Goal: Information Seeking & Learning: Understand process/instructions

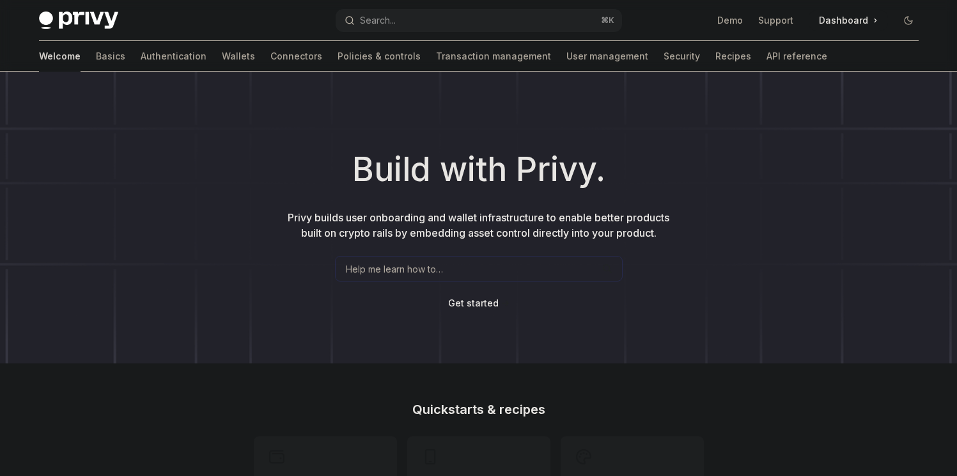
click at [66, 53] on div "Welcome Basics Authentication Wallets Connectors Policies & controls Transactio…" at bounding box center [433, 56] width 788 height 31
click at [222, 52] on link "Wallets" at bounding box center [238, 56] width 33 height 31
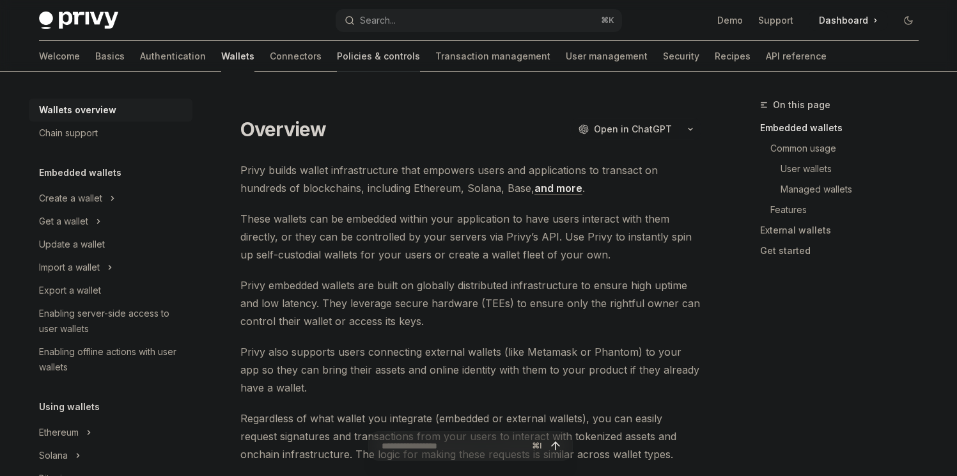
click at [337, 45] on link "Policies & controls" at bounding box center [378, 56] width 83 height 31
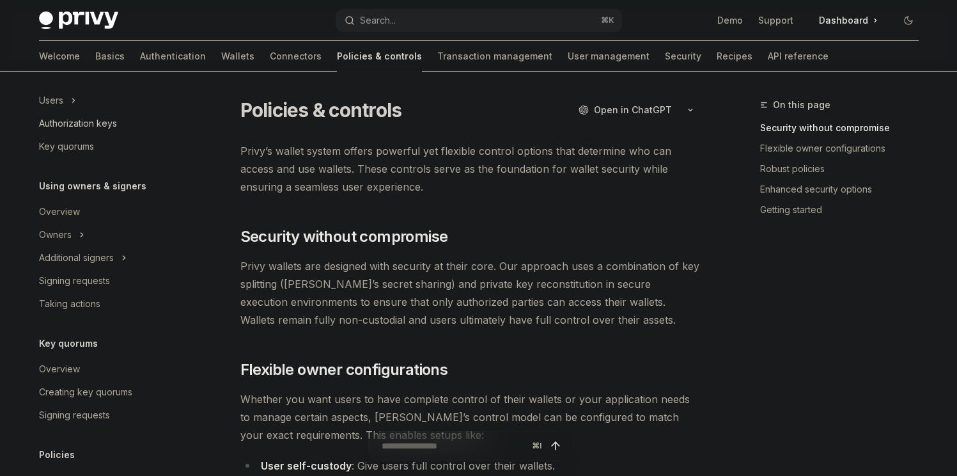
scroll to position [292, 0]
click at [104, 275] on div "Signing requests" at bounding box center [74, 279] width 71 height 15
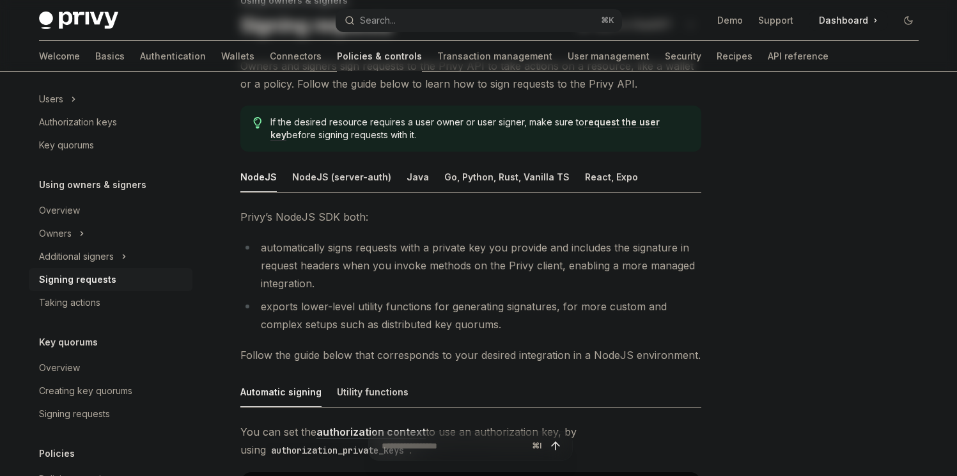
scroll to position [105, 0]
click at [342, 179] on div "NodeJS (server-auth)" at bounding box center [341, 175] width 99 height 30
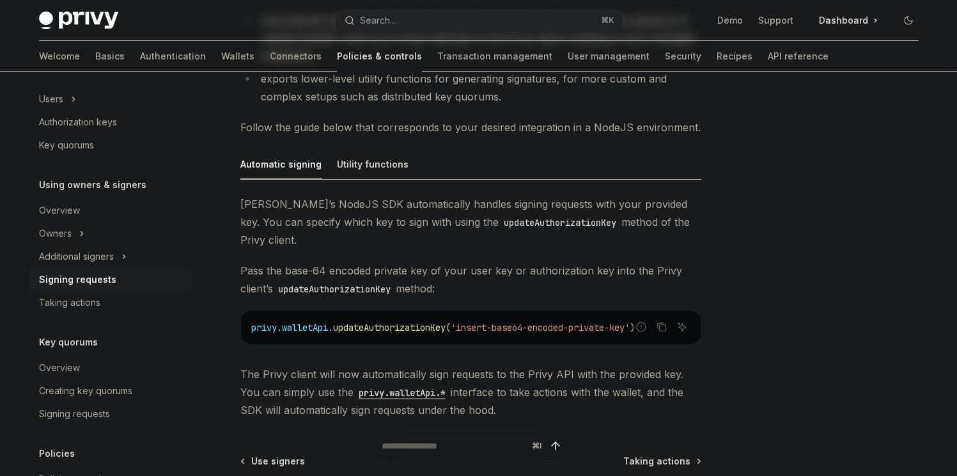
scroll to position [344, 0]
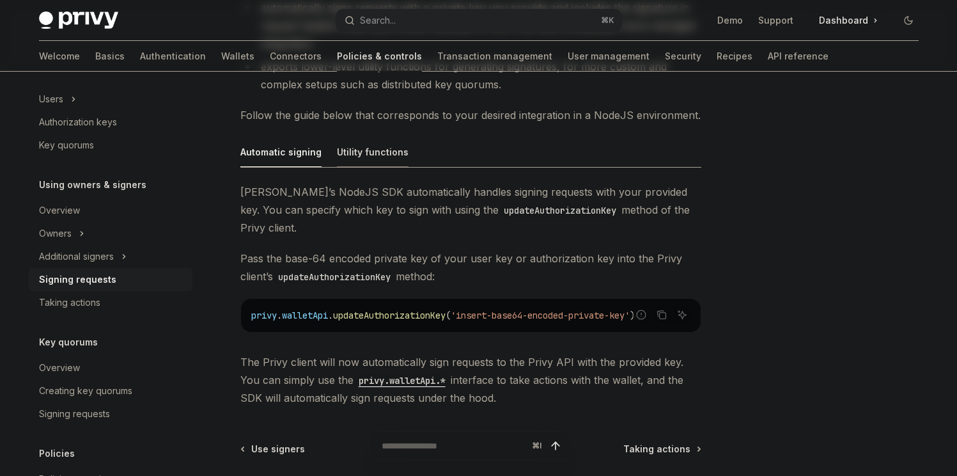
click at [393, 158] on div "Utility functions" at bounding box center [373, 152] width 72 height 30
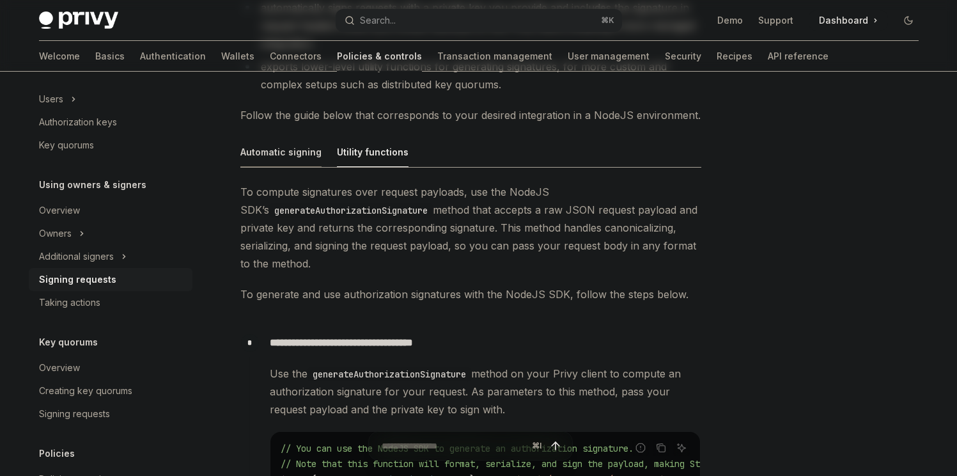
click at [279, 154] on div "Automatic signing" at bounding box center [280, 152] width 81 height 30
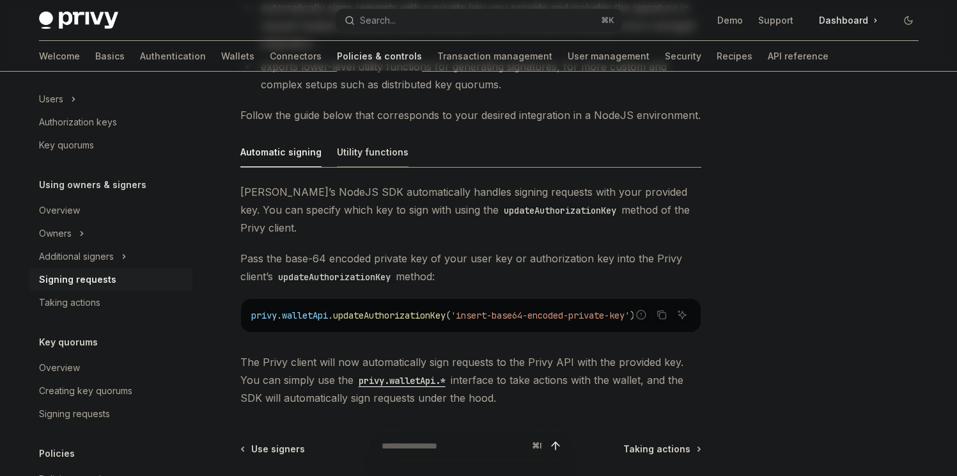
click at [343, 148] on div "Utility functions" at bounding box center [373, 152] width 72 height 30
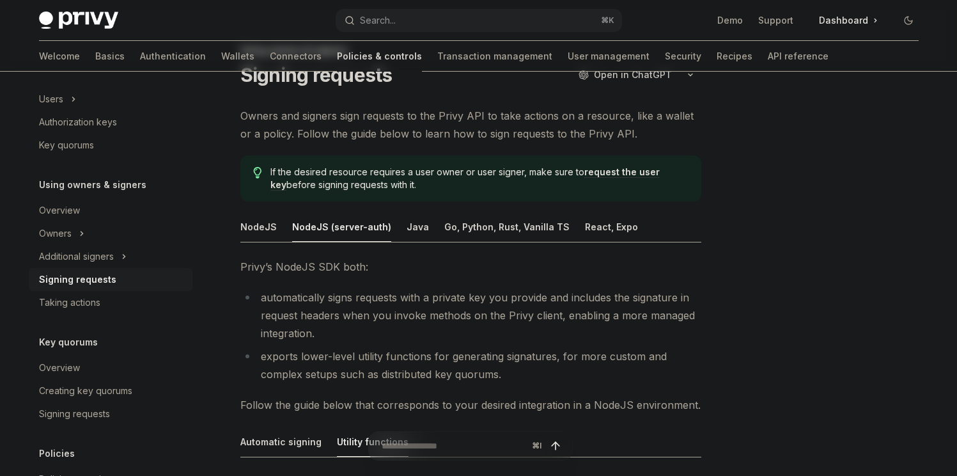
scroll to position [11, 0]
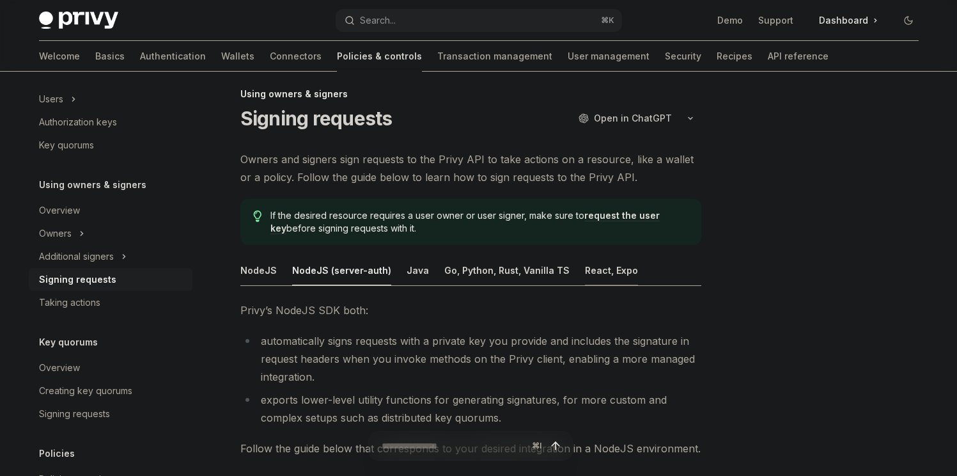
click at [598, 268] on div "React, Expo" at bounding box center [611, 270] width 53 height 30
type textarea "*"
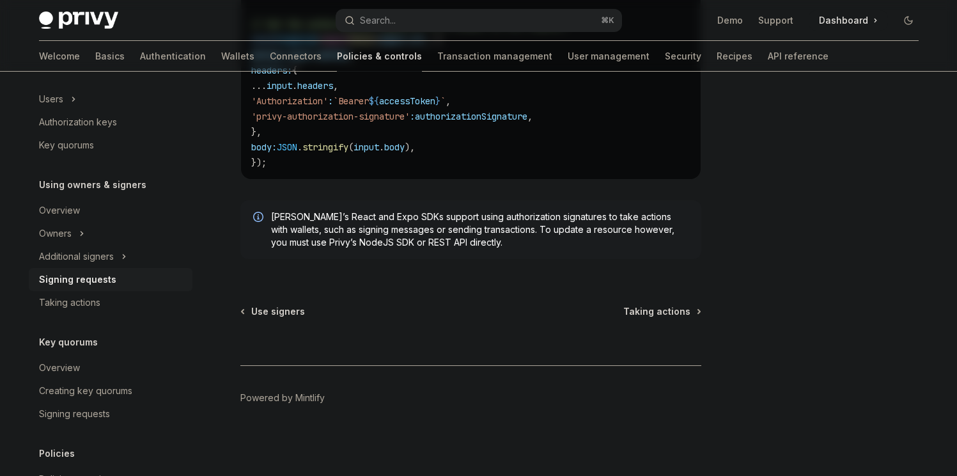
scroll to position [860, 0]
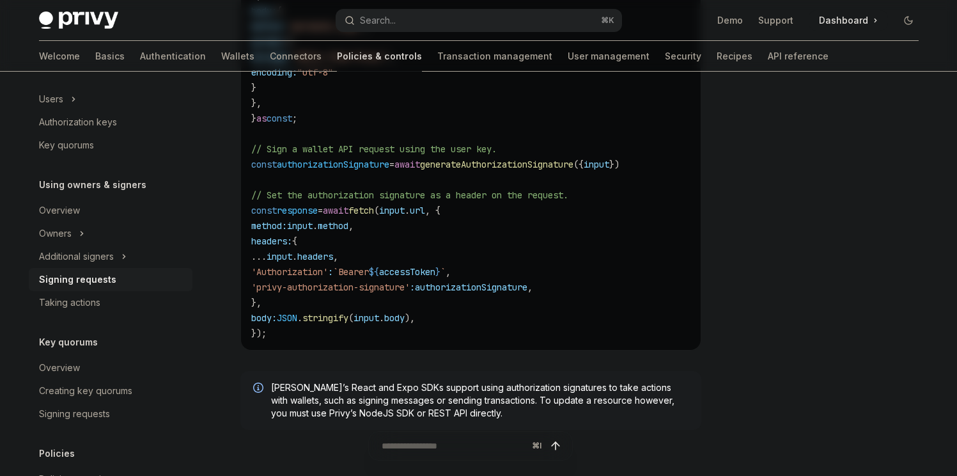
scroll to position [685, 0]
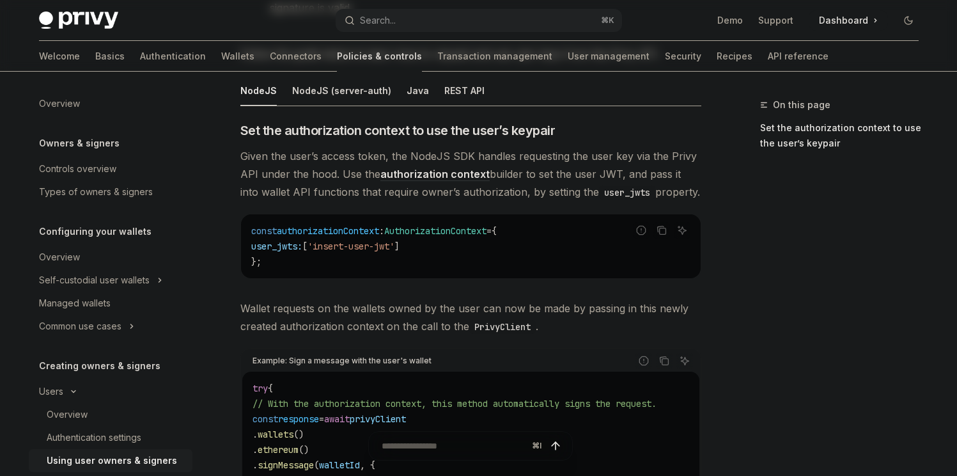
scroll to position [477, 0]
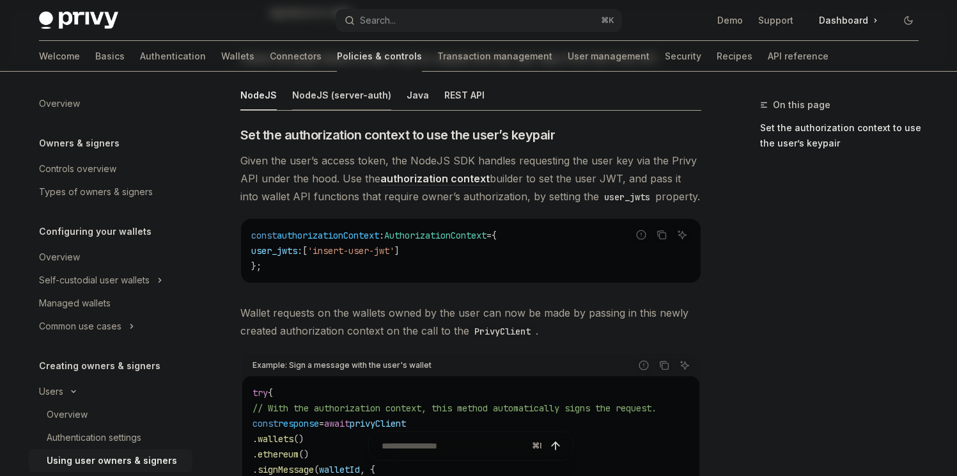
click at [352, 92] on div "NodeJS (server-auth)" at bounding box center [341, 95] width 99 height 30
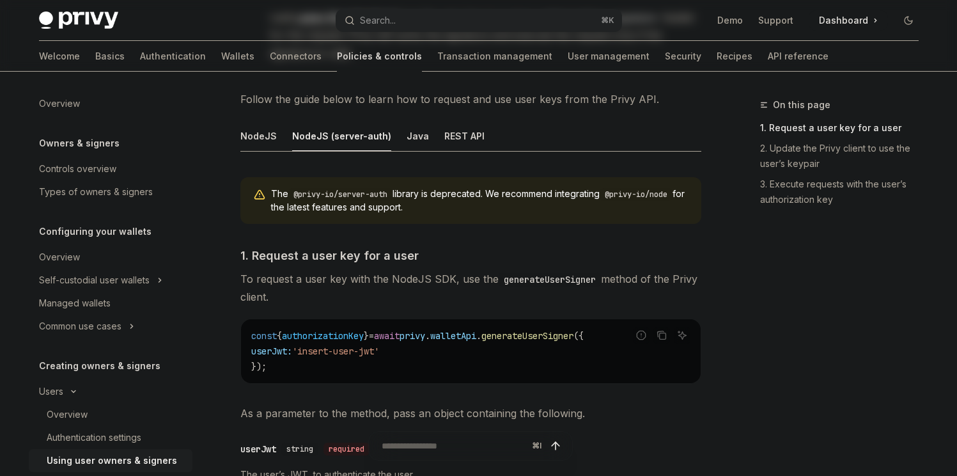
scroll to position [250, 0]
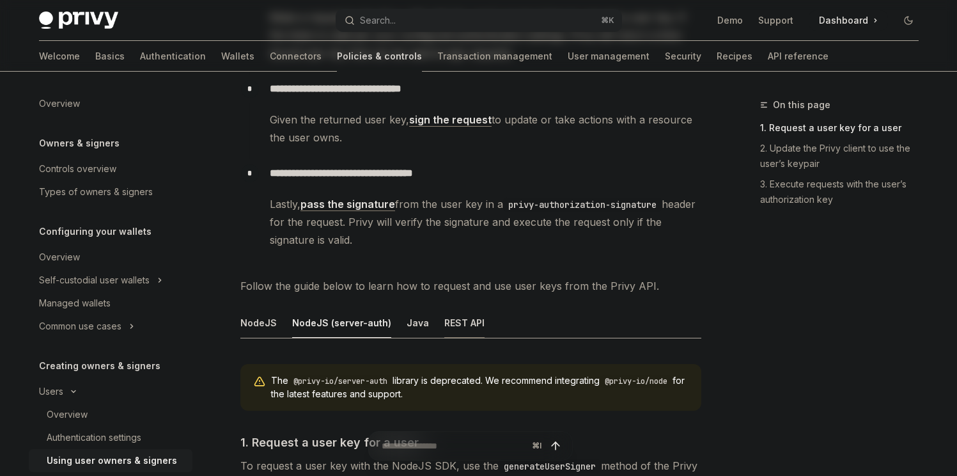
click at [444, 313] on div "REST API" at bounding box center [464, 322] width 40 height 30
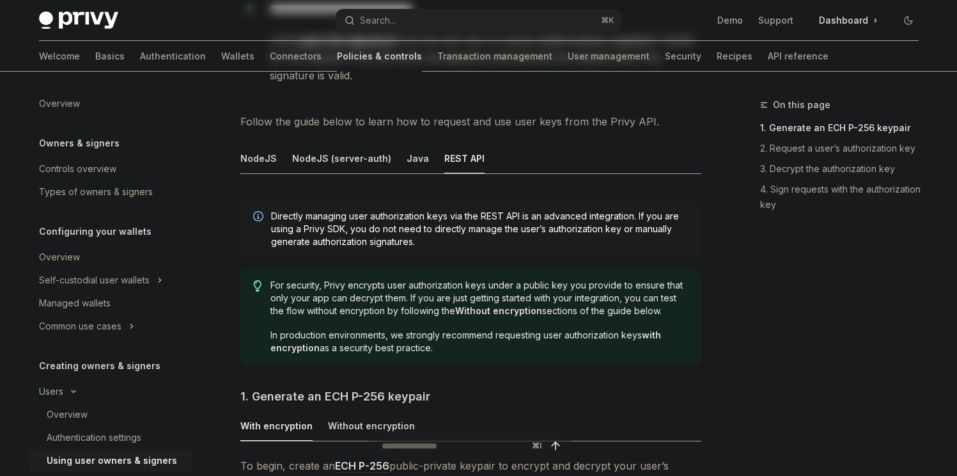
scroll to position [413, 0]
click at [407, 164] on div "Java" at bounding box center [418, 159] width 22 height 30
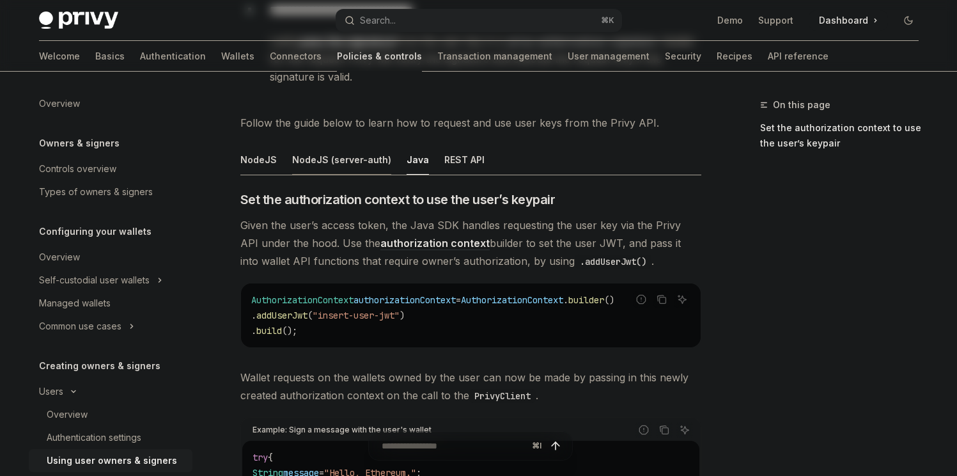
click at [357, 160] on div "NodeJS (server-auth)" at bounding box center [341, 159] width 99 height 30
type textarea "*"
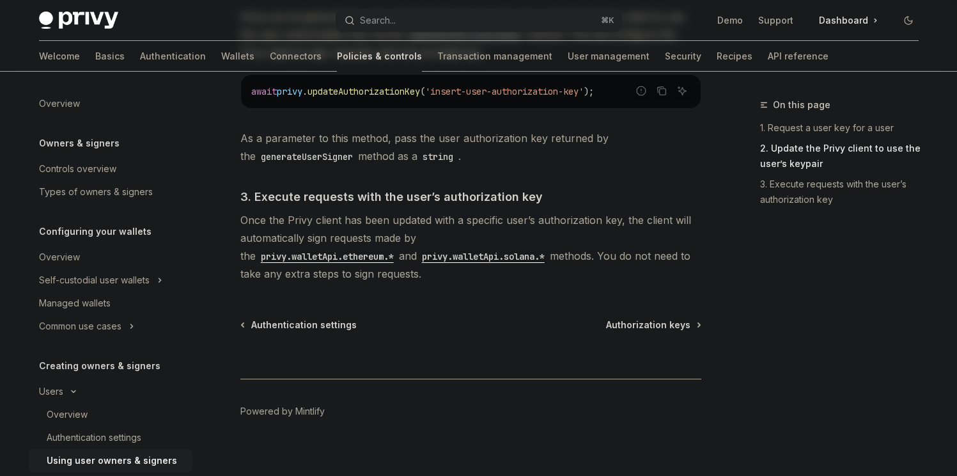
scroll to position [1123, 0]
click at [405, 15] on button "Search... ⌘ K" at bounding box center [479, 20] width 286 height 23
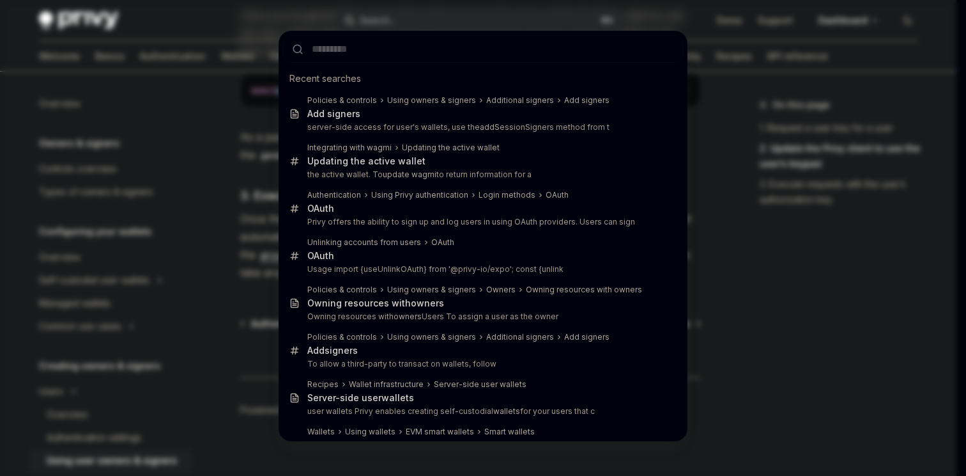
type input "*********"
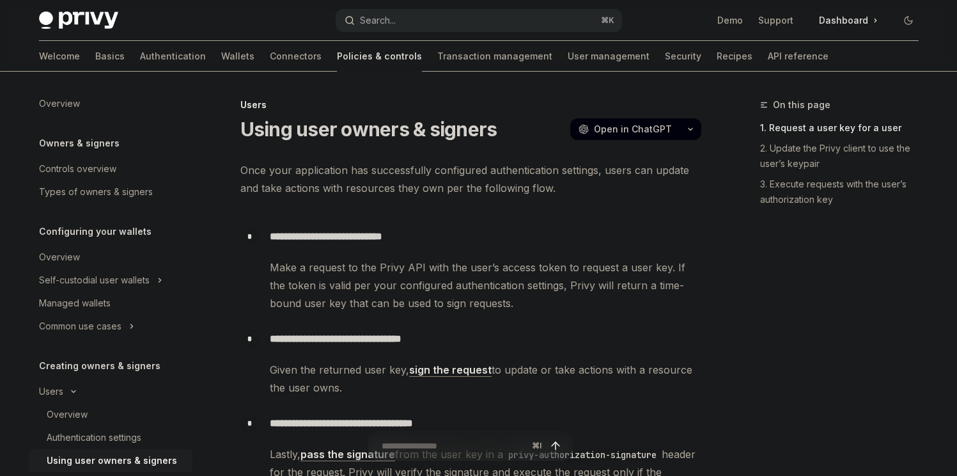
click at [470, 13] on button "Search... ⌘ K" at bounding box center [479, 20] width 286 height 23
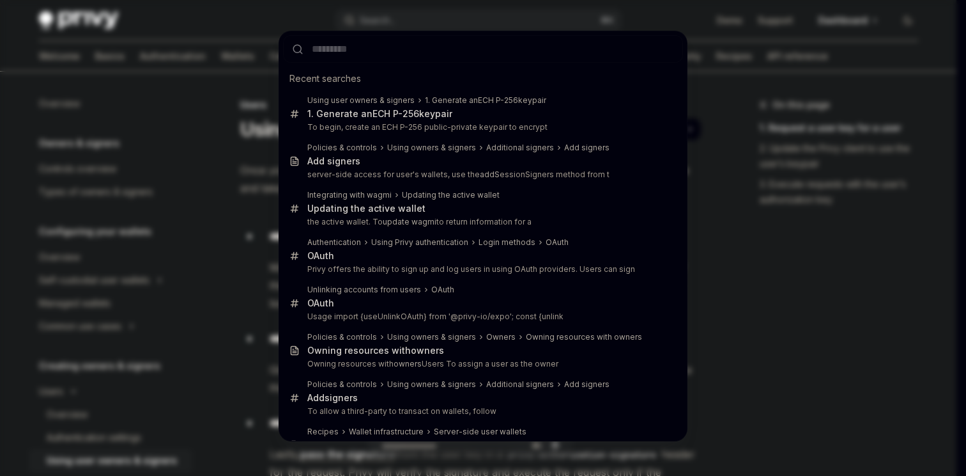
type input "*********"
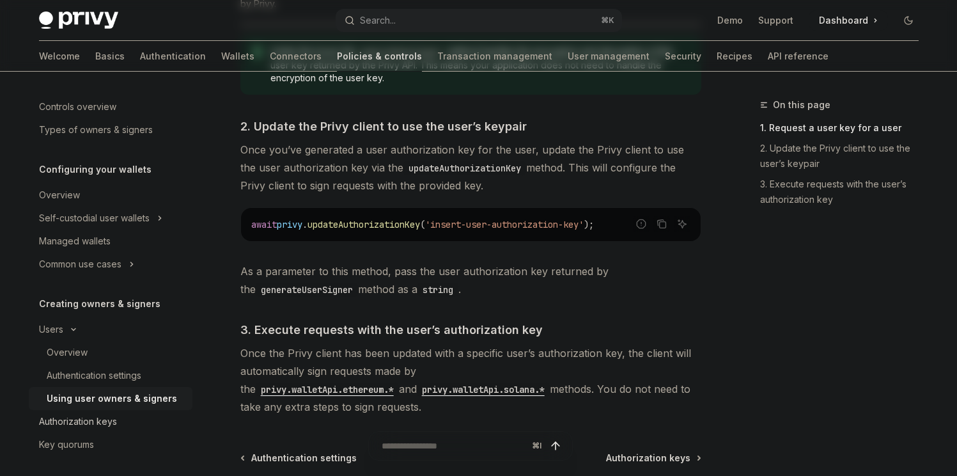
scroll to position [212, 0]
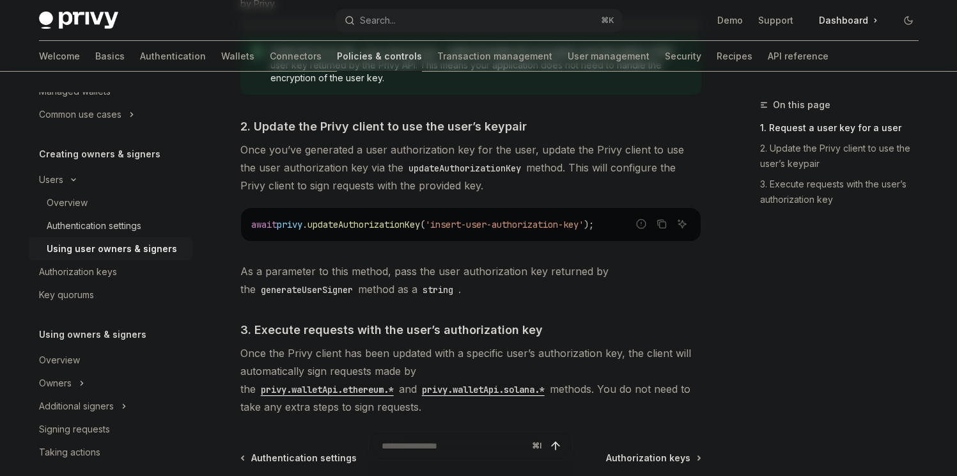
click at [105, 219] on div "Authentication settings" at bounding box center [94, 225] width 95 height 15
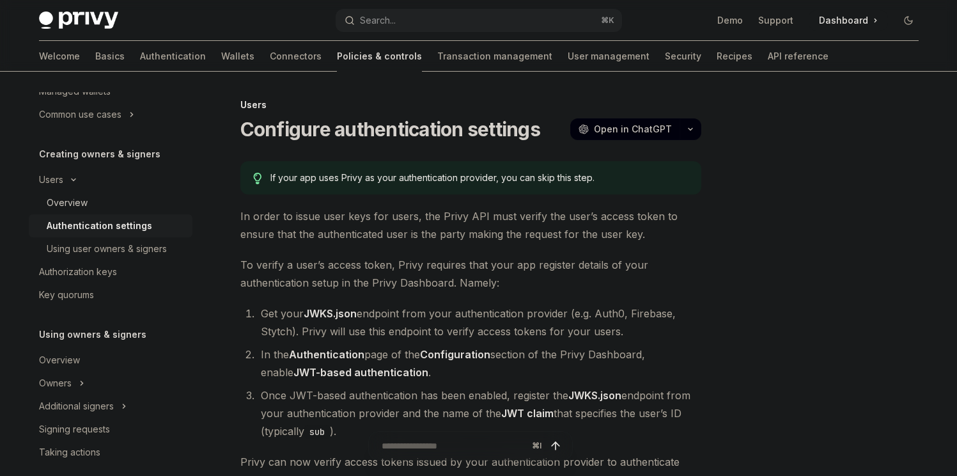
click at [102, 205] on div "Overview" at bounding box center [116, 202] width 138 height 15
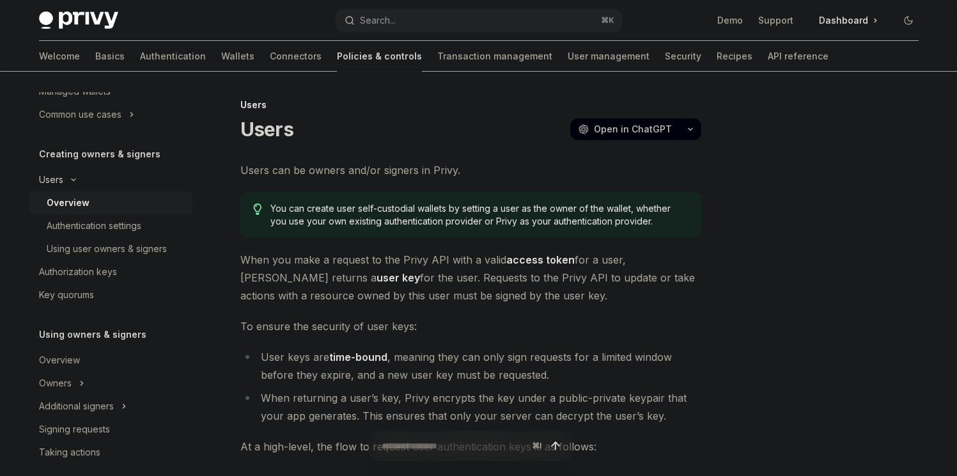
click at [79, 185] on button "Users" at bounding box center [111, 179] width 164 height 23
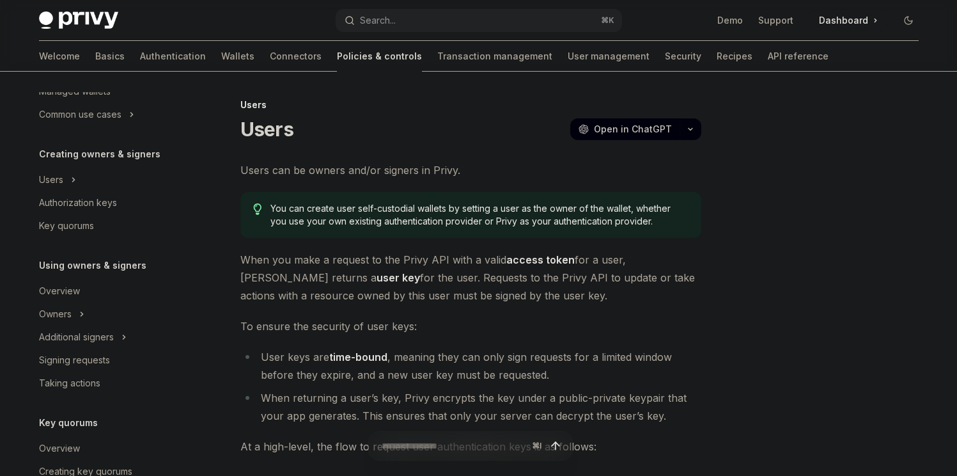
click at [82, 162] on div "Creating owners & signers Users Authorization keys Key quorums" at bounding box center [111, 191] width 164 height 91
click at [89, 151] on h5 "Creating owners & signers" at bounding box center [99, 153] width 121 height 15
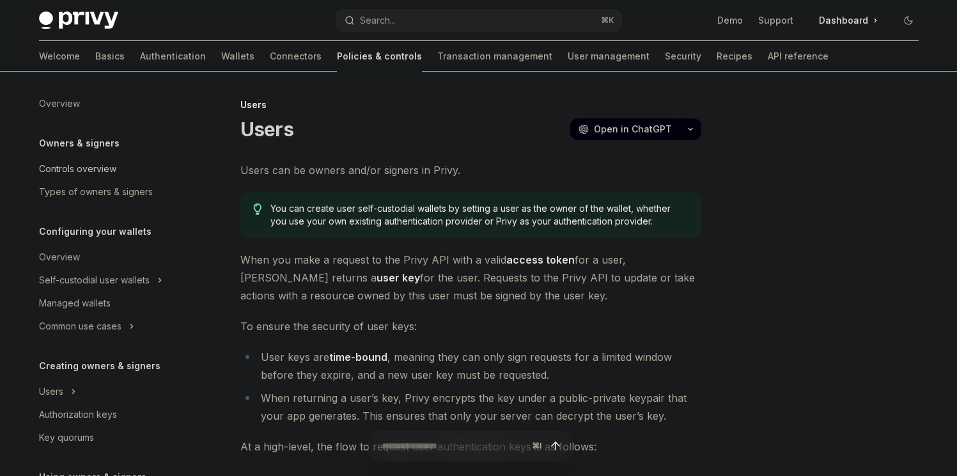
click at [98, 174] on div "Controls overview" at bounding box center [77, 168] width 77 height 15
type textarea "*"
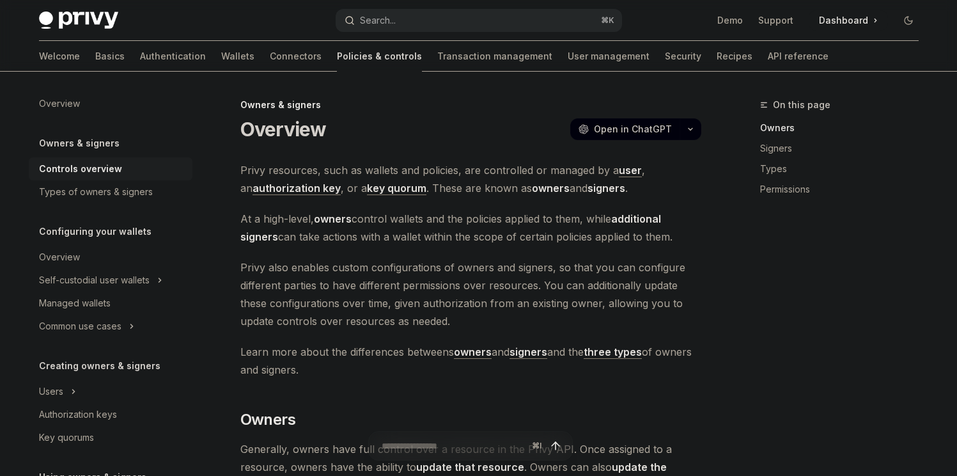
click at [398, 29] on button "Search... ⌘ K" at bounding box center [479, 20] width 286 height 23
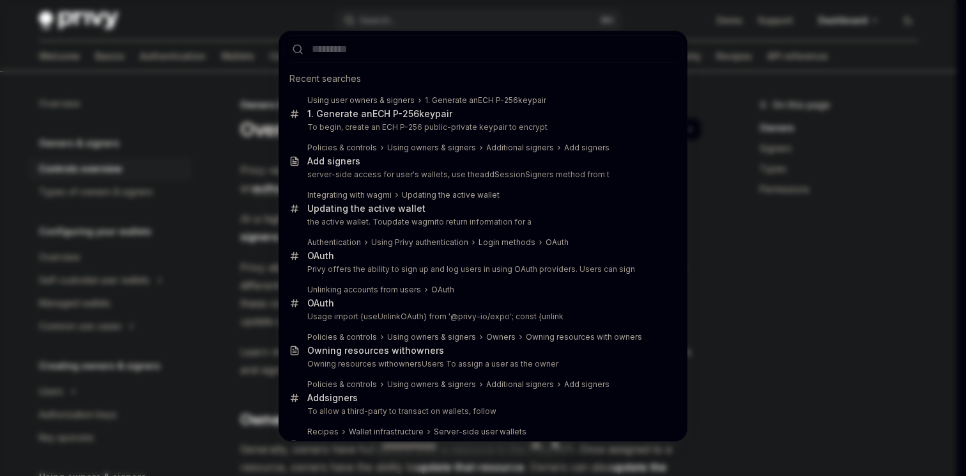
type input "*********"
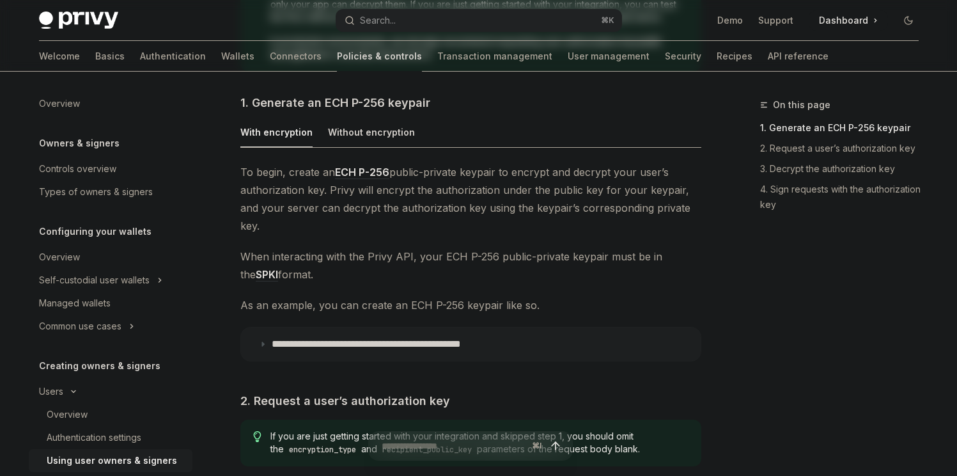
scroll to position [711, 0]
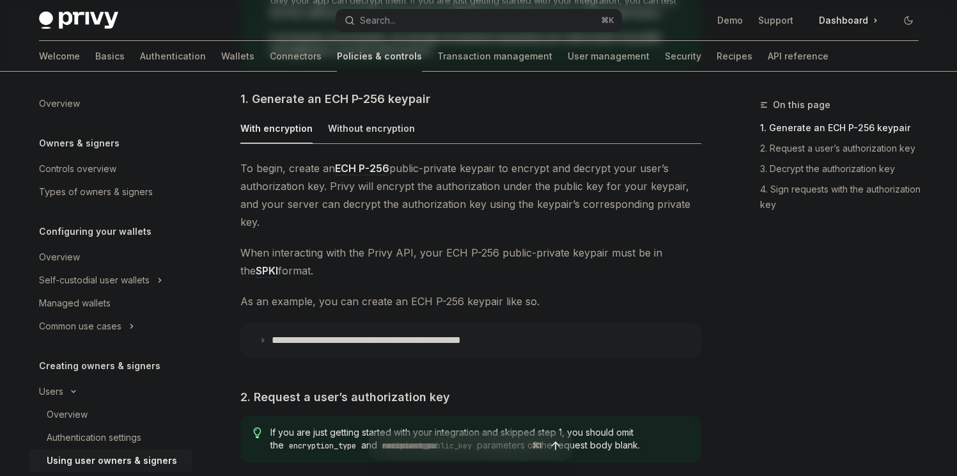
click at [400, 334] on p "**********" at bounding box center [402, 340] width 260 height 13
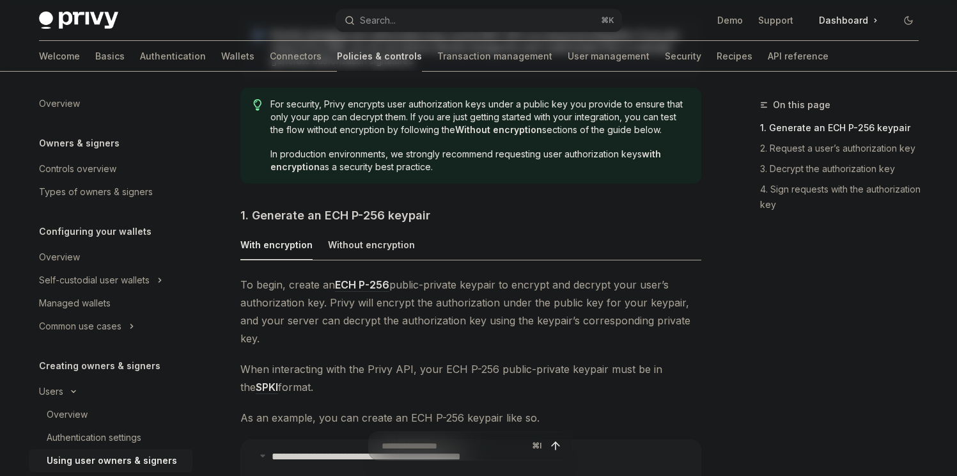
scroll to position [594, 0]
click at [394, 254] on div "Without encryption" at bounding box center [371, 246] width 87 height 30
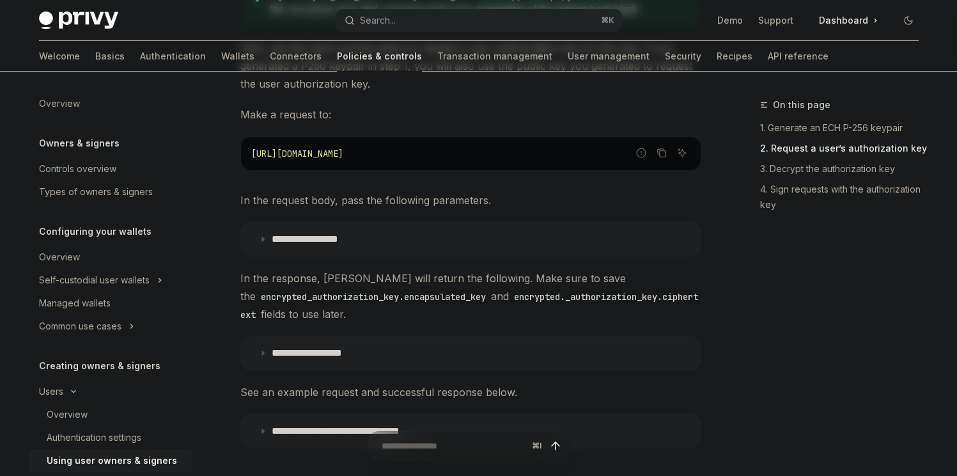
scroll to position [956, 0]
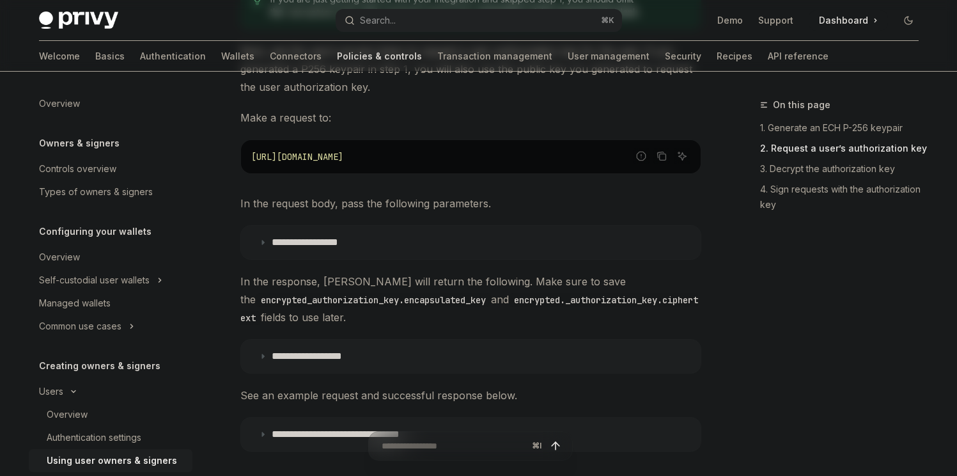
click at [366, 238] on p "**********" at bounding box center [319, 242] width 95 height 13
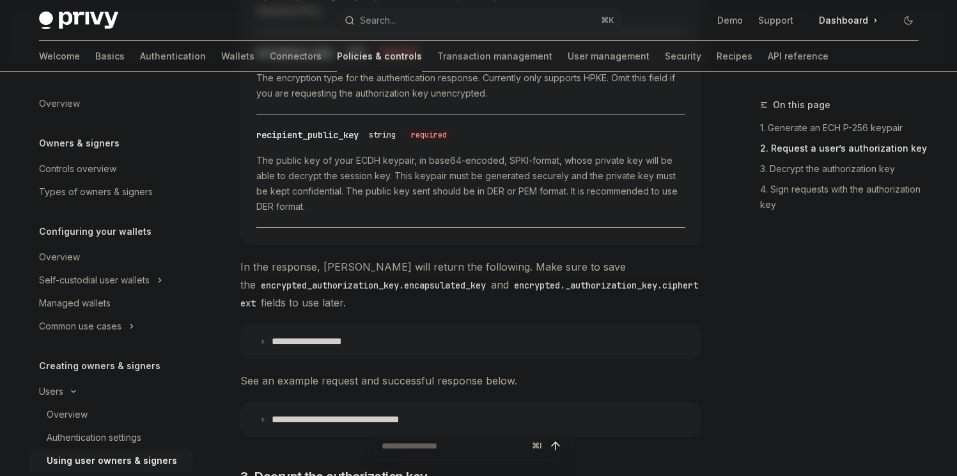
scroll to position [1425, 0]
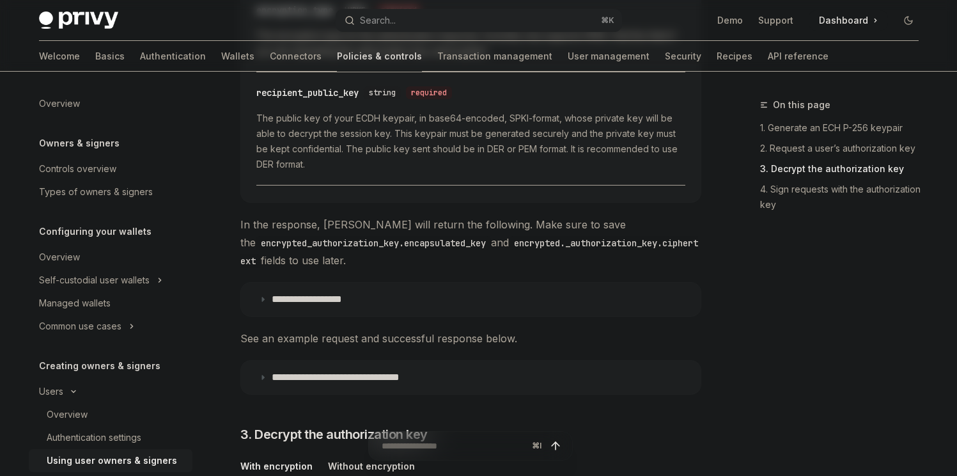
click at [393, 303] on summary "**********" at bounding box center [471, 299] width 460 height 33
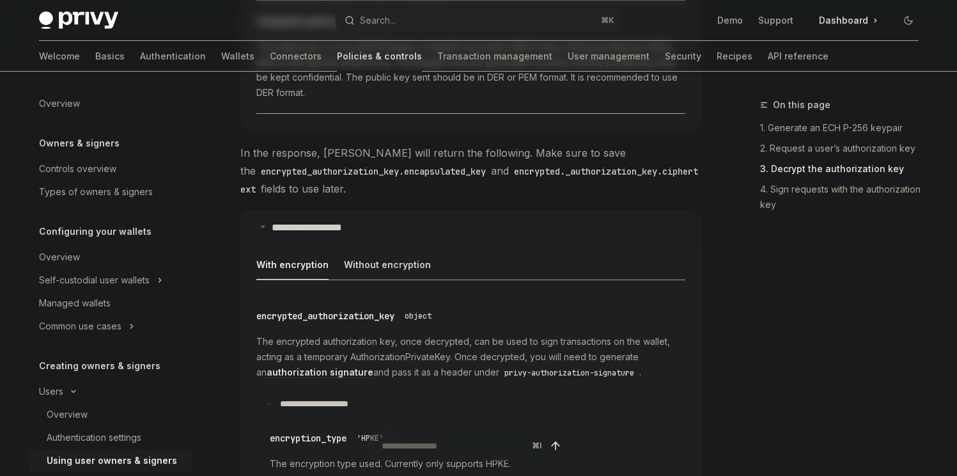
scroll to position [1631, 0]
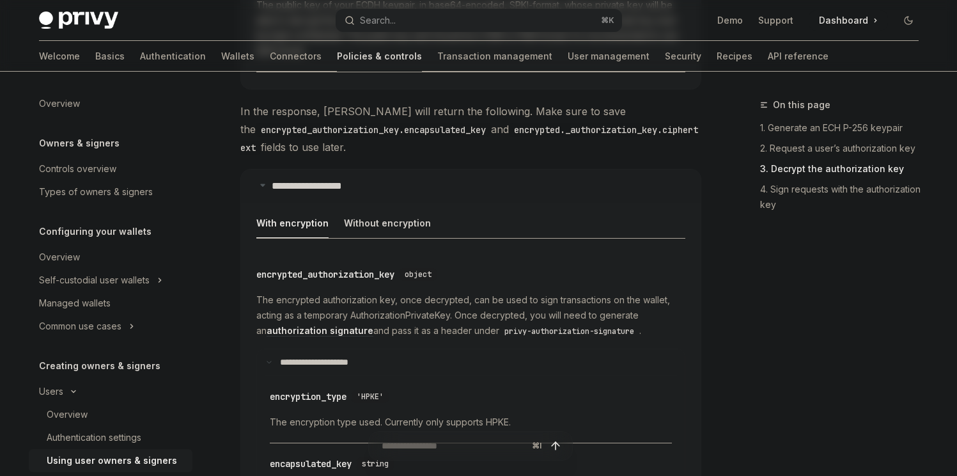
click at [357, 183] on p "**********" at bounding box center [323, 186] width 103 height 13
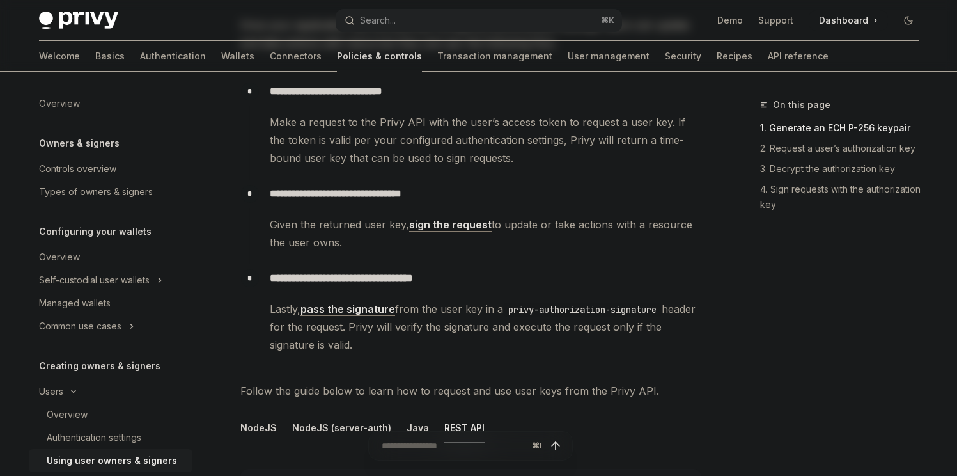
scroll to position [338, 0]
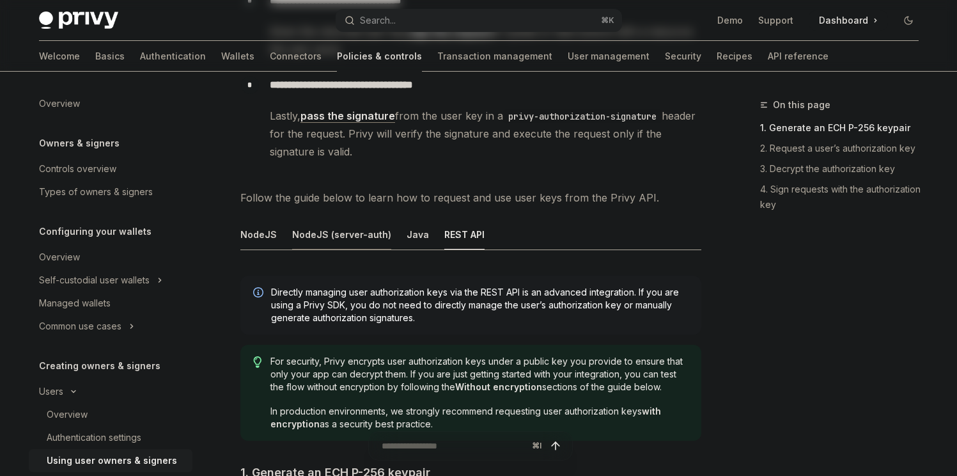
click at [359, 237] on div "NodeJS (server-auth)" at bounding box center [341, 234] width 99 height 30
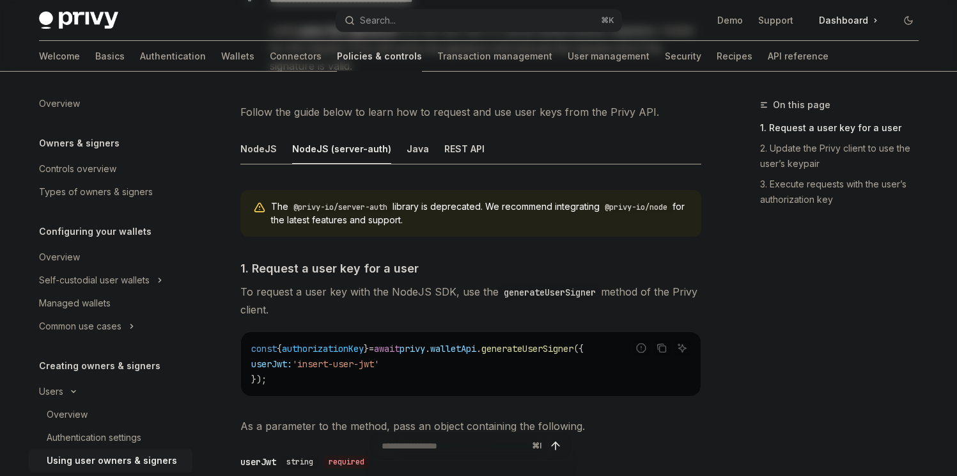
scroll to position [430, 0]
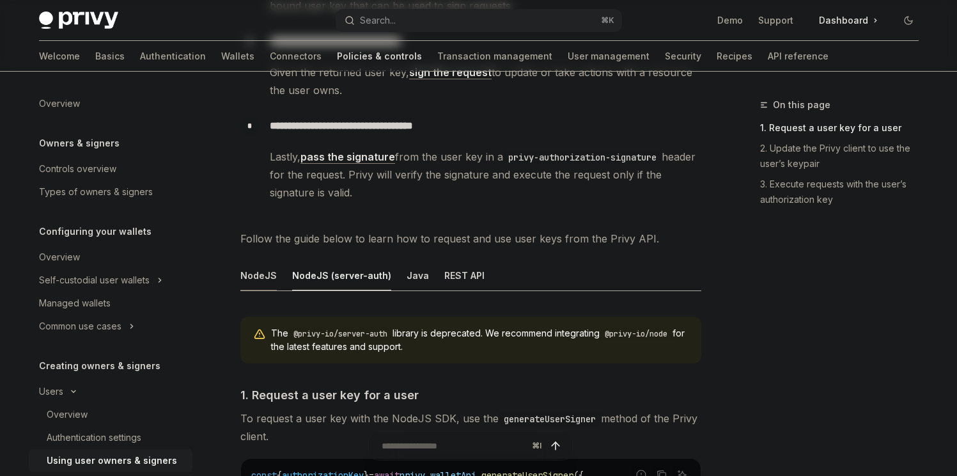
click at [257, 270] on div "NodeJS" at bounding box center [258, 275] width 36 height 30
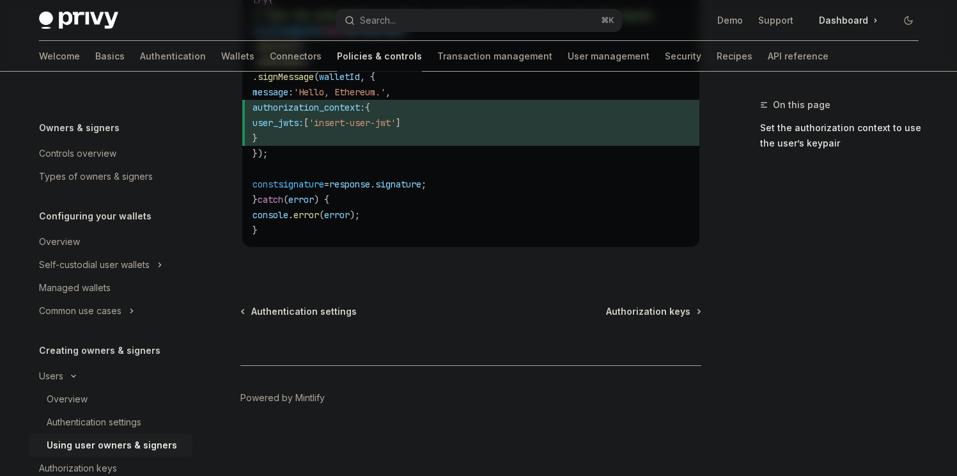
scroll to position [50, 0]
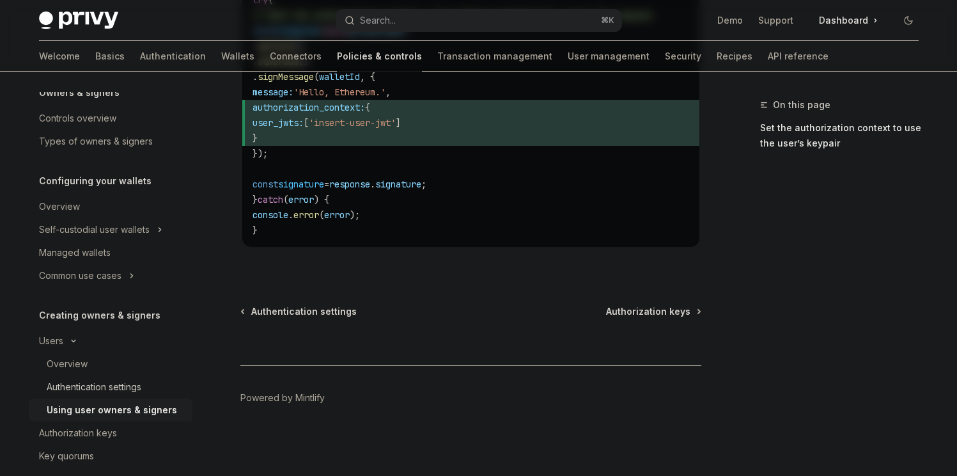
click at [130, 378] on link "Authentication settings" at bounding box center [111, 386] width 164 height 23
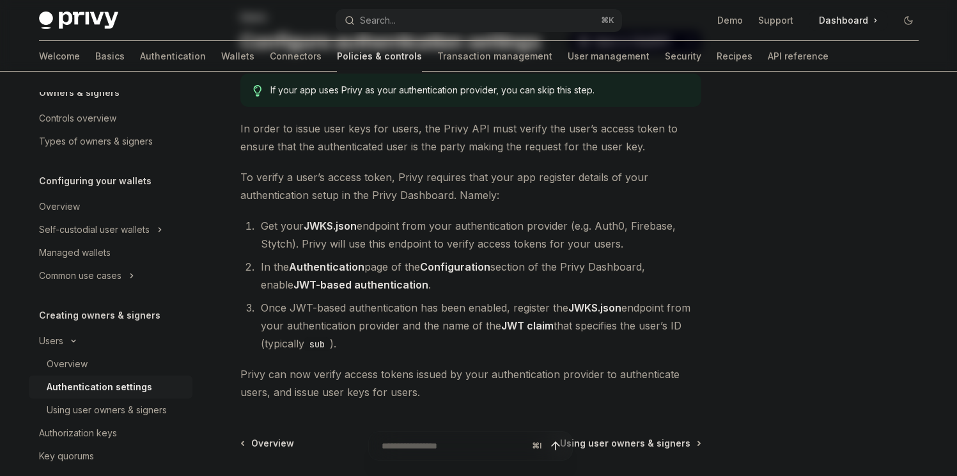
scroll to position [219, 0]
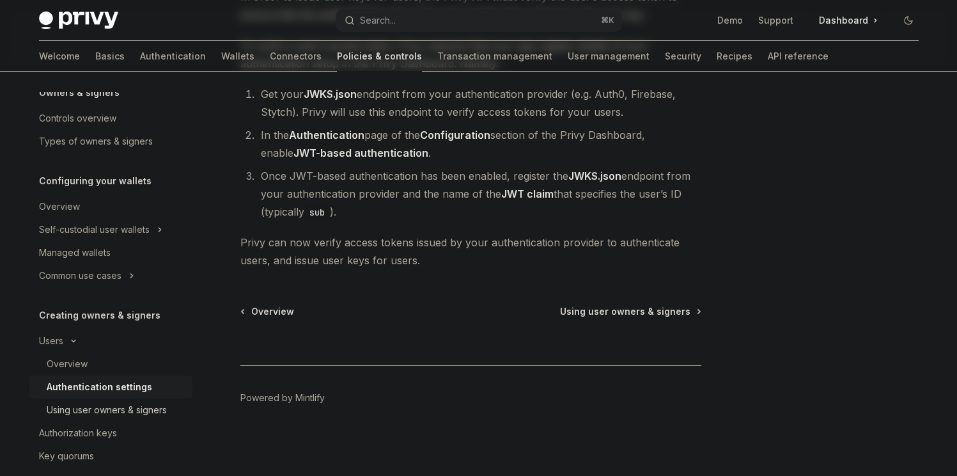
click at [127, 402] on div "Using user owners & signers" at bounding box center [107, 409] width 120 height 15
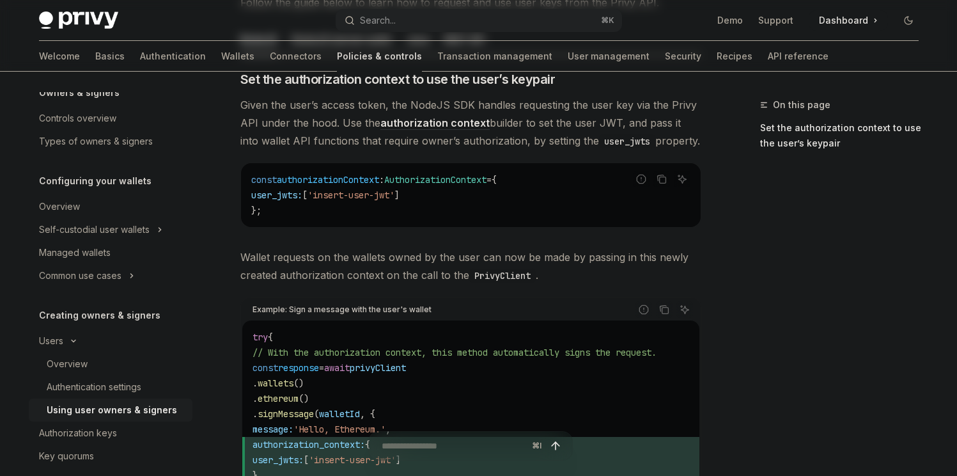
scroll to position [463, 0]
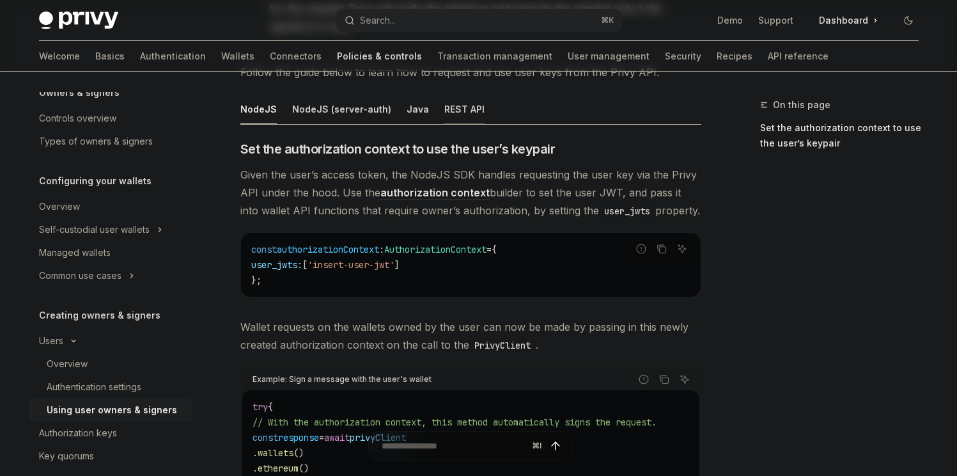
click at [460, 122] on div "REST API" at bounding box center [464, 109] width 40 height 30
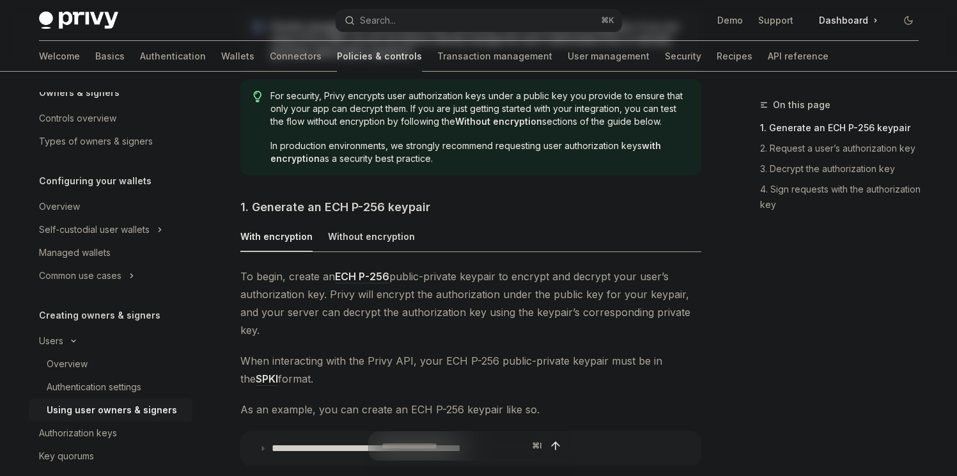
scroll to position [626, 0]
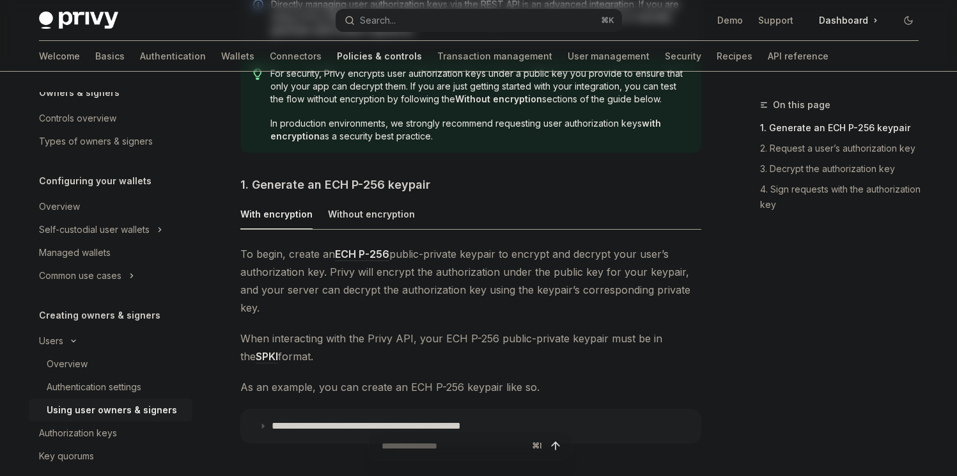
click at [376, 258] on link "ECH P-256" at bounding box center [362, 253] width 54 height 13
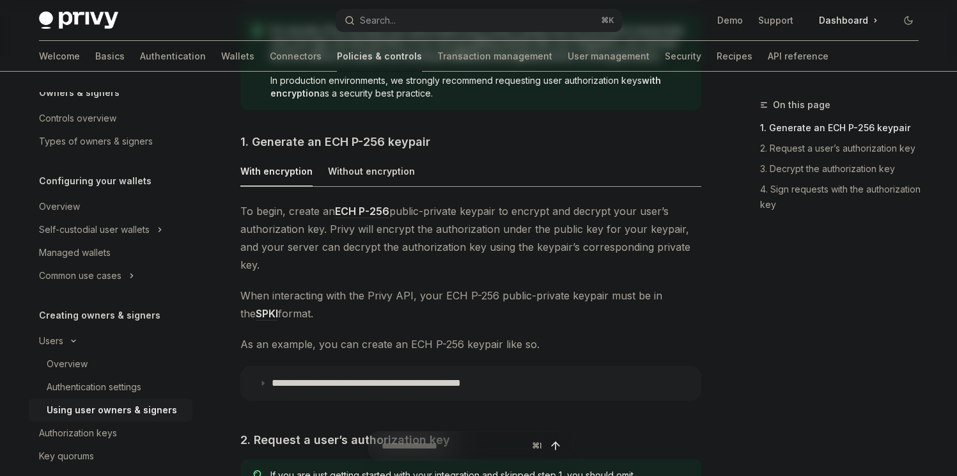
scroll to position [708, 0]
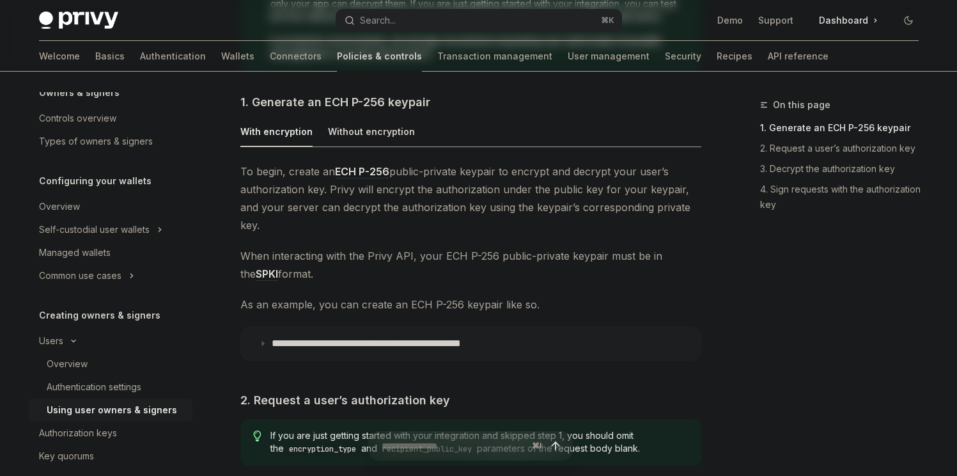
click at [469, 337] on p "**********" at bounding box center [402, 343] width 260 height 13
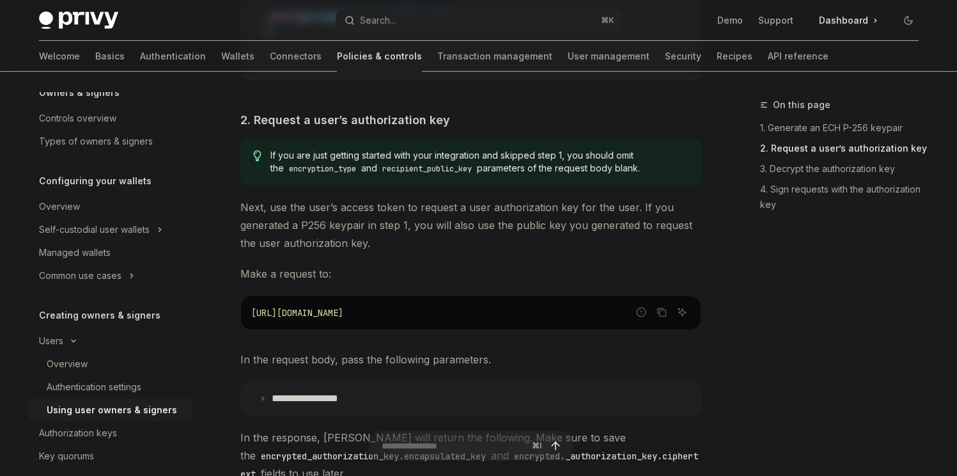
scroll to position [1503, 0]
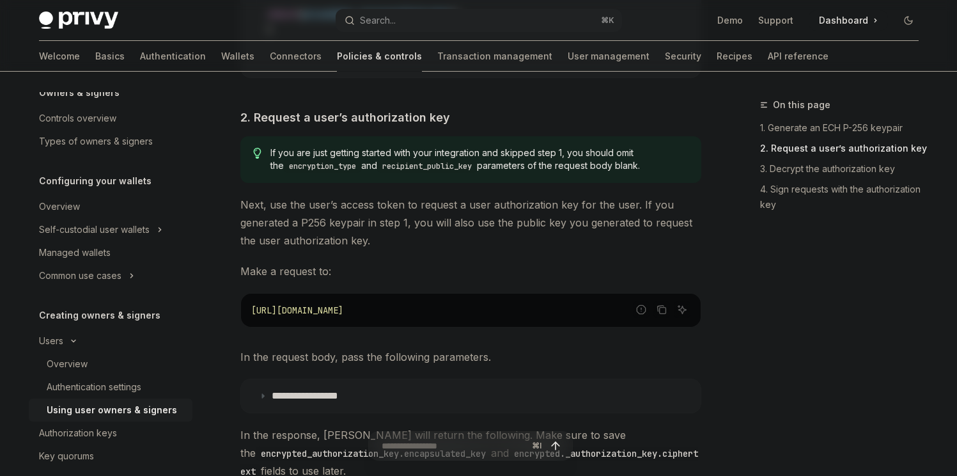
click at [465, 395] on summary "**********" at bounding box center [471, 395] width 460 height 33
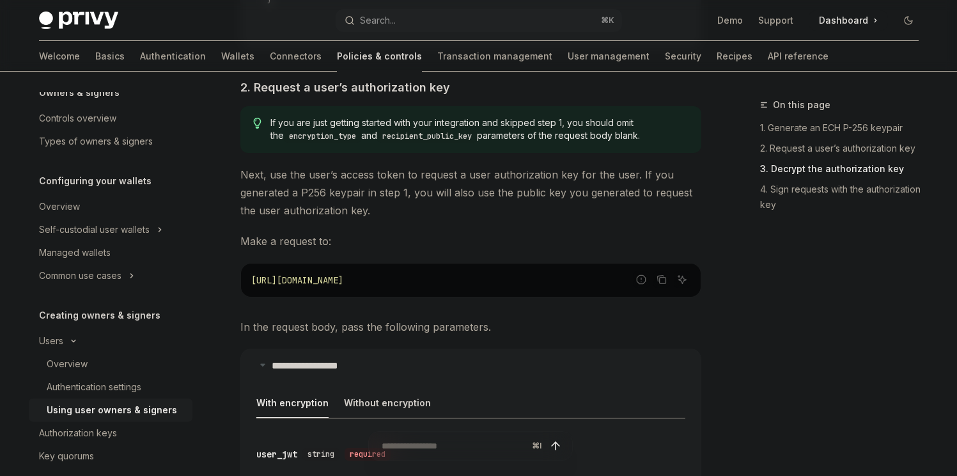
scroll to position [1744, 0]
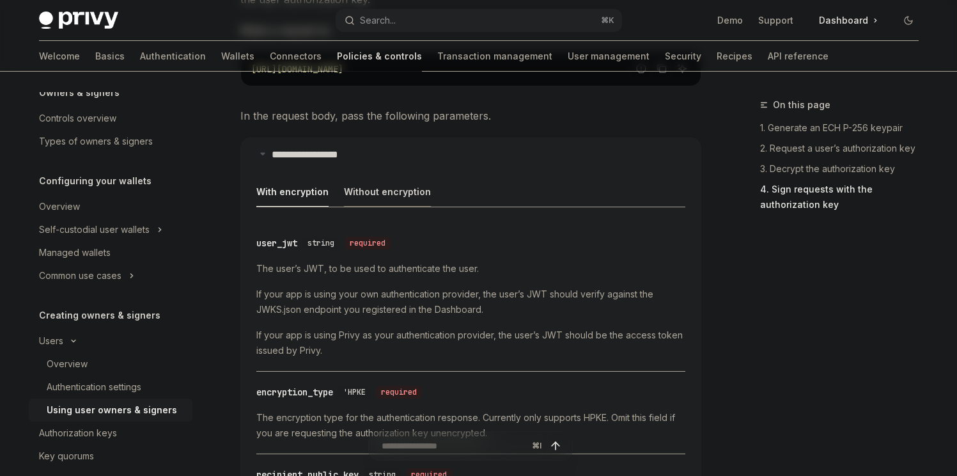
click at [375, 182] on div "Without encryption" at bounding box center [387, 191] width 87 height 30
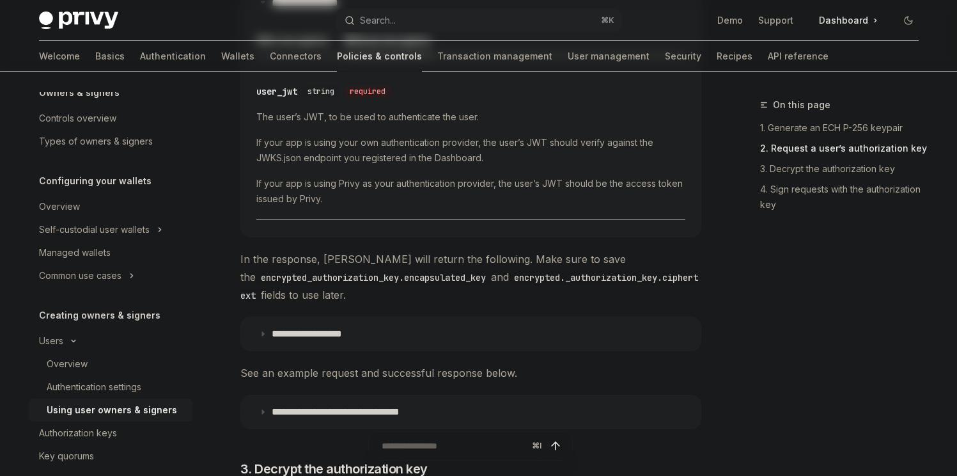
scroll to position [2038, 0]
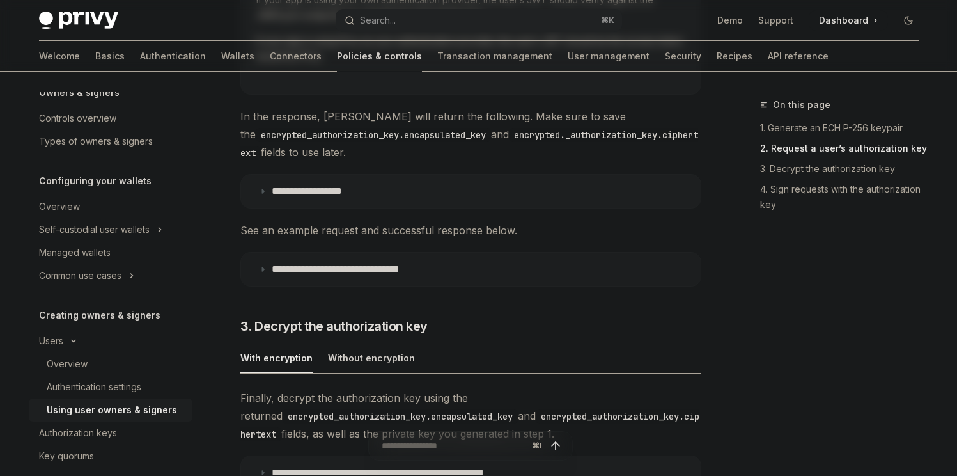
click at [408, 263] on p "**********" at bounding box center [362, 269] width 180 height 13
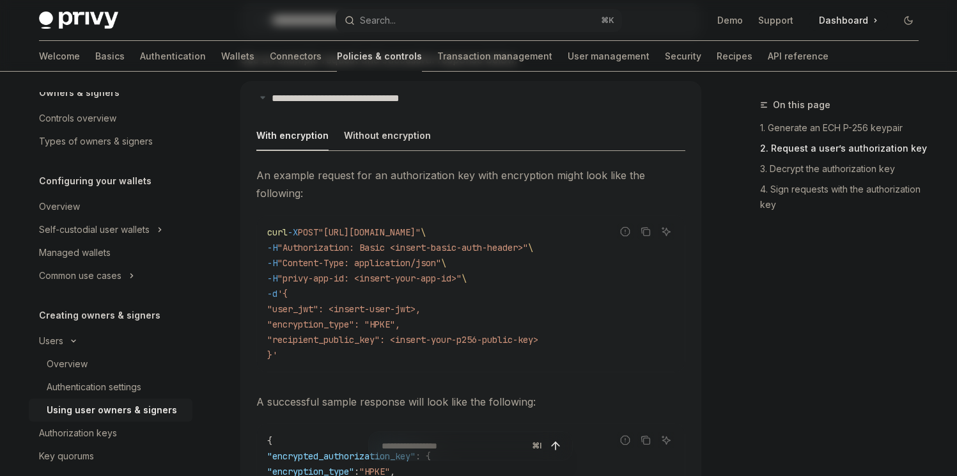
scroll to position [2228, 0]
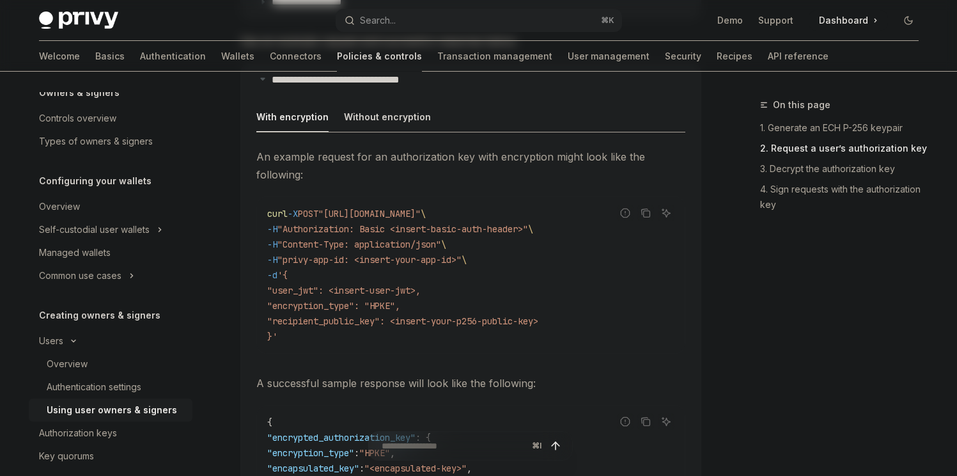
drag, startPoint x: 295, startPoint y: 328, endPoint x: 261, endPoint y: 206, distance: 126.7
click at [261, 206] on div "curl -X POST "https://api.privy.io/v1/wallets/authenticate" \ -H "Authorization…" at bounding box center [471, 275] width 428 height 156
copy code "curl -X POST "https://api.privy.io/v1/wallets/authenticate" \ -H "Authorization…"
click at [404, 197] on div "curl -X POST "https://api.privy.io/v1/wallets/authenticate" \ -H "Authorization…" at bounding box center [471, 275] width 428 height 156
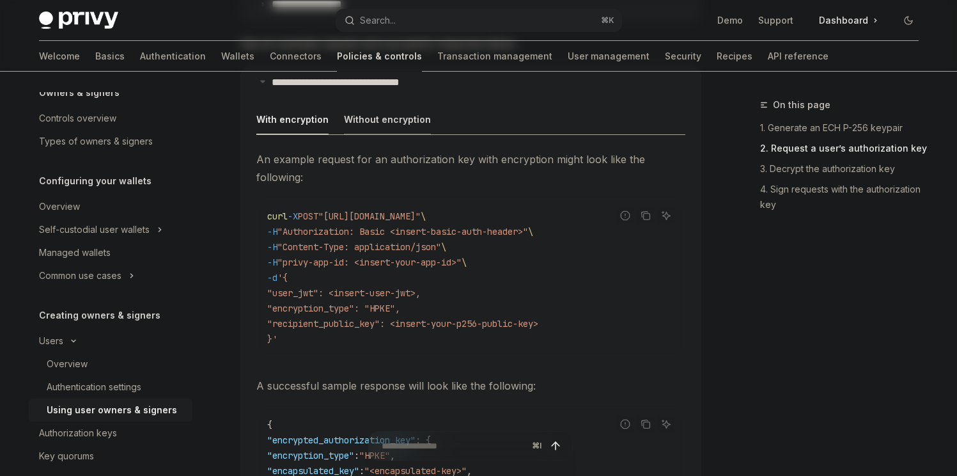
click at [383, 112] on div "Without encryption" at bounding box center [387, 119] width 87 height 30
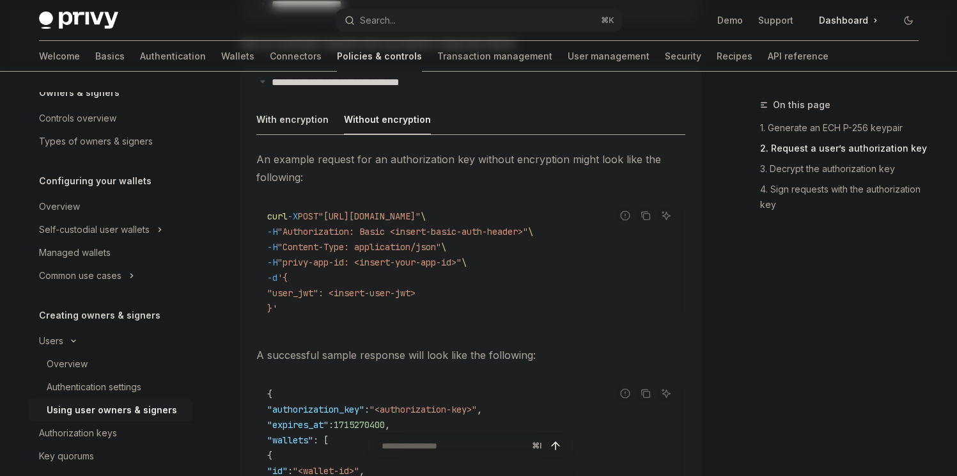
click at [426, 226] on span ""Authorization: Basic <insert-basic-auth-header>"" at bounding box center [402, 232] width 251 height 12
click at [419, 226] on span ""Authorization: Basic <insert-basic-auth-header>"" at bounding box center [402, 232] width 251 height 12
drag, startPoint x: 419, startPoint y: 217, endPoint x: 519, endPoint y: 215, distance: 99.7
click at [519, 226] on span ""Authorization: Basic <insert-basic-auth-header>"" at bounding box center [402, 232] width 251 height 12
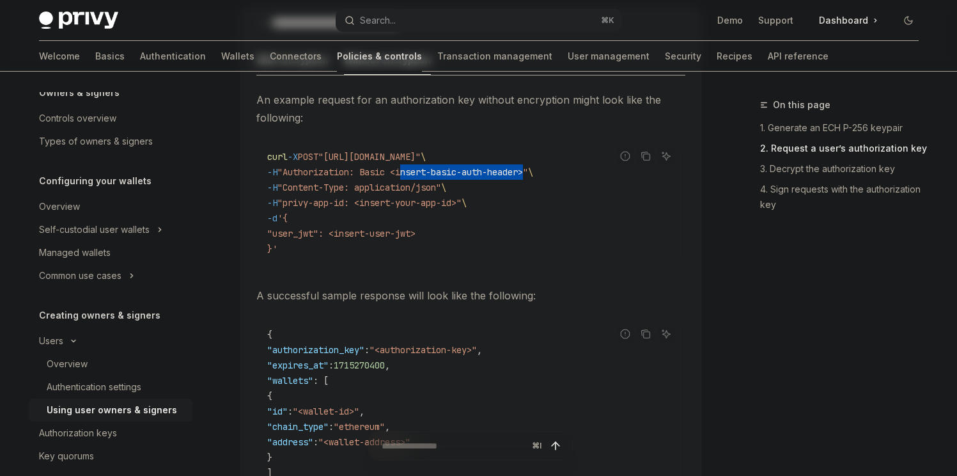
scroll to position [2074, 0]
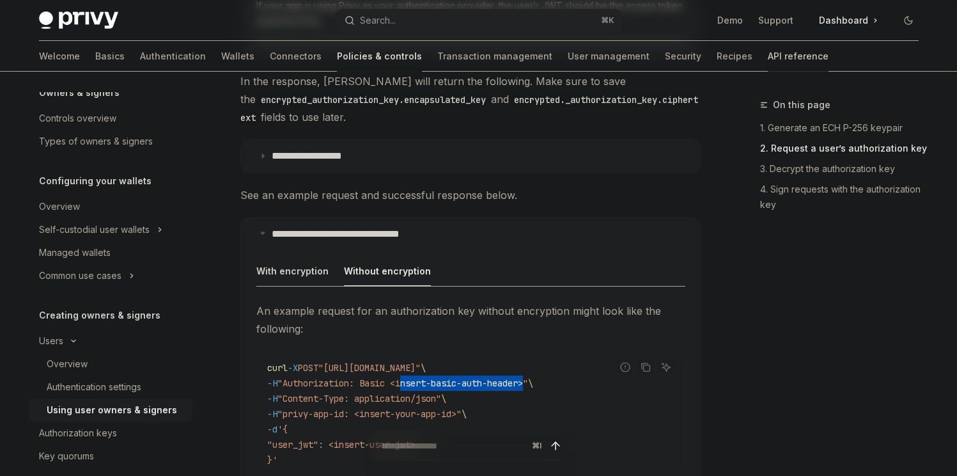
click at [768, 49] on link "API reference" at bounding box center [798, 56] width 61 height 31
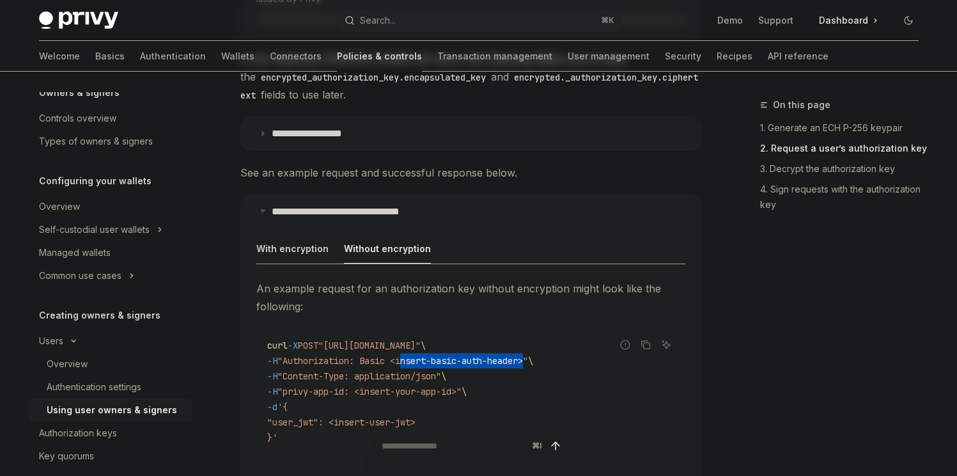
scroll to position [2169, 0]
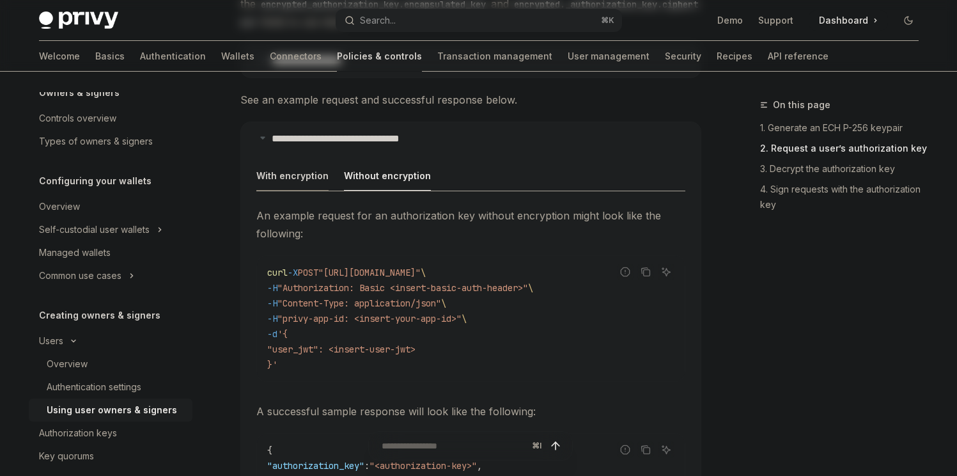
click at [305, 160] on div "With encryption" at bounding box center [292, 175] width 72 height 30
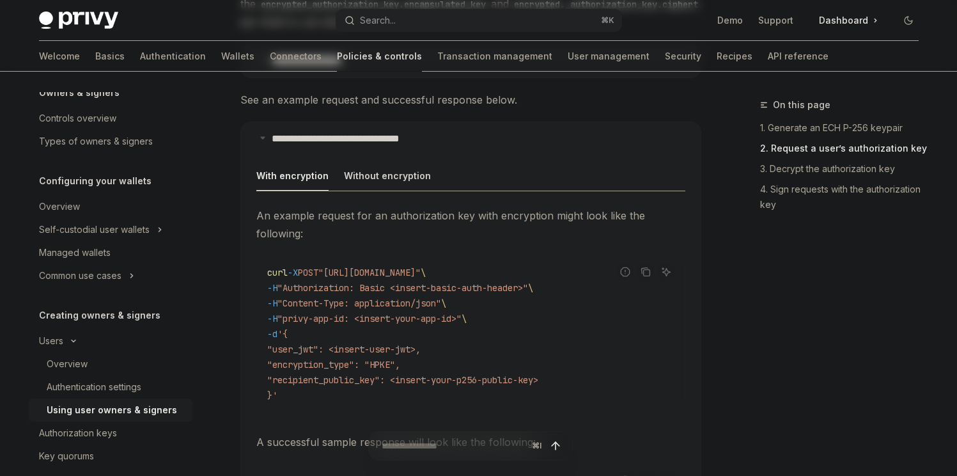
drag, startPoint x: 282, startPoint y: 352, endPoint x: 584, endPoint y: 368, distance: 302.8
click at [584, 368] on code "curl -X POST "https://api.privy.io/v1/wallets/authenticate" \ -H "Authorization…" at bounding box center [470, 334] width 407 height 138
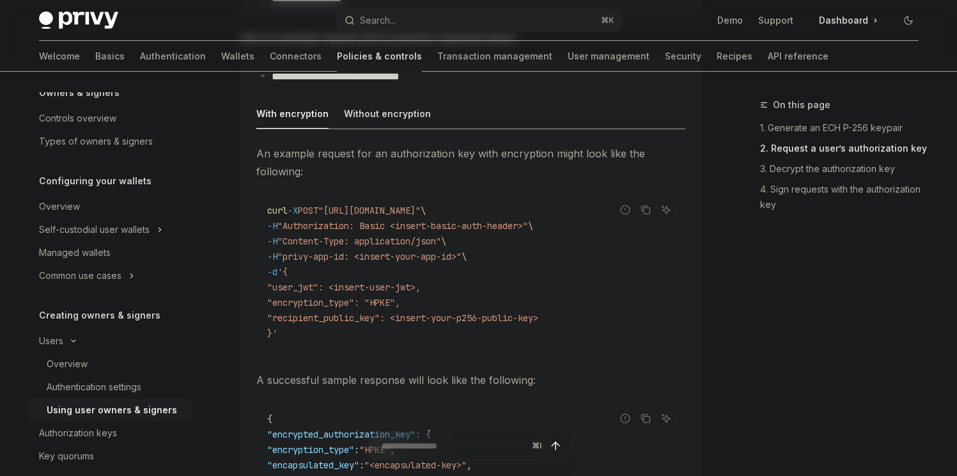
scroll to position [2234, 0]
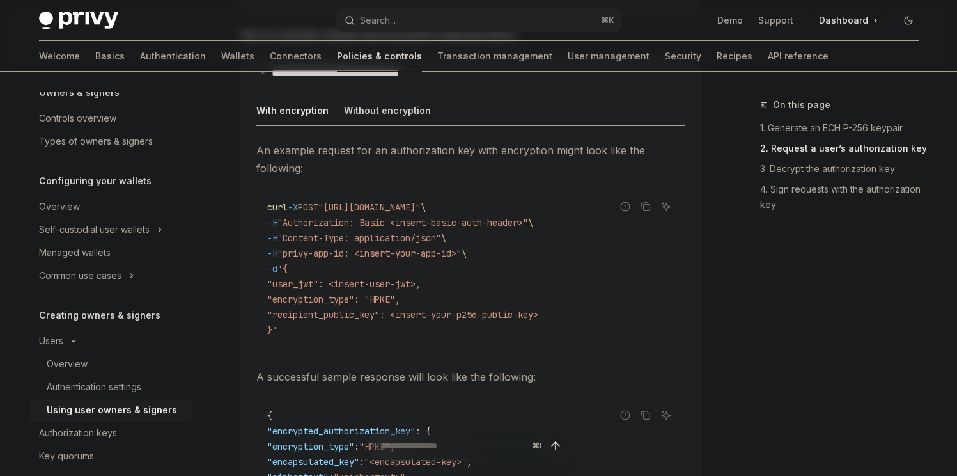
click at [398, 98] on div "Without encryption" at bounding box center [387, 110] width 87 height 30
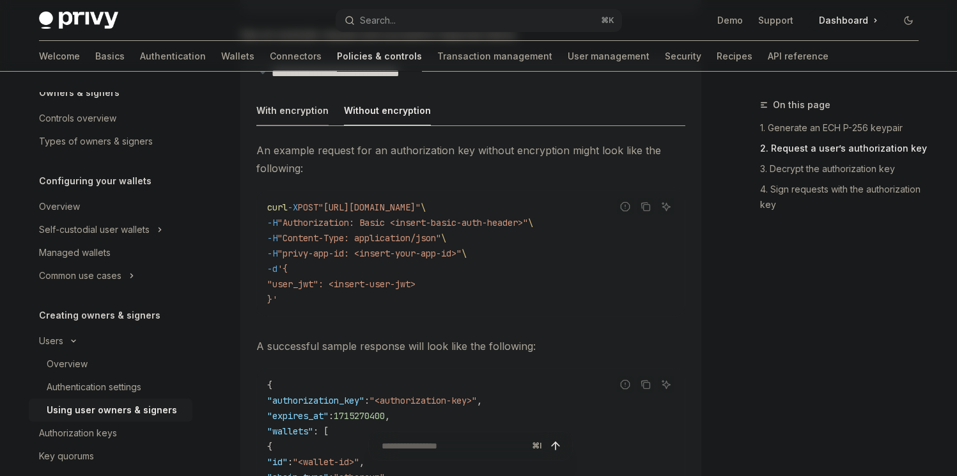
click at [284, 98] on div "With encryption" at bounding box center [292, 110] width 72 height 30
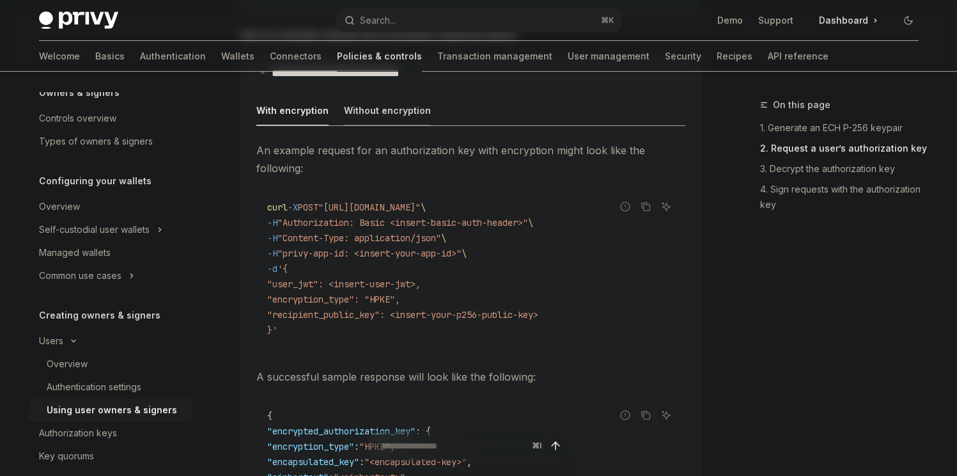
click at [375, 95] on div "Without encryption" at bounding box center [387, 110] width 87 height 30
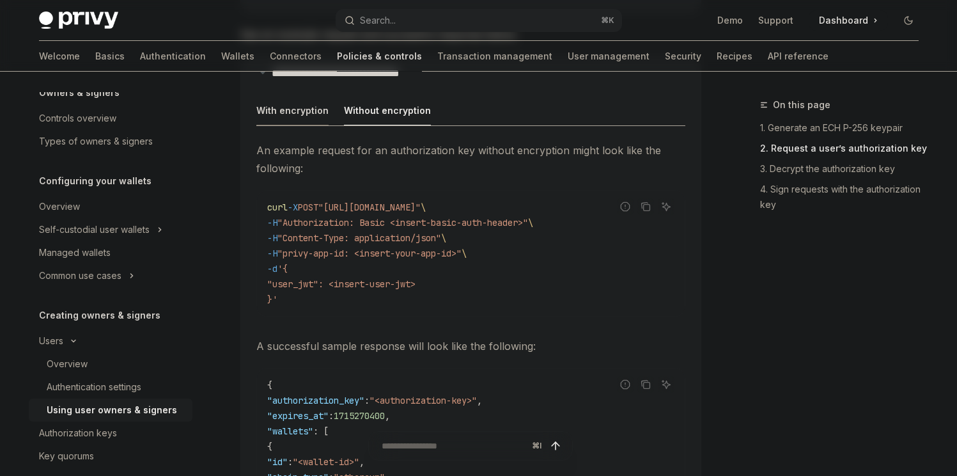
click at [288, 95] on div "With encryption" at bounding box center [292, 110] width 72 height 30
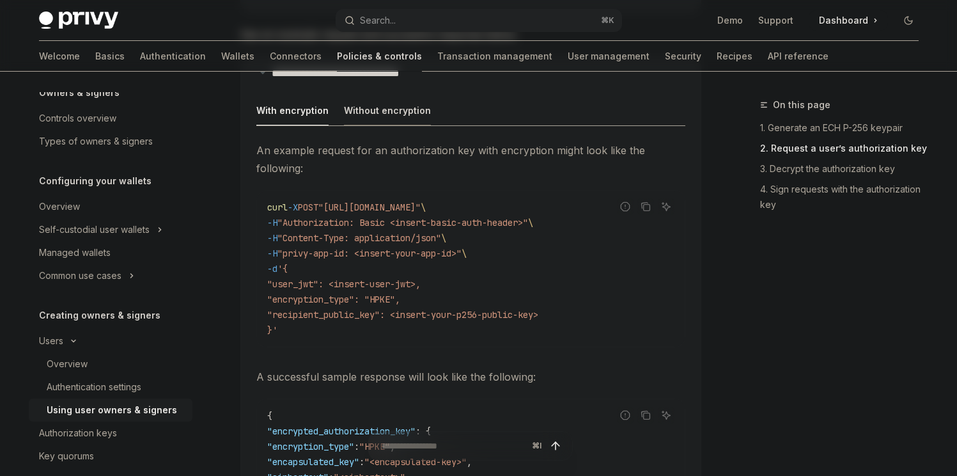
click at [396, 95] on div "Without encryption" at bounding box center [387, 110] width 87 height 30
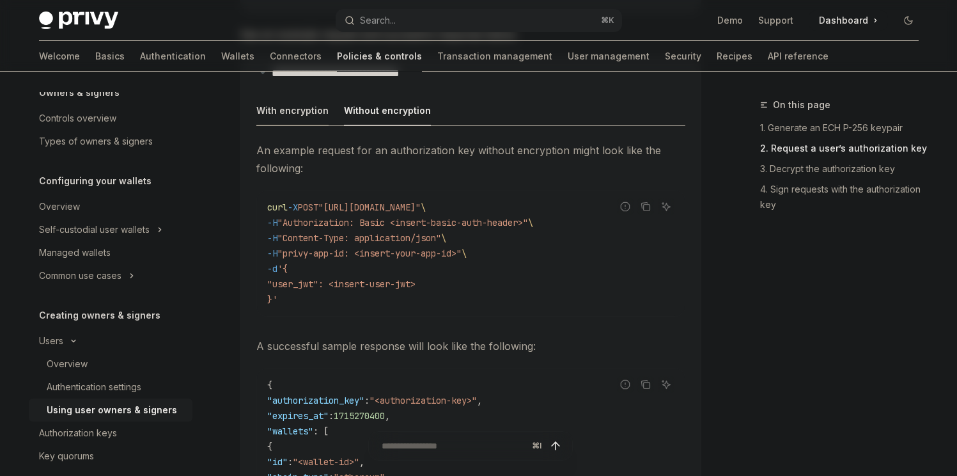
click at [275, 95] on div "With encryption" at bounding box center [292, 110] width 72 height 30
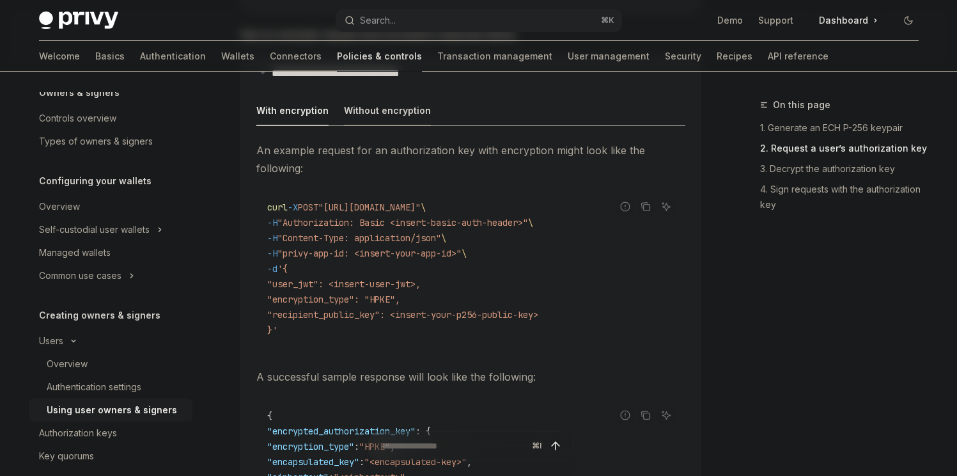
click at [380, 95] on div "Without encryption" at bounding box center [387, 110] width 87 height 30
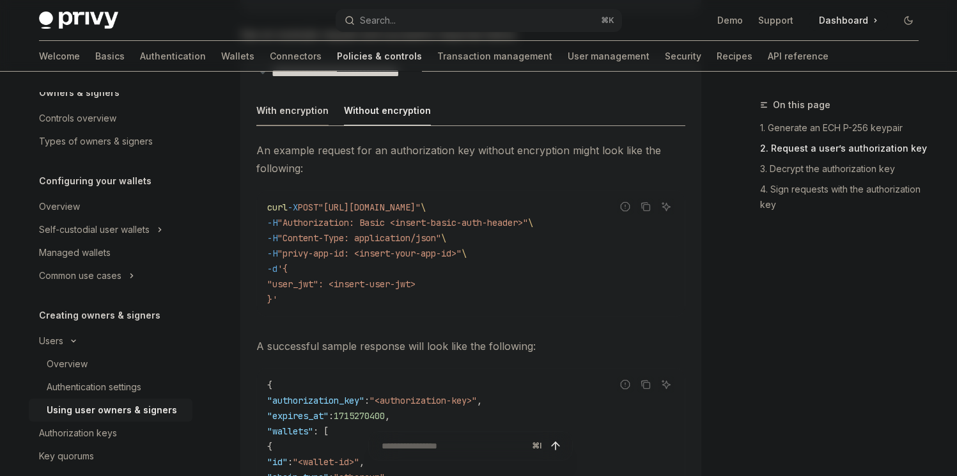
click at [300, 95] on div "With encryption" at bounding box center [292, 110] width 72 height 30
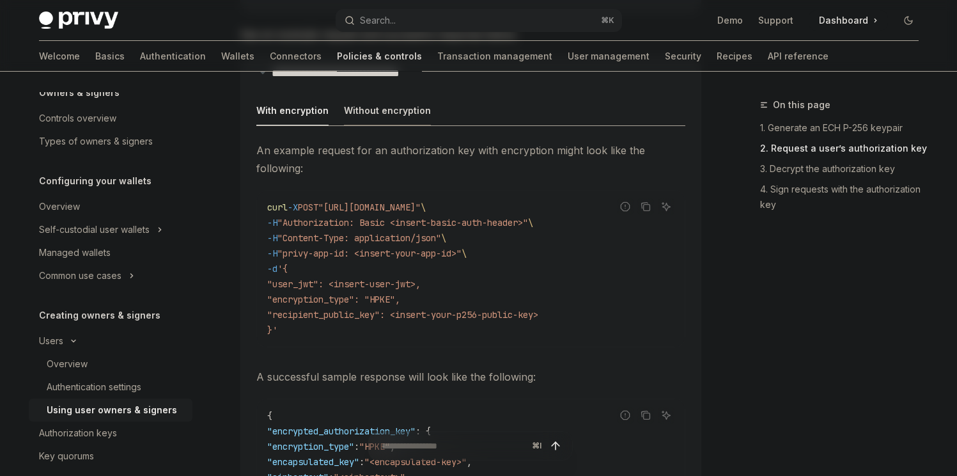
click at [373, 95] on div "Without encryption" at bounding box center [387, 110] width 87 height 30
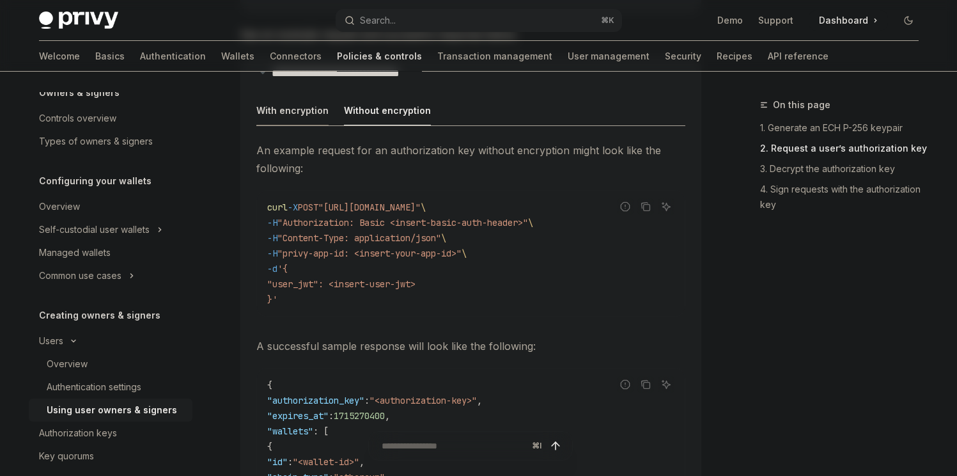
click at [306, 95] on div "With encryption" at bounding box center [292, 110] width 72 height 30
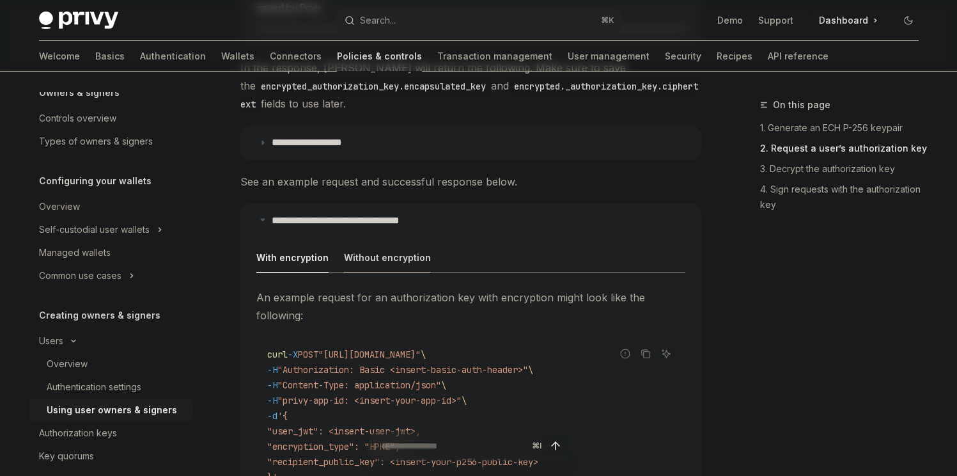
scroll to position [2056, 0]
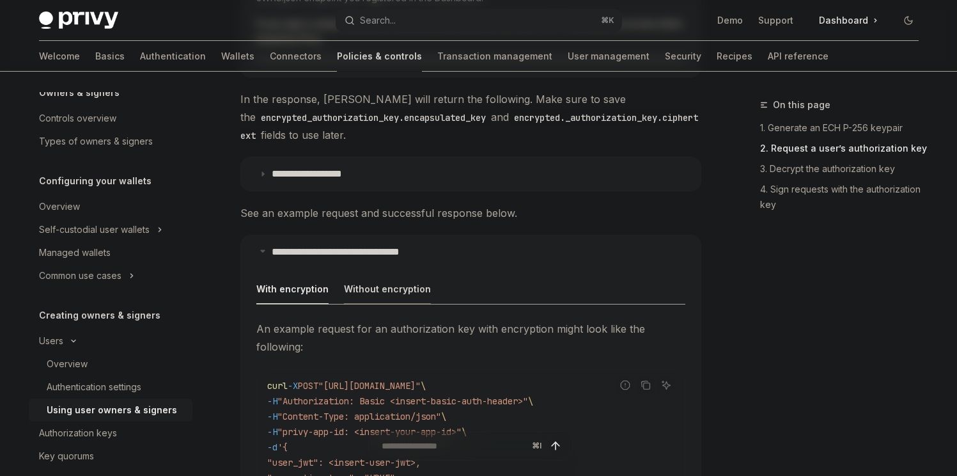
click at [392, 283] on div "Without encryption" at bounding box center [387, 289] width 87 height 30
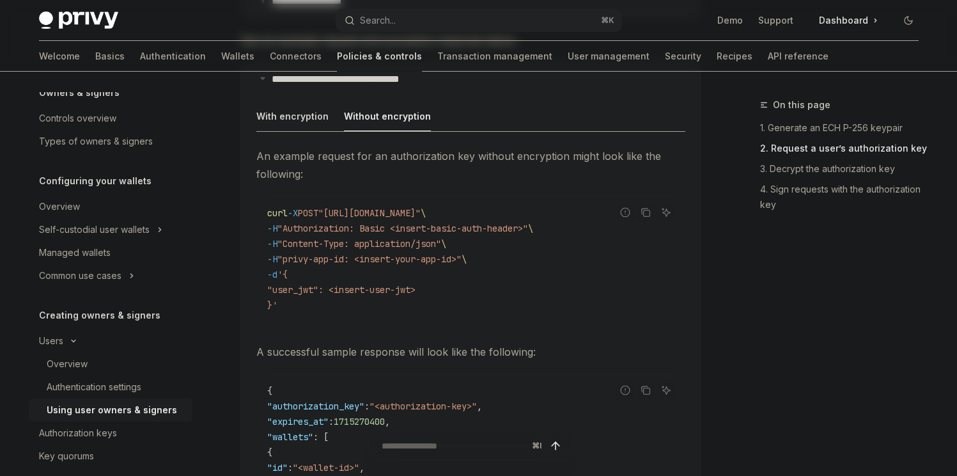
scroll to position [2201, 0]
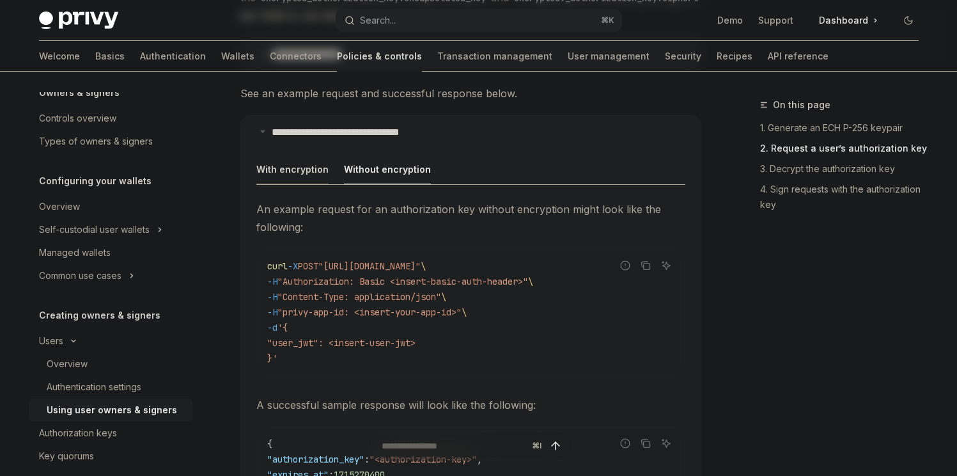
click at [281, 154] on div "With encryption" at bounding box center [292, 169] width 72 height 30
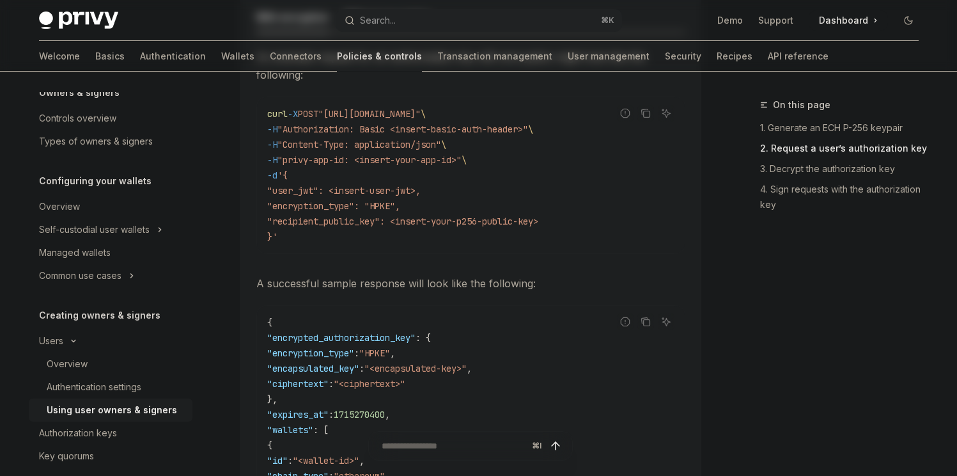
scroll to position [2361, 0]
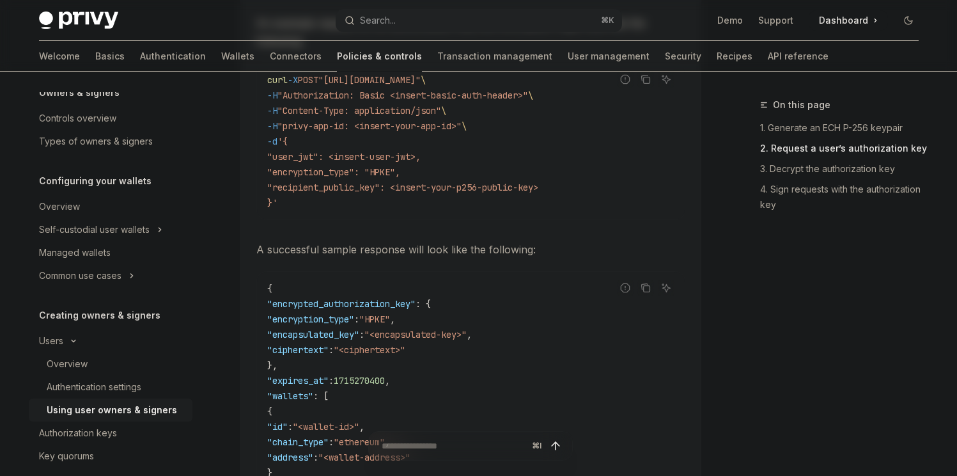
drag, startPoint x: 286, startPoint y: 157, endPoint x: 575, endPoint y: 166, distance: 289.7
click at [575, 166] on code "curl -X POST "https://api.privy.io/v1/wallets/authenticate" \ -H "Authorization…" at bounding box center [470, 141] width 407 height 138
drag, startPoint x: 575, startPoint y: 176, endPoint x: 287, endPoint y: 155, distance: 289.1
click at [287, 155] on code "curl -X POST "https://api.privy.io/v1/wallets/authenticate" \ -H "Authorization…" at bounding box center [470, 141] width 407 height 138
copy code ""encryption_type": "HPKE", "recipient_public_key": <insert-your-p256-public-key>"
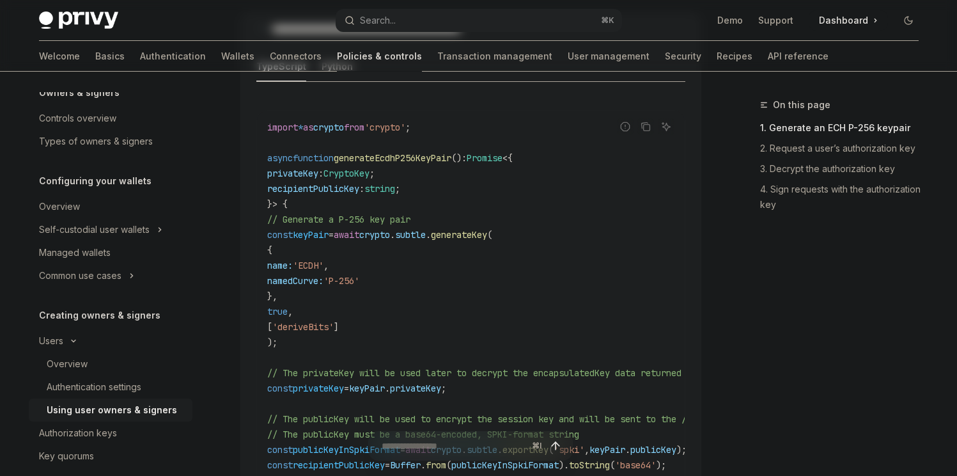
scroll to position [1041, 0]
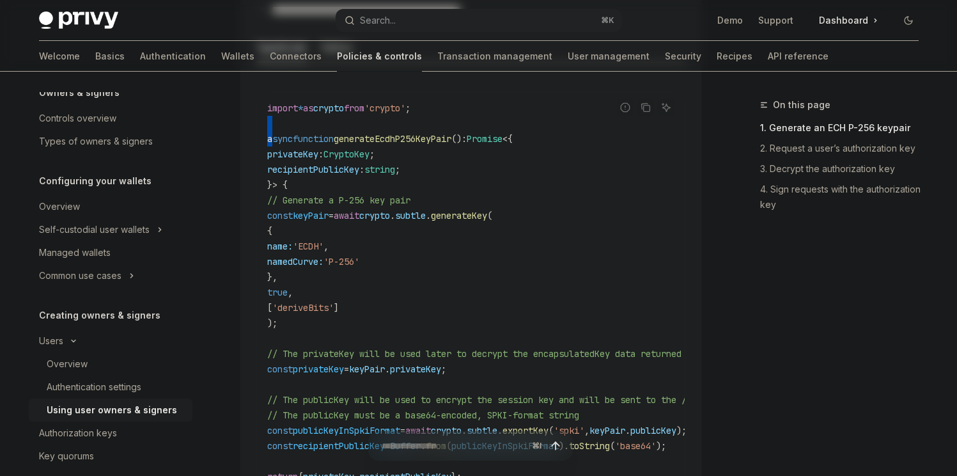
drag, startPoint x: 272, startPoint y: 109, endPoint x: 274, endPoint y: 123, distance: 14.2
click at [274, 123] on code "import * as crypto from 'crypto' ; async function generateEcdhP256KeyPair () : …" at bounding box center [614, 299] width 695 height 399
click at [274, 141] on code "import * as crypto from 'crypto' ; async function generateEcdhP256KeyPair () : …" at bounding box center [614, 299] width 695 height 399
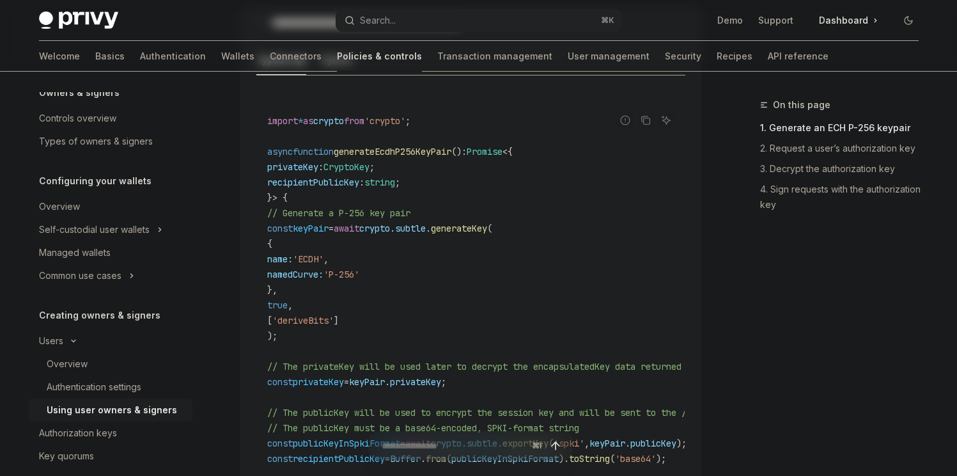
scroll to position [1025, 0]
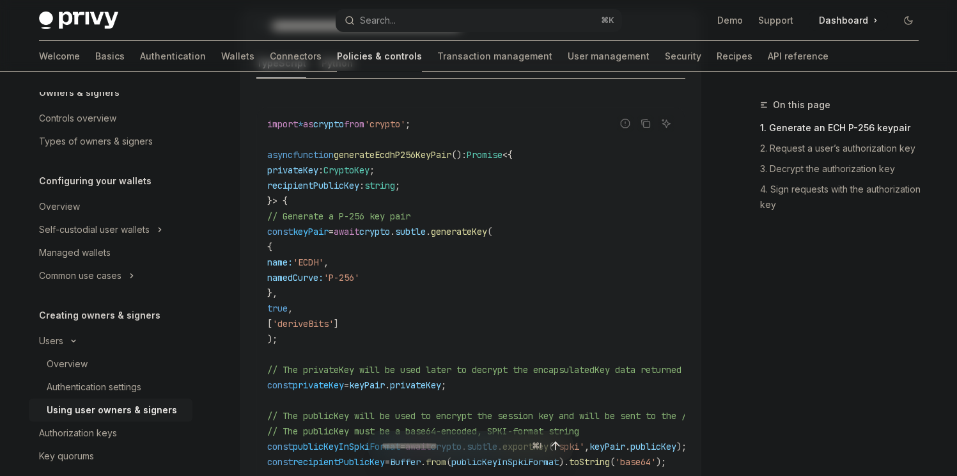
click at [302, 164] on span "privateKey" at bounding box center [292, 170] width 51 height 12
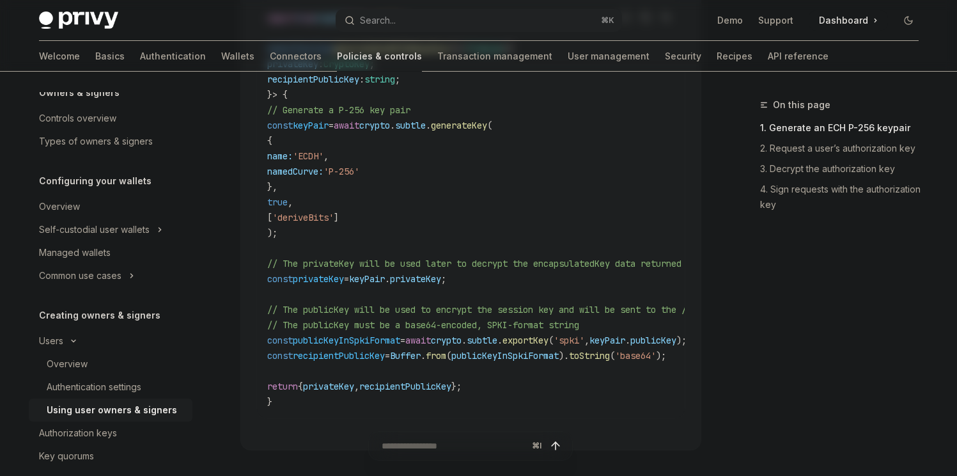
scroll to position [1132, 0]
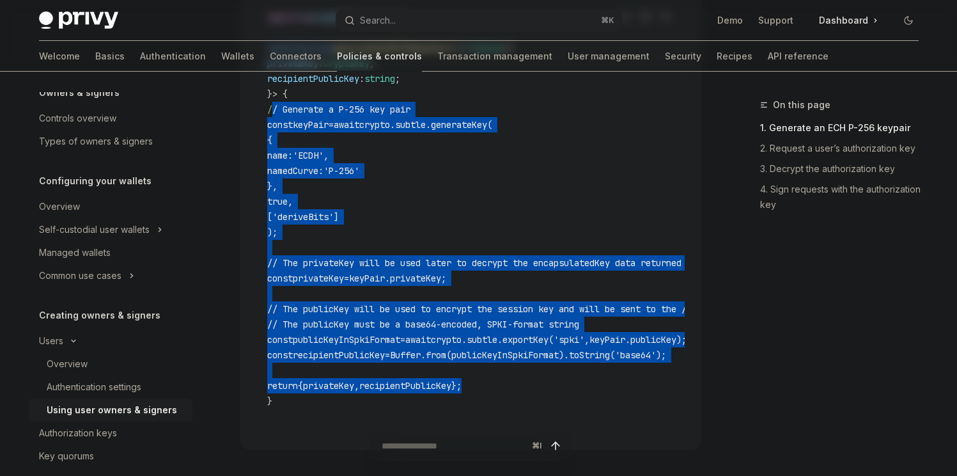
drag, startPoint x: 274, startPoint y: 91, endPoint x: 525, endPoint y: 366, distance: 372.8
click at [525, 366] on code "import * as crypto from 'crypto' ; async function generateEcdhP256KeyPair () : …" at bounding box center [614, 209] width 695 height 399
copy code "// Generate a P-256 key pair const keyPair = await crypto . subtle . generateKe…"
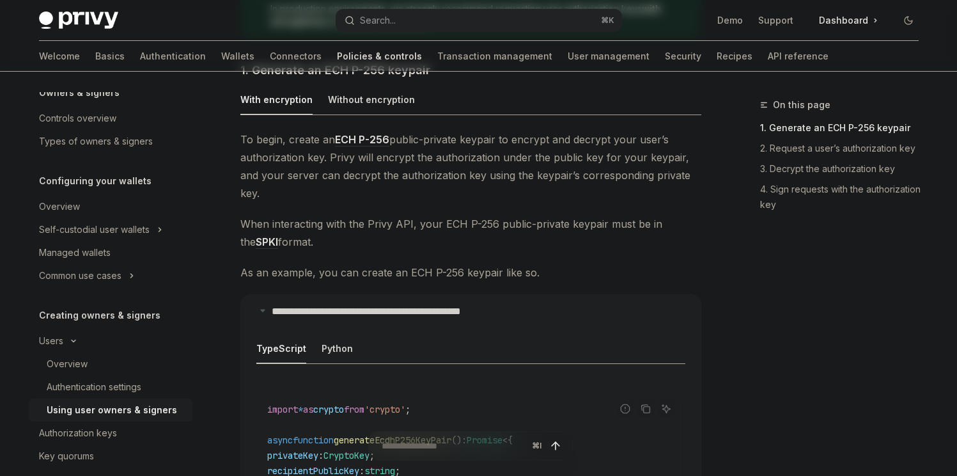
scroll to position [752, 0]
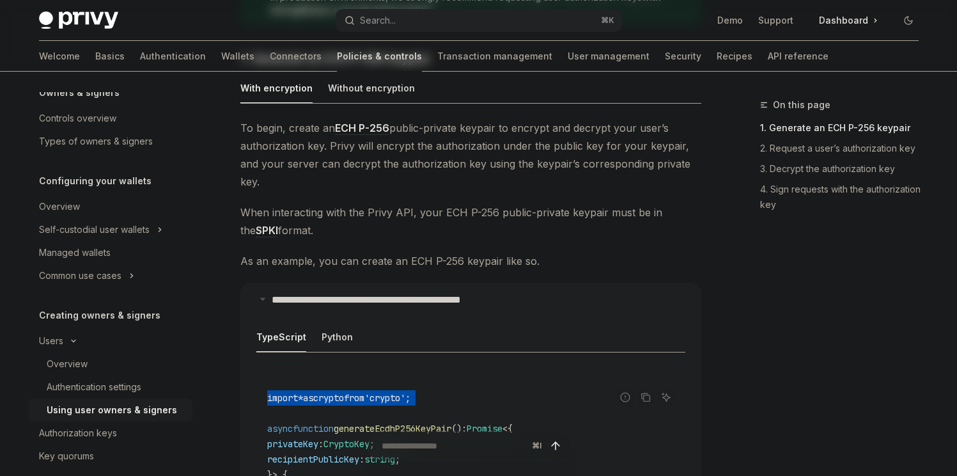
drag, startPoint x: 439, startPoint y: 385, endPoint x: 268, endPoint y: 383, distance: 171.3
copy code "import * as crypto from 'crypto' ;"
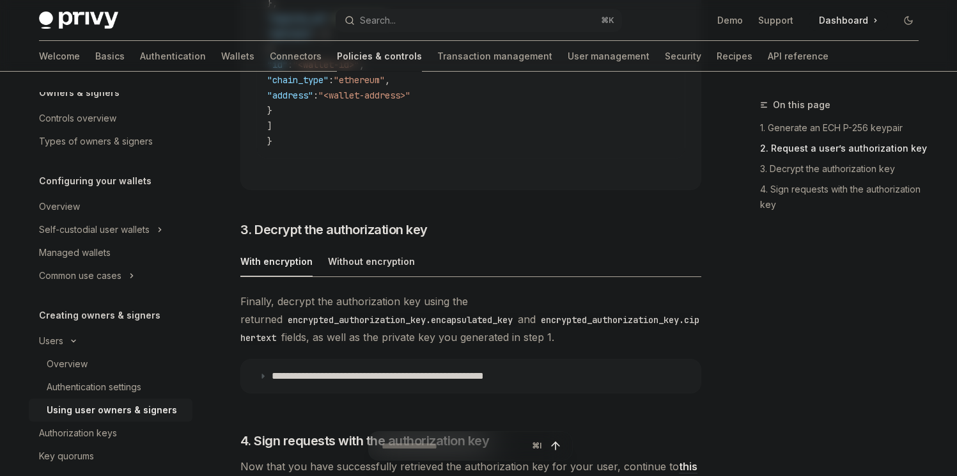
scroll to position [2747, 0]
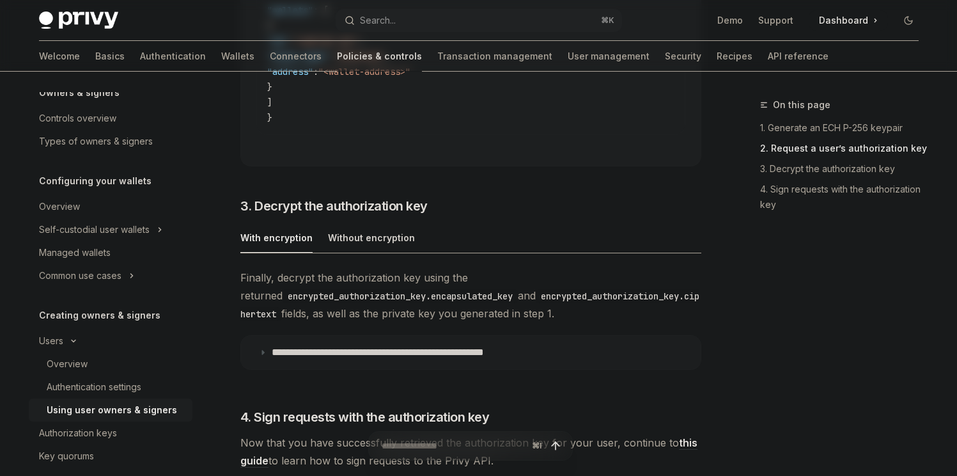
click at [455, 353] on p "**********" at bounding box center [412, 352] width 281 height 13
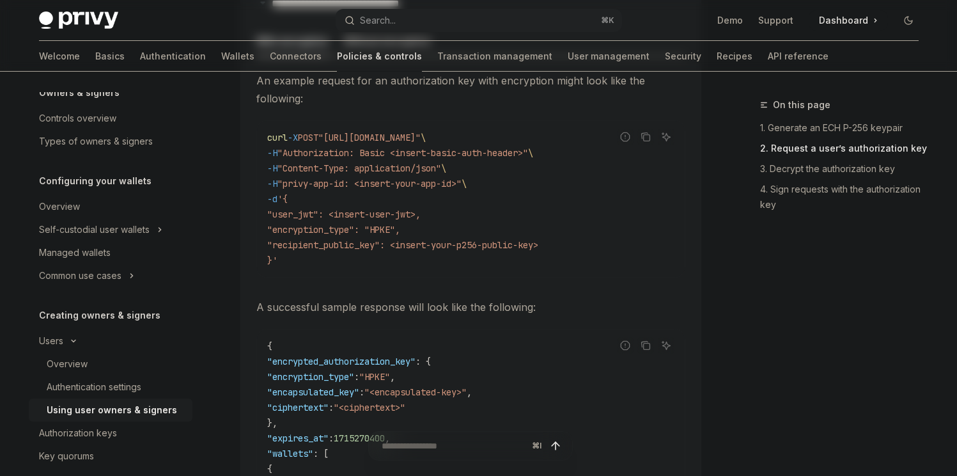
scroll to position [2098, 0]
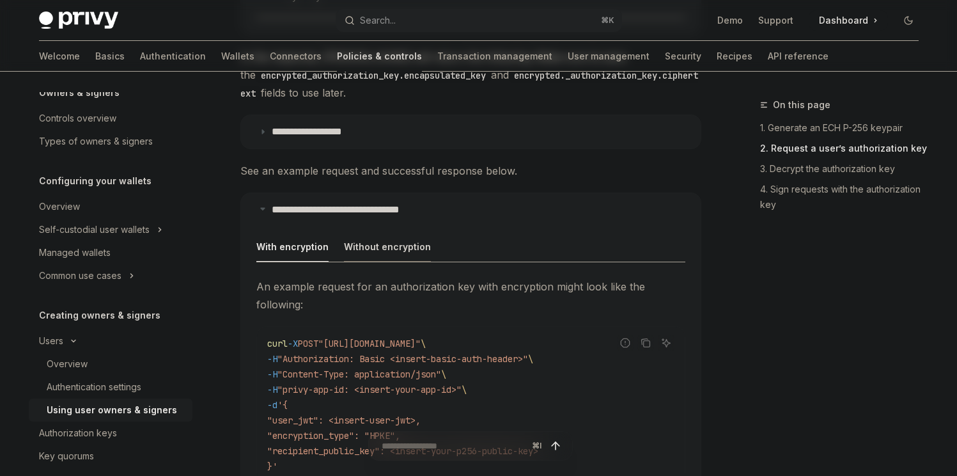
click at [380, 231] on div "Without encryption" at bounding box center [387, 246] width 87 height 30
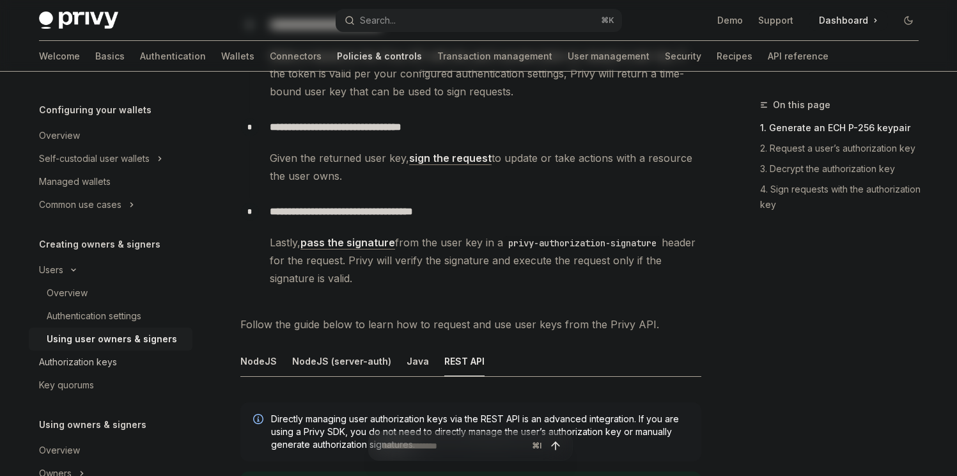
scroll to position [124, 0]
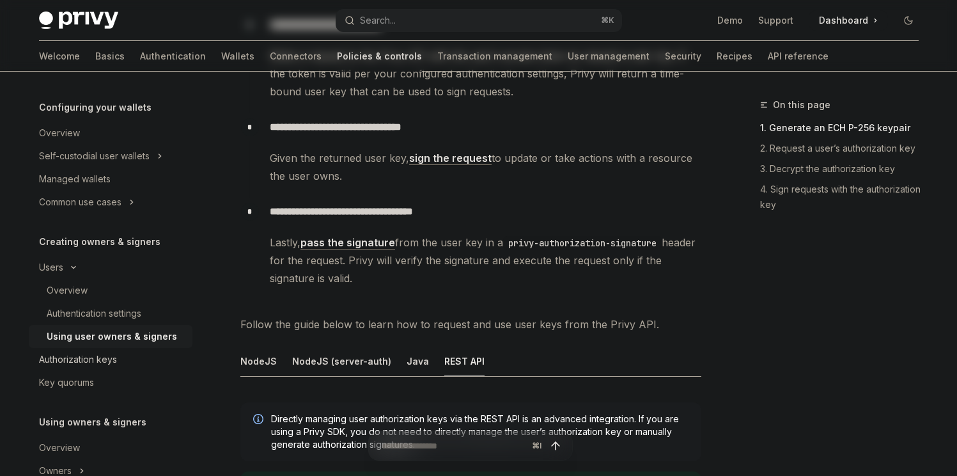
click at [99, 349] on link "Authorization keys" at bounding box center [111, 359] width 164 height 23
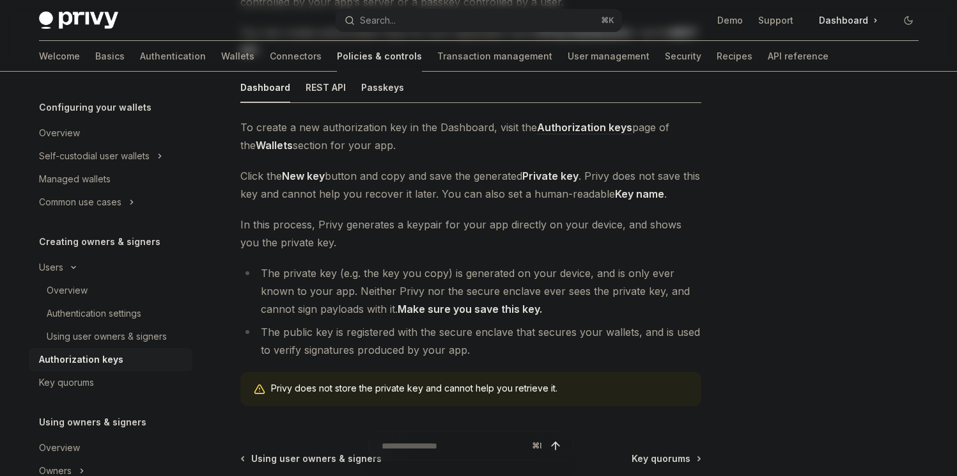
scroll to position [6, 0]
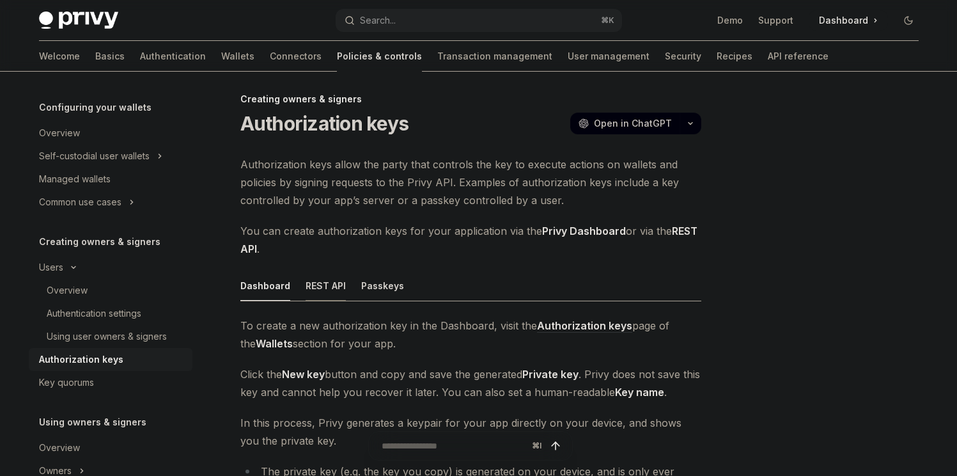
click at [316, 289] on div "REST API" at bounding box center [326, 285] width 40 height 30
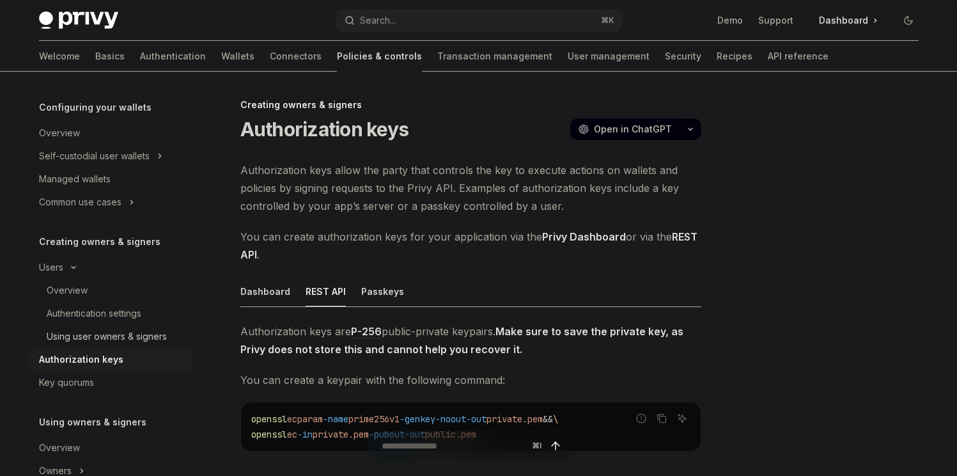
click at [89, 334] on div "Using user owners & signers" at bounding box center [107, 336] width 120 height 15
type textarea "*"
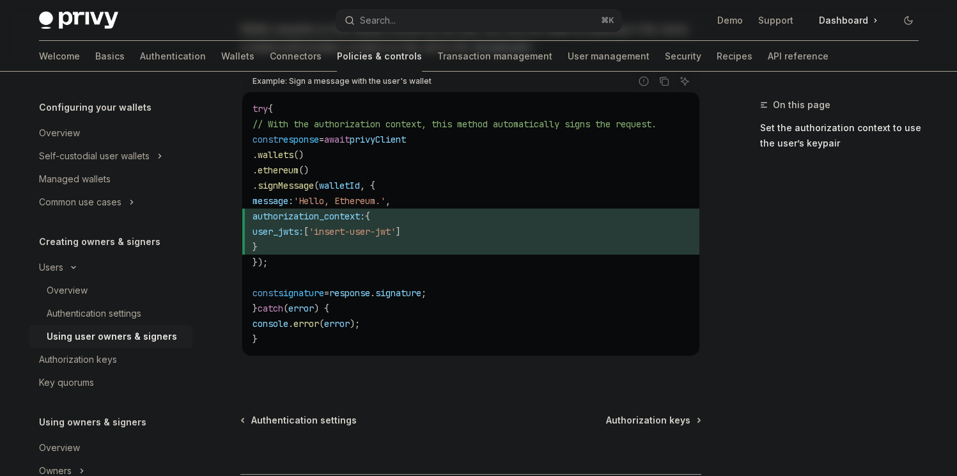
scroll to position [729, 0]
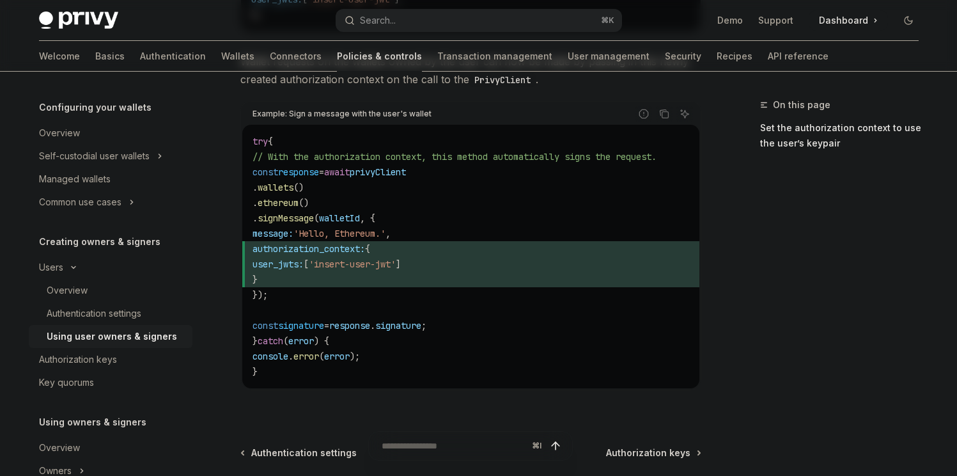
drag, startPoint x: 266, startPoint y: 187, endPoint x: 359, endPoint y: 206, distance: 94.6
click at [359, 206] on code "try { // With the authorization context, this method automatically signs the re…" at bounding box center [470, 256] width 437 height 245
copy code ". wallets () . ethereum ()"
click at [309, 261] on span "[" at bounding box center [306, 264] width 5 height 12
drag, startPoint x: 284, startPoint y: 251, endPoint x: 310, endPoint y: 278, distance: 37.1
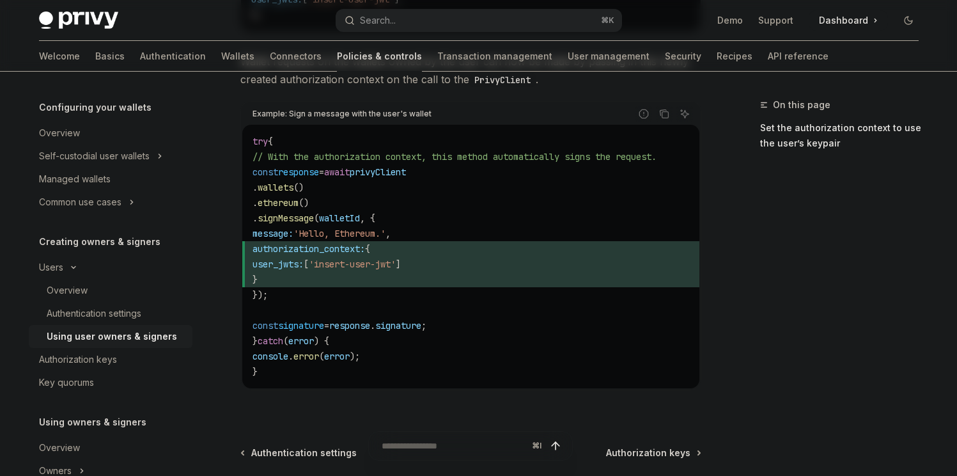
click at [310, 278] on code "try { // With the authorization context, this method automatically signs the re…" at bounding box center [470, 256] width 437 height 245
click at [324, 324] on span "signature" at bounding box center [301, 326] width 46 height 12
click at [292, 249] on span "authorization_context:" at bounding box center [308, 249] width 112 height 12
copy span "authorization_context"
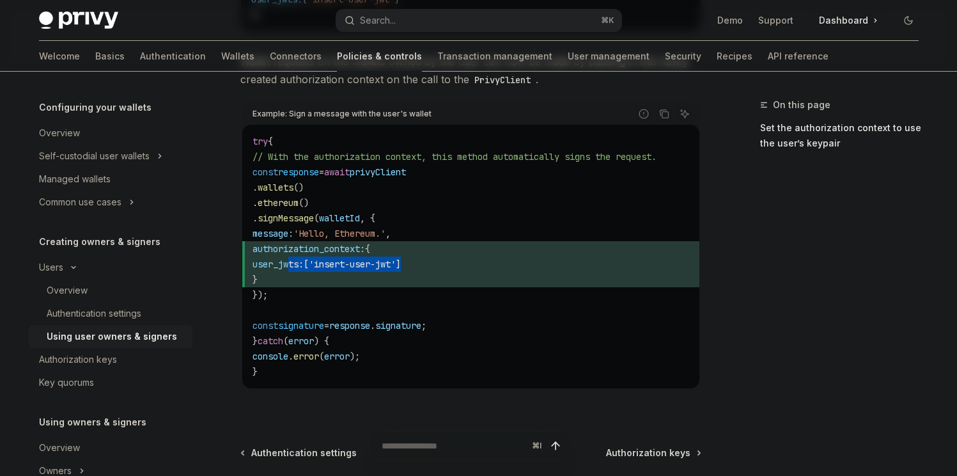
drag, startPoint x: 301, startPoint y: 266, endPoint x: 595, endPoint y: 261, distance: 294.1
click at [595, 261] on span "user_jwts: [ 'insert-user-jwt' ]" at bounding box center [470, 263] width 437 height 15
copy span "user_jwts: [ 'insert-user-jwt' ]"
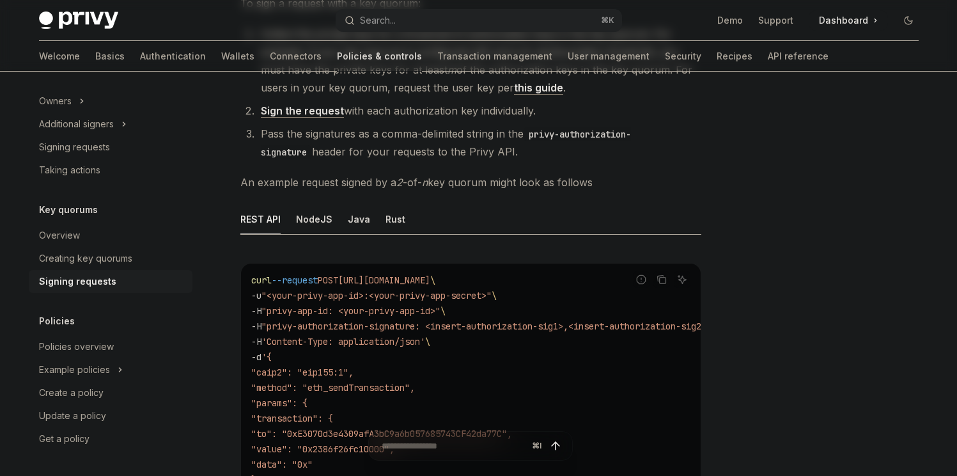
scroll to position [156, 0]
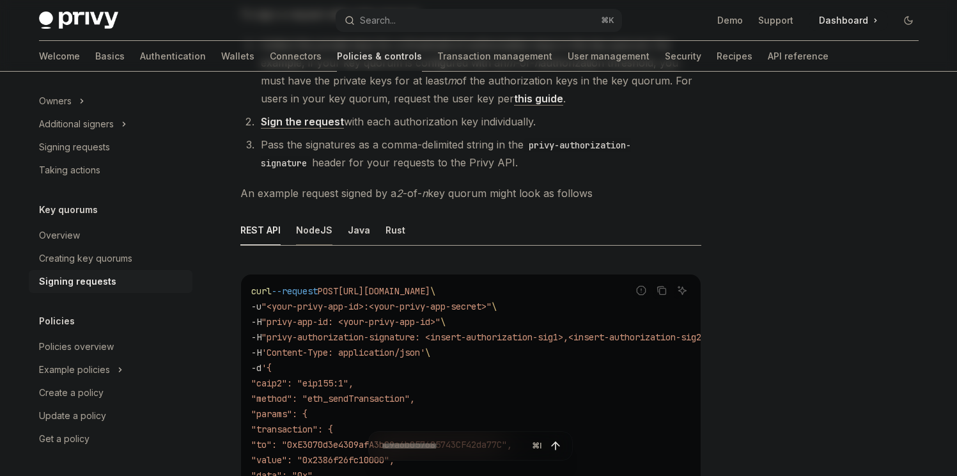
click at [319, 231] on div "NodeJS" at bounding box center [314, 230] width 36 height 30
type textarea "*"
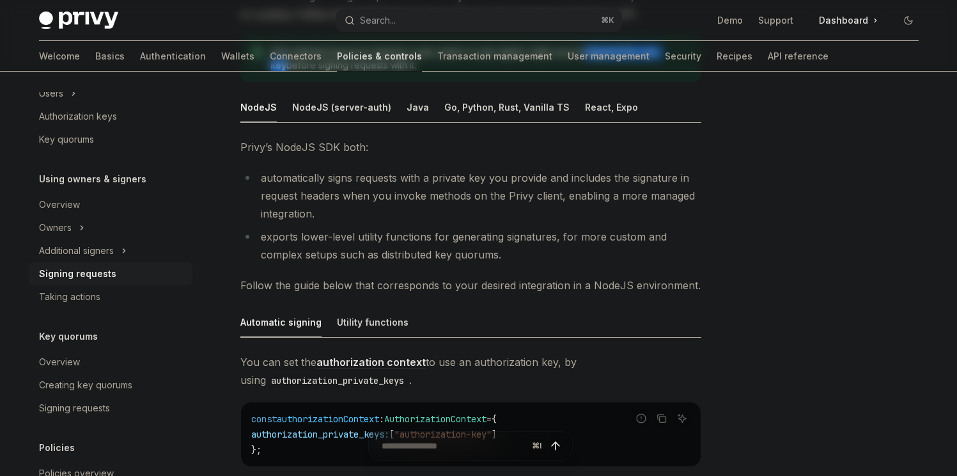
scroll to position [166, 0]
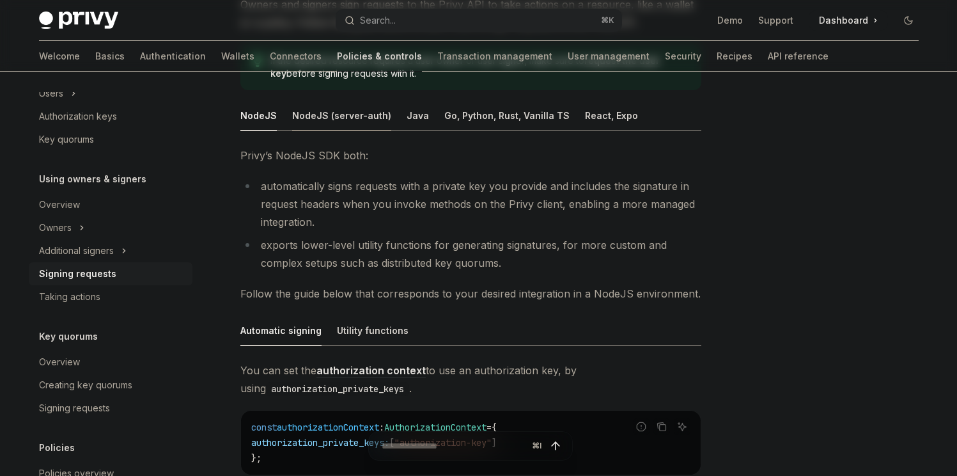
click at [337, 122] on div "NodeJS (server-auth)" at bounding box center [341, 115] width 99 height 30
type textarea "*"
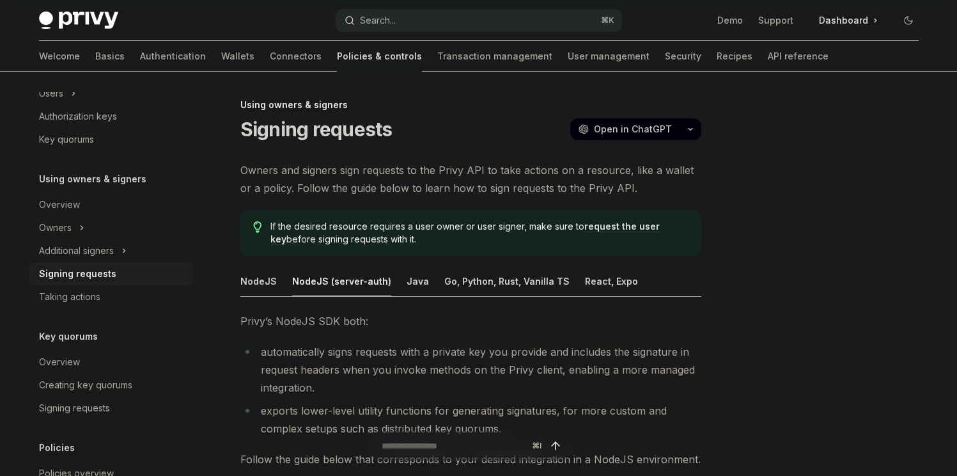
click at [398, 29] on button "Search... ⌘ K" at bounding box center [479, 20] width 286 height 23
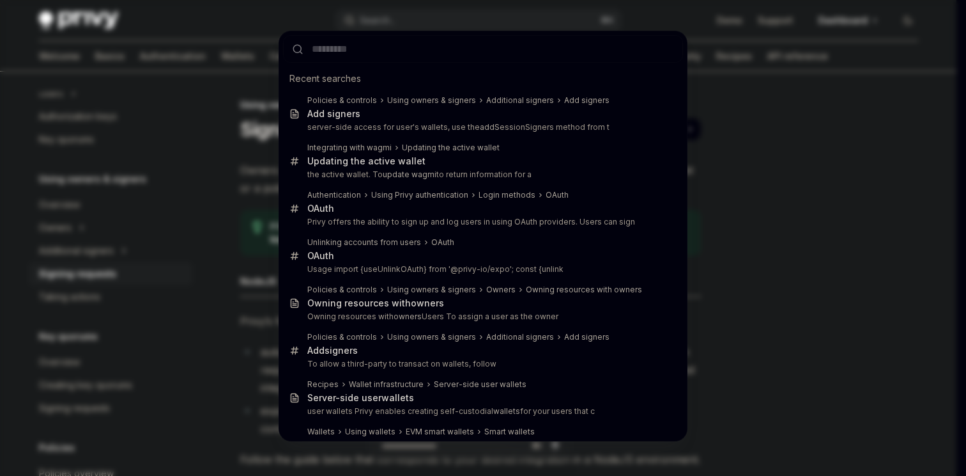
click at [250, 97] on div "Recent searches Policies & controls Using owners & signers Additional signers A…" at bounding box center [483, 238] width 966 height 476
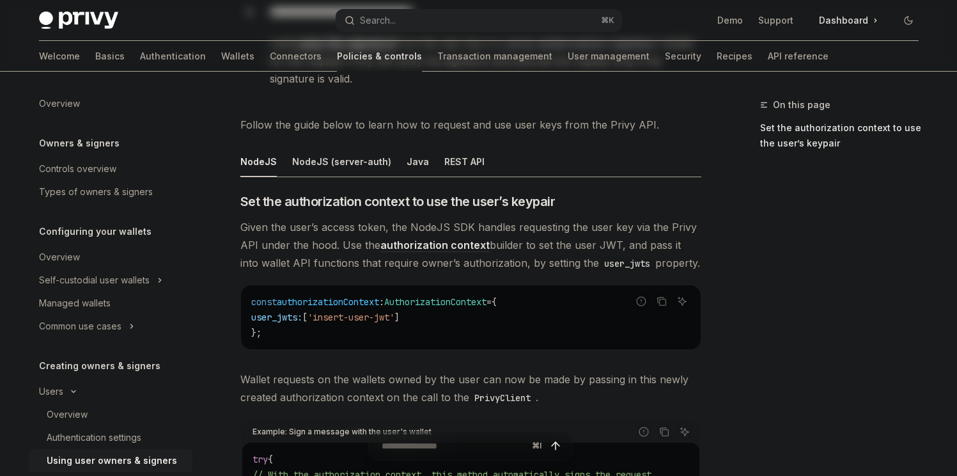
scroll to position [420, 0]
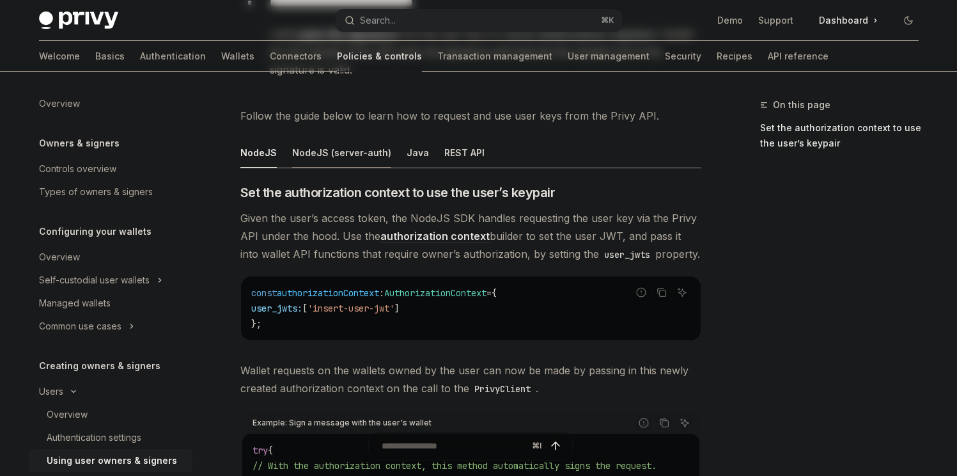
click at [306, 152] on div "NodeJS (server-auth)" at bounding box center [341, 152] width 99 height 30
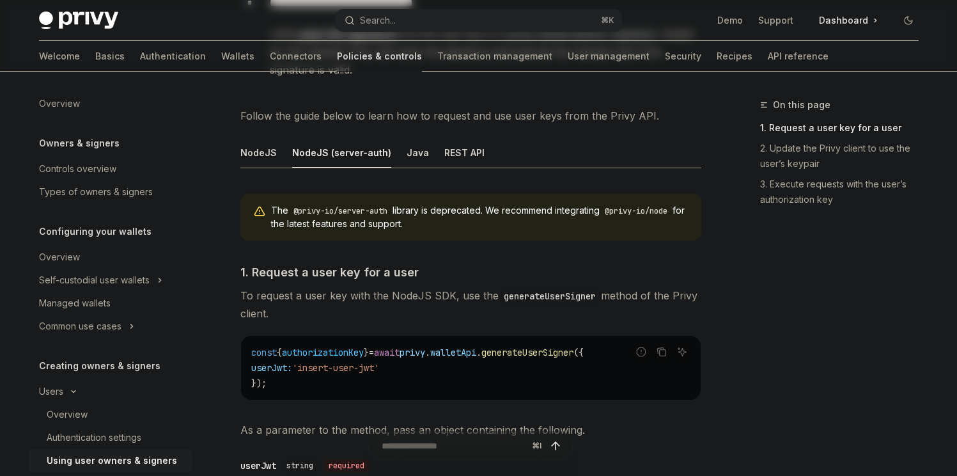
click at [275, 151] on ul "NodeJS NodeJS (server-auth) Java REST API" at bounding box center [470, 152] width 461 height 31
click at [263, 153] on div "NodeJS" at bounding box center [258, 152] width 36 height 30
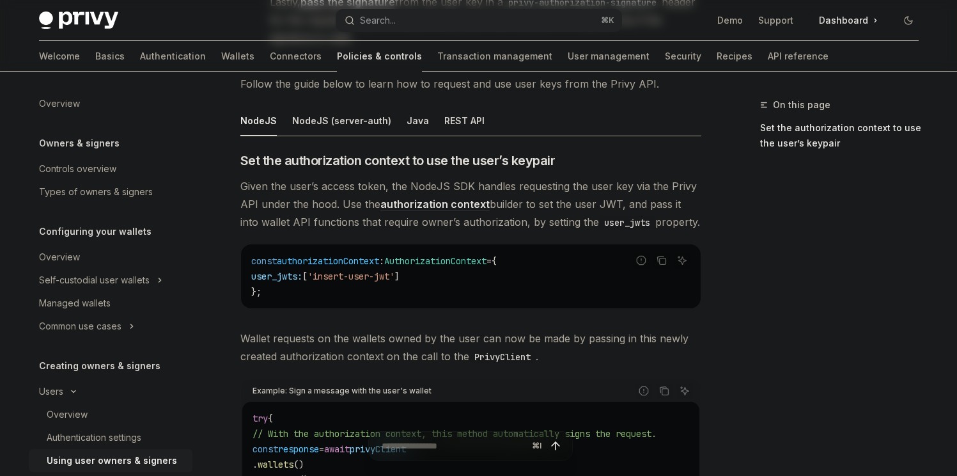
scroll to position [464, 0]
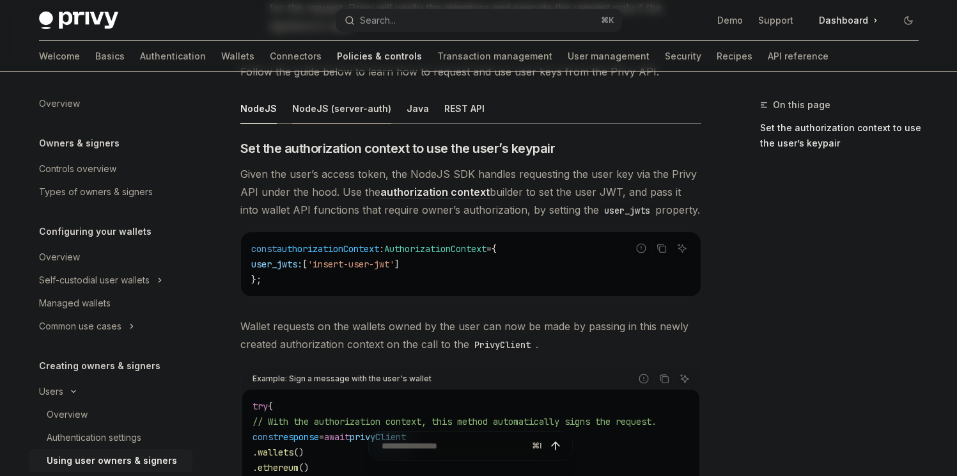
click at [355, 105] on div "NodeJS (server-auth)" at bounding box center [341, 108] width 99 height 30
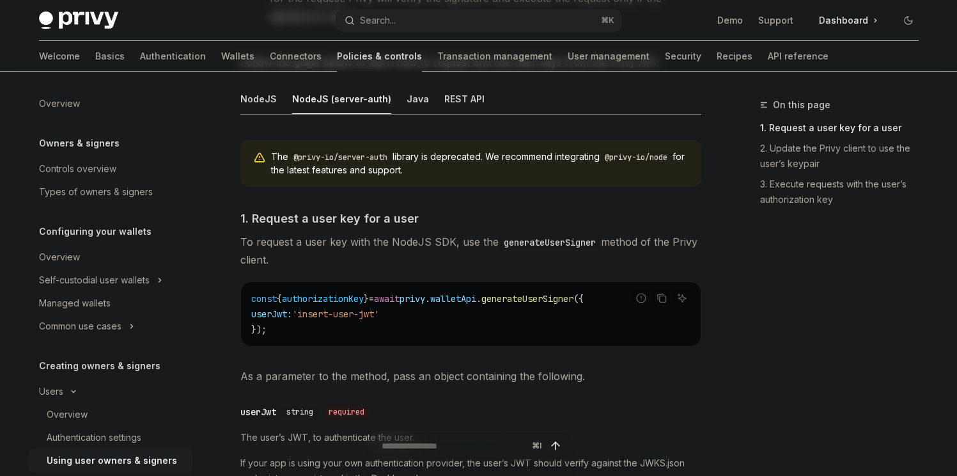
scroll to position [473, 0]
click at [256, 100] on div "NodeJS" at bounding box center [258, 99] width 36 height 30
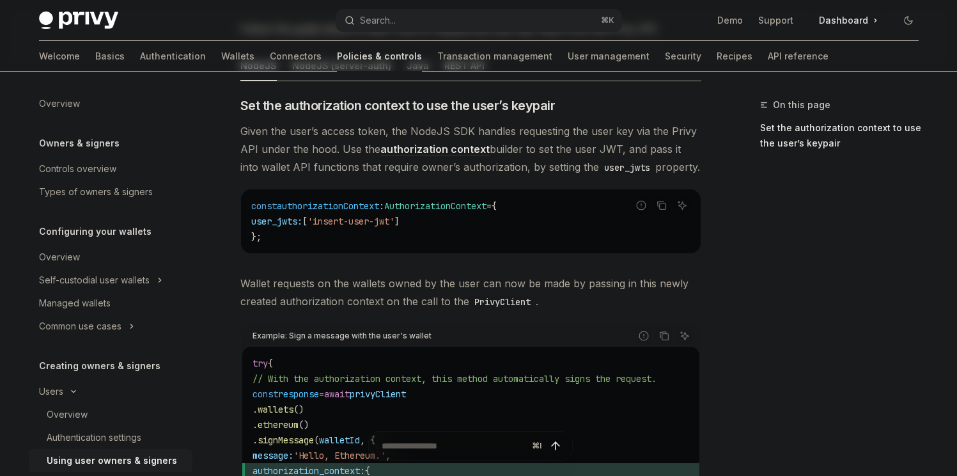
scroll to position [428, 0]
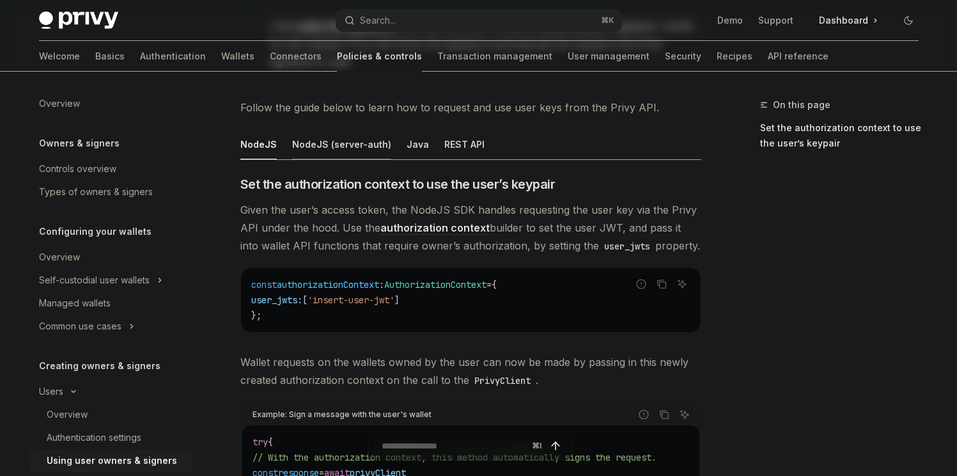
click at [343, 149] on div "NodeJS (server-auth)" at bounding box center [341, 144] width 99 height 30
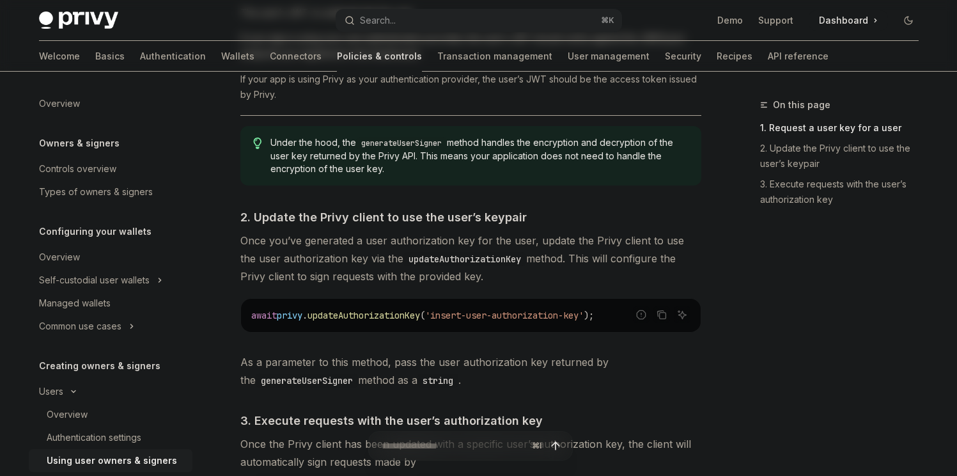
scroll to position [905, 0]
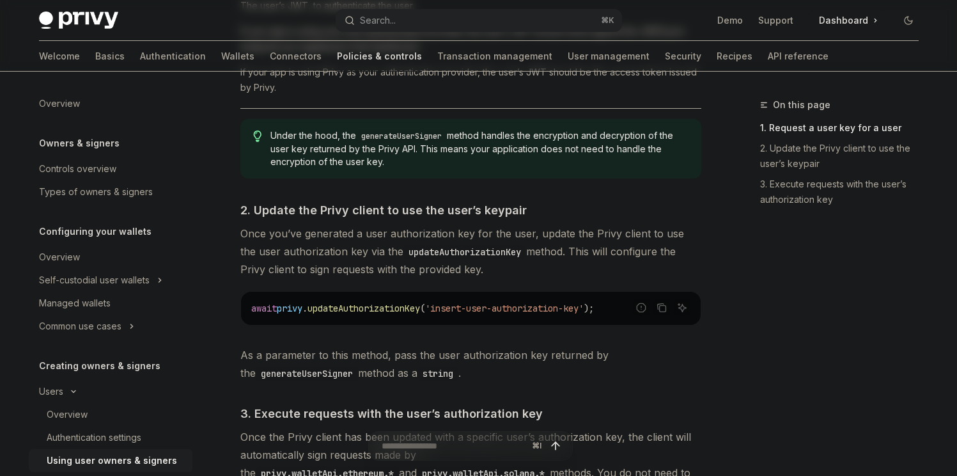
click at [372, 304] on span "updateAuthorizationKey" at bounding box center [363, 308] width 112 height 12
copy span "updateAuthorizationKey"
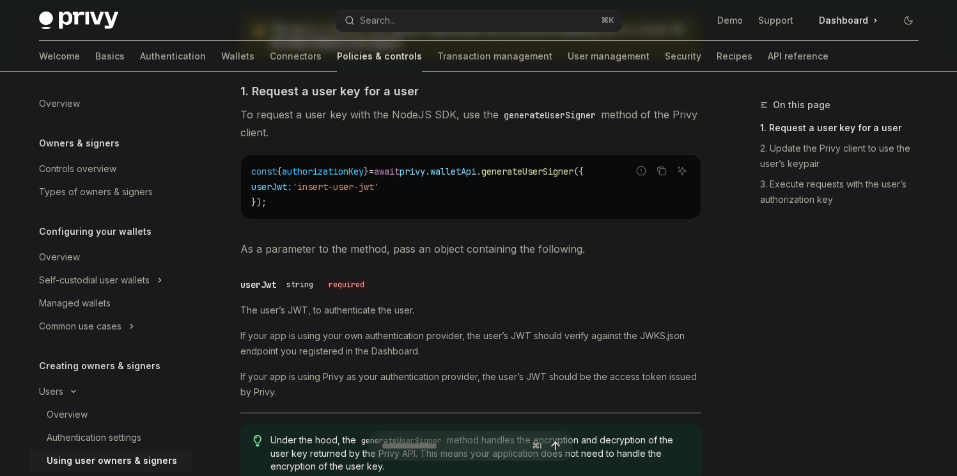
scroll to position [586, 0]
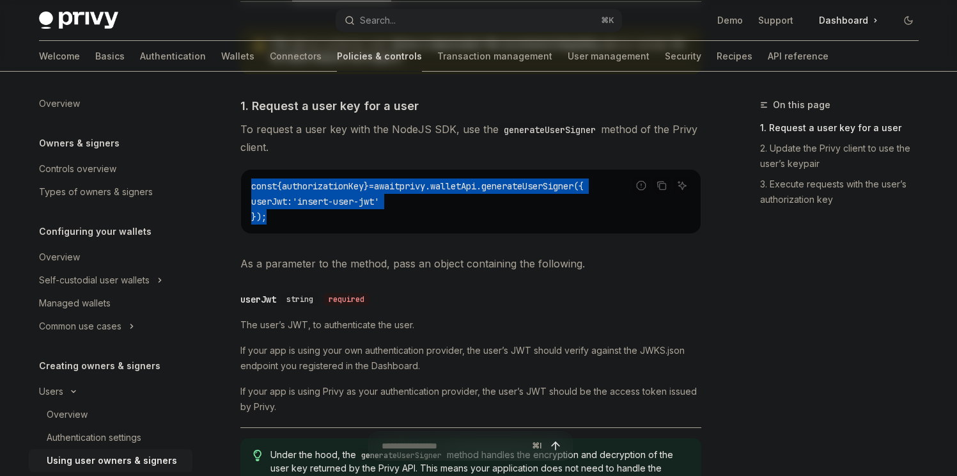
drag, startPoint x: 305, startPoint y: 212, endPoint x: 242, endPoint y: 182, distance: 70.0
click at [242, 182] on div "const { authorizationKey } = await privy . walletApi . generateUserSigner ({ us…" at bounding box center [471, 201] width 460 height 64
copy code "const { authorizationKey } = await privy . walletApi . generateUserSigner ({ us…"
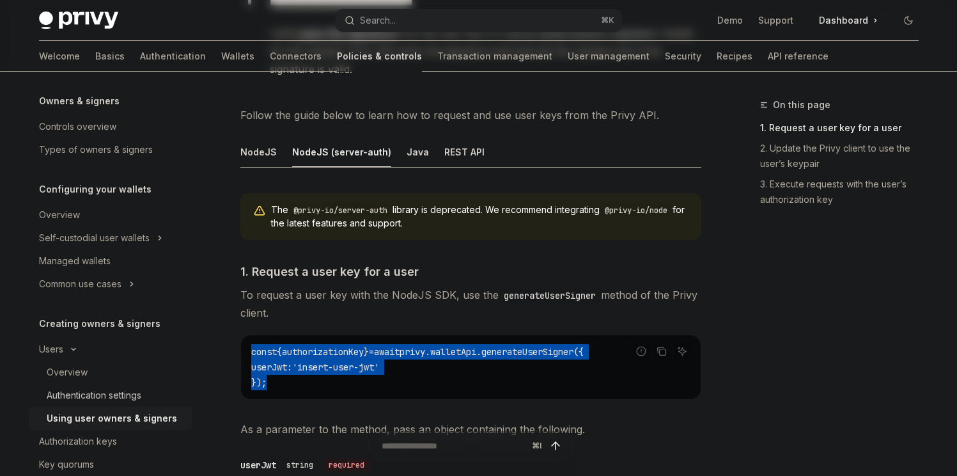
scroll to position [73, 0]
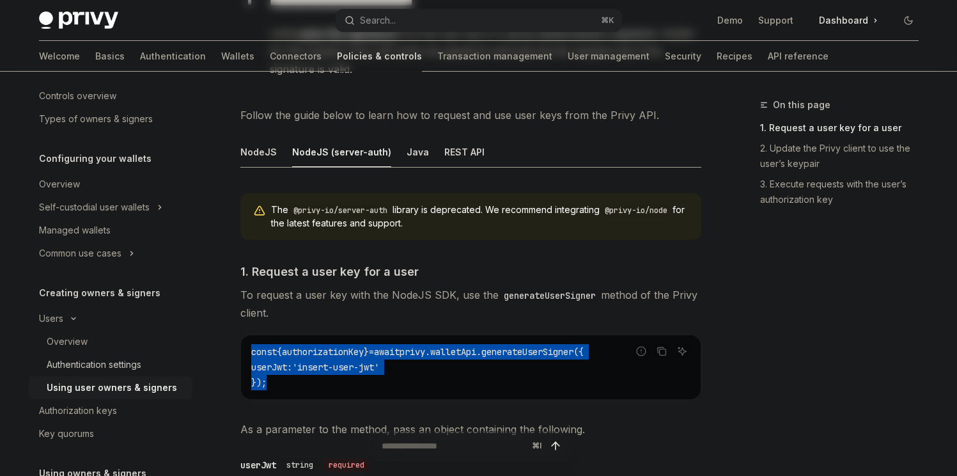
click at [136, 358] on div "Authentication settings" at bounding box center [94, 364] width 95 height 15
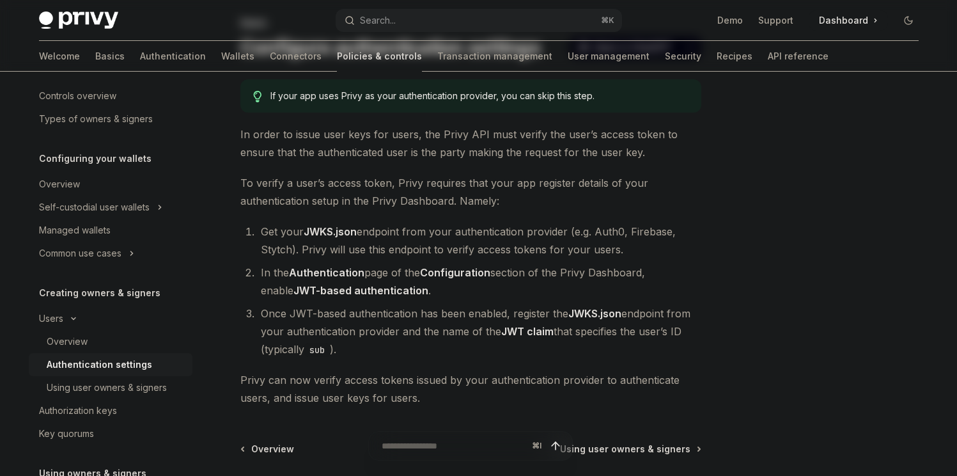
scroll to position [58, 0]
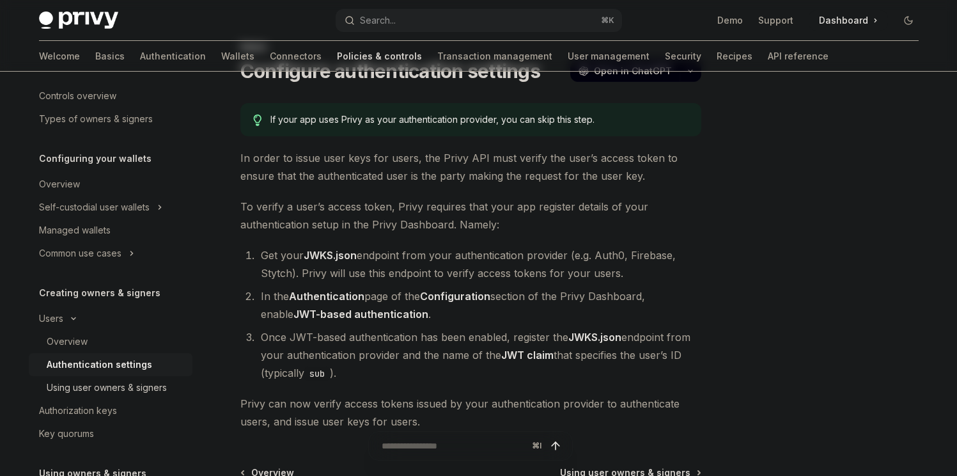
click at [136, 382] on div "Using user owners & signers" at bounding box center [107, 387] width 120 height 15
click at [91, 346] on div "Overview" at bounding box center [116, 341] width 138 height 15
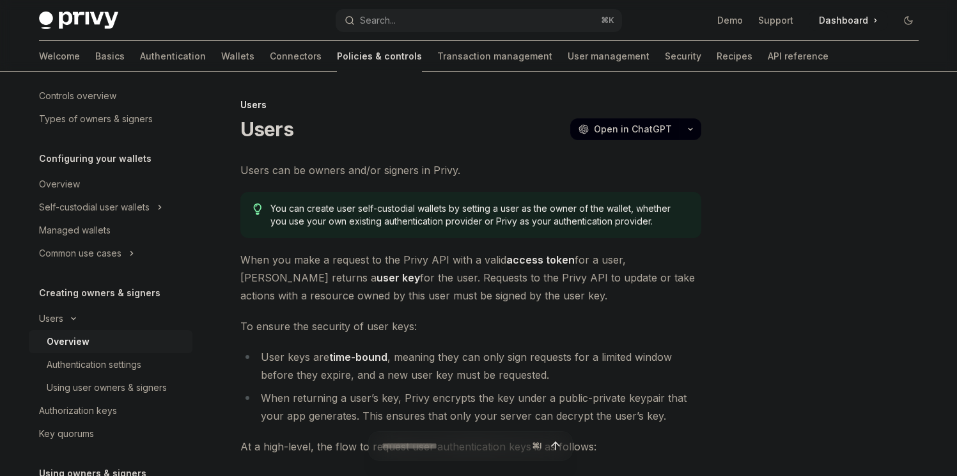
click at [532, 261] on strong "access token" at bounding box center [540, 259] width 68 height 13
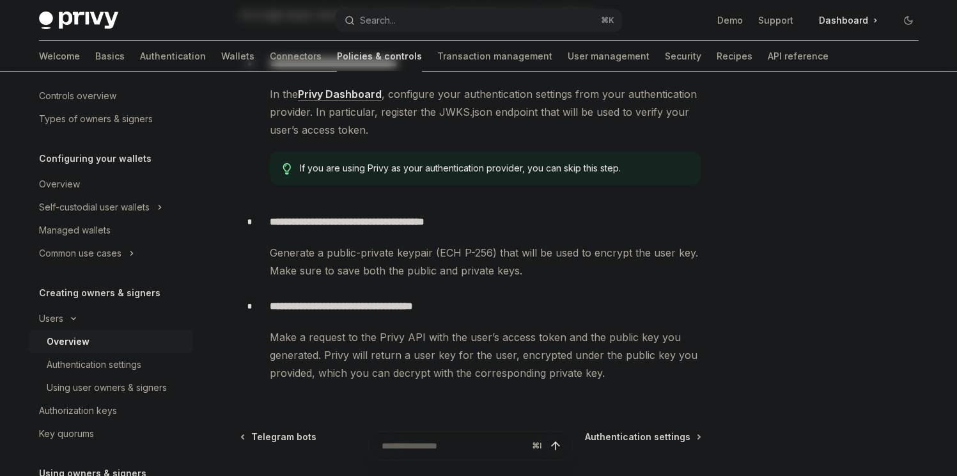
scroll to position [433, 0]
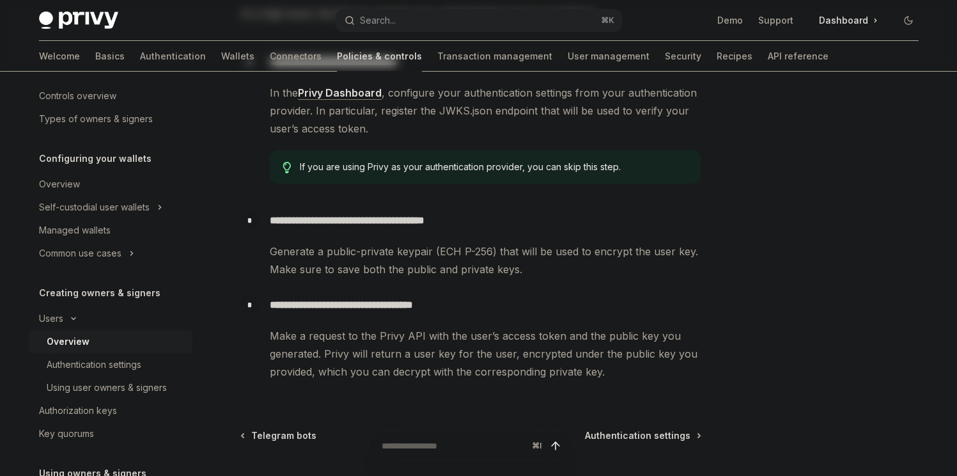
click at [453, 261] on span "Generate a public-private keypair (ECH P-256) that will be used to encrypt the …" at bounding box center [485, 260] width 431 height 36
click at [452, 257] on span "Generate a public-private keypair (ECH P-256) that will be used to encrypt the …" at bounding box center [485, 260] width 431 height 36
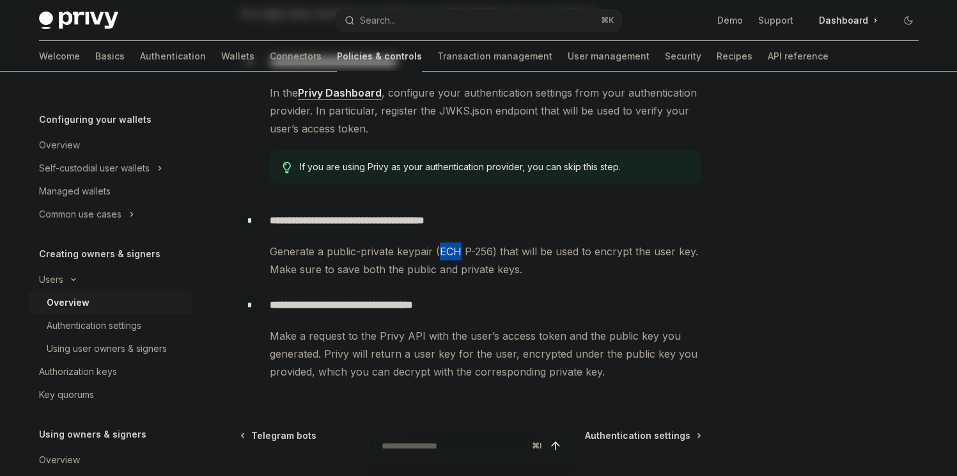
scroll to position [113, 0]
click at [106, 359] on link "Authorization keys" at bounding box center [111, 370] width 164 height 23
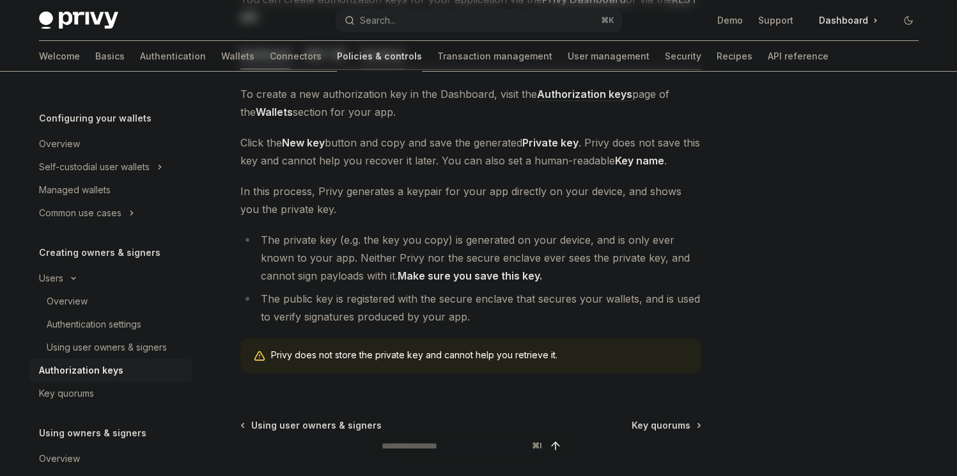
scroll to position [15, 0]
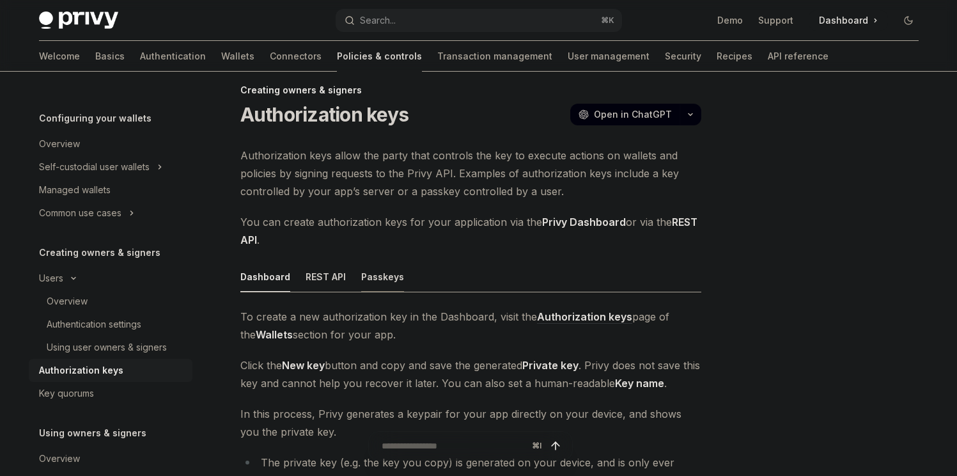
click at [384, 283] on div "Passkeys" at bounding box center [382, 276] width 43 height 30
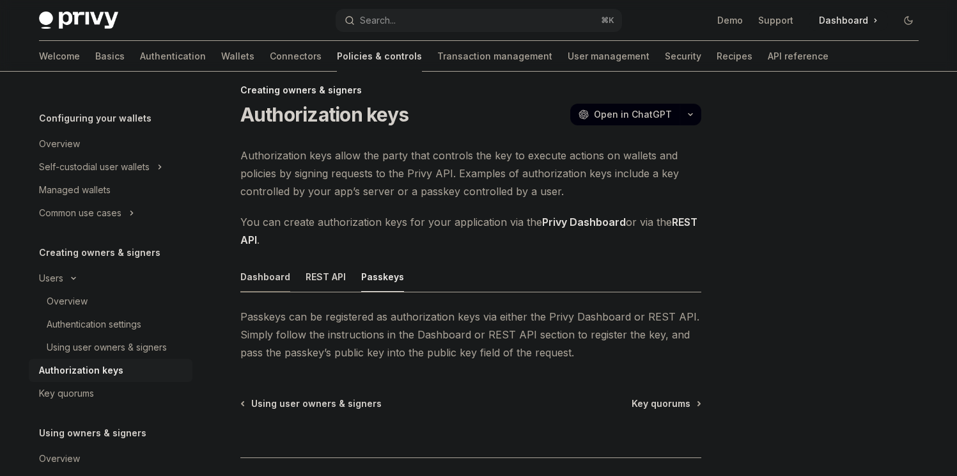
click at [268, 283] on div "Dashboard" at bounding box center [265, 276] width 50 height 30
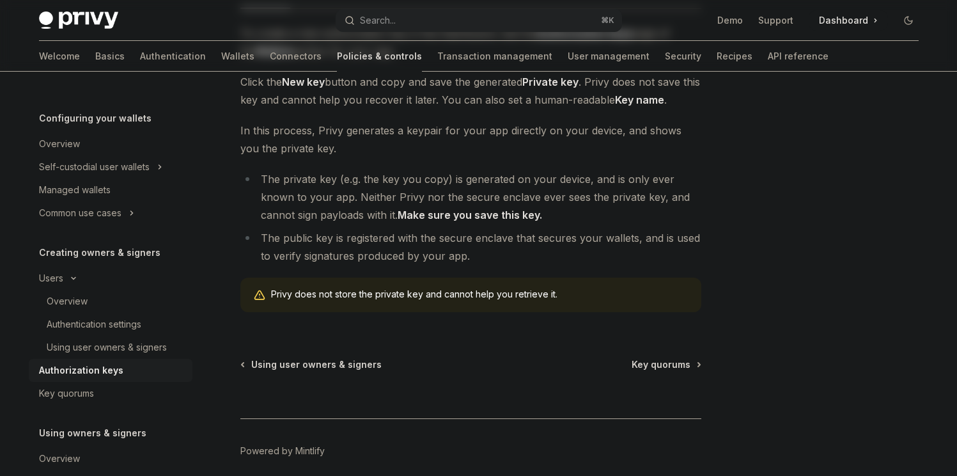
scroll to position [219, 0]
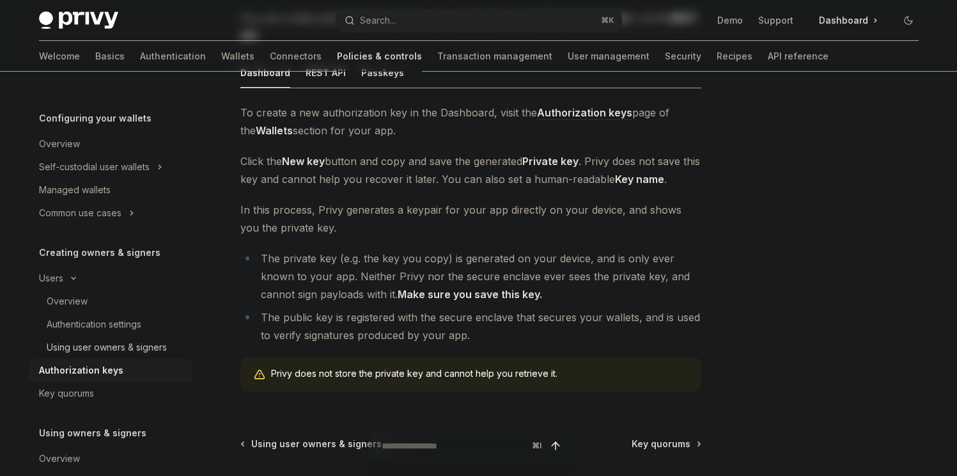
click at [52, 341] on div "Using user owners & signers" at bounding box center [107, 346] width 120 height 15
click at [56, 334] on link "Authentication settings" at bounding box center [111, 324] width 164 height 23
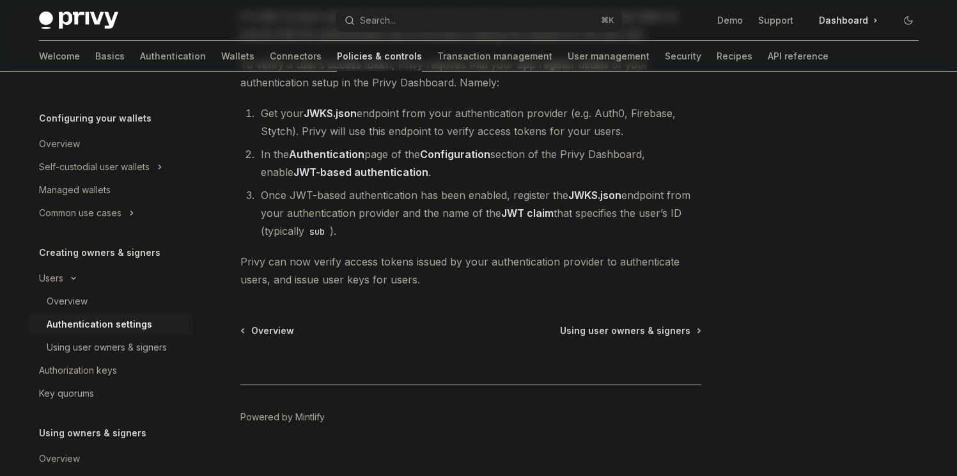
scroll to position [219, 0]
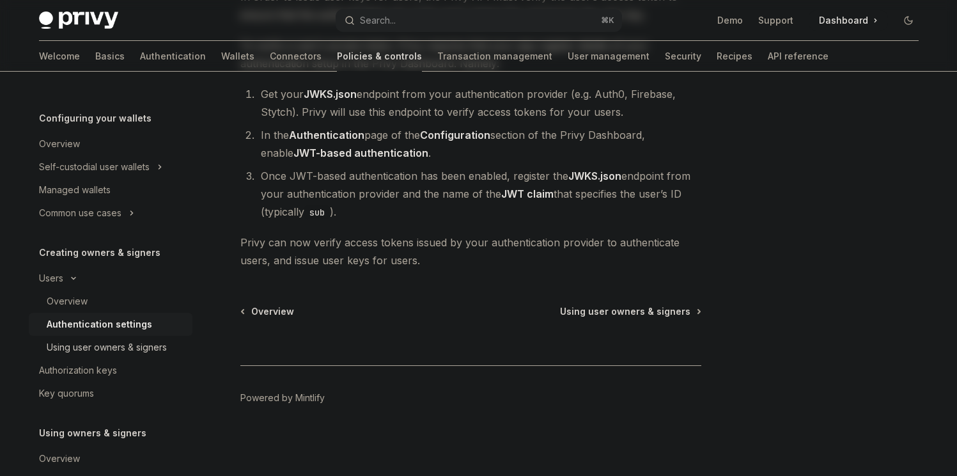
click at [82, 344] on div "Using user owners & signers" at bounding box center [107, 346] width 120 height 15
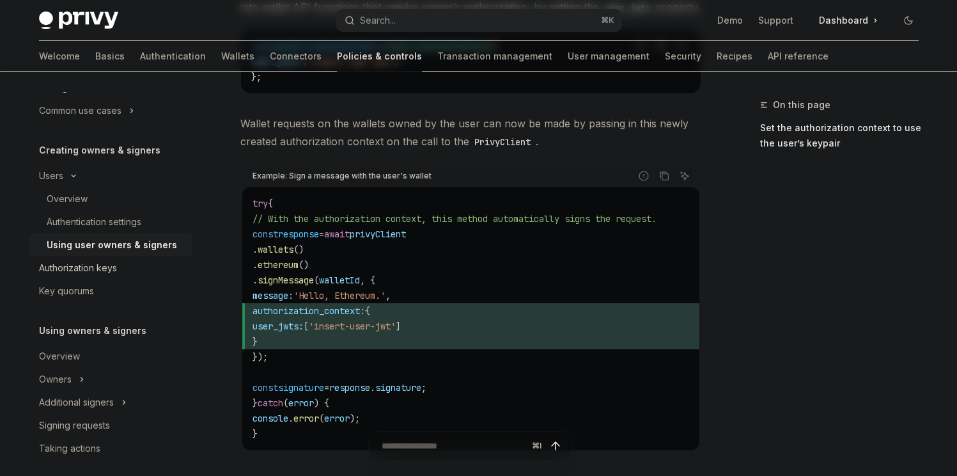
scroll to position [238, 0]
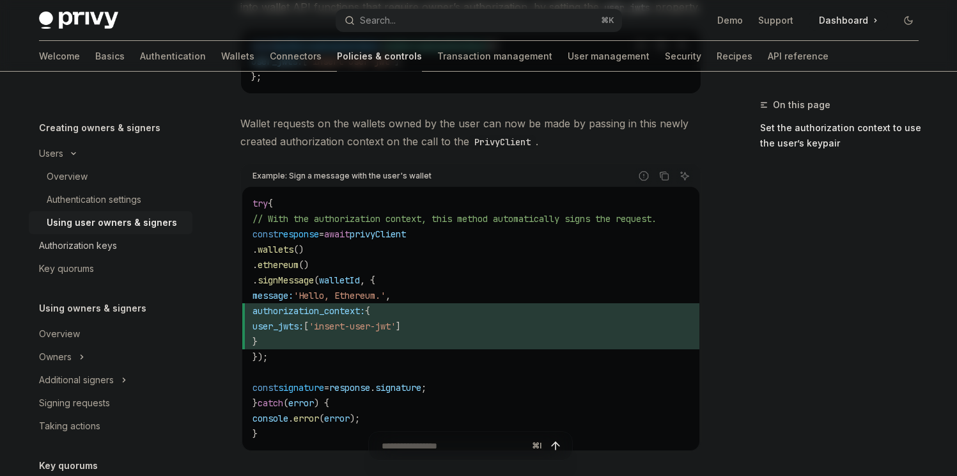
click at [125, 239] on div "Authorization keys" at bounding box center [112, 245] width 146 height 15
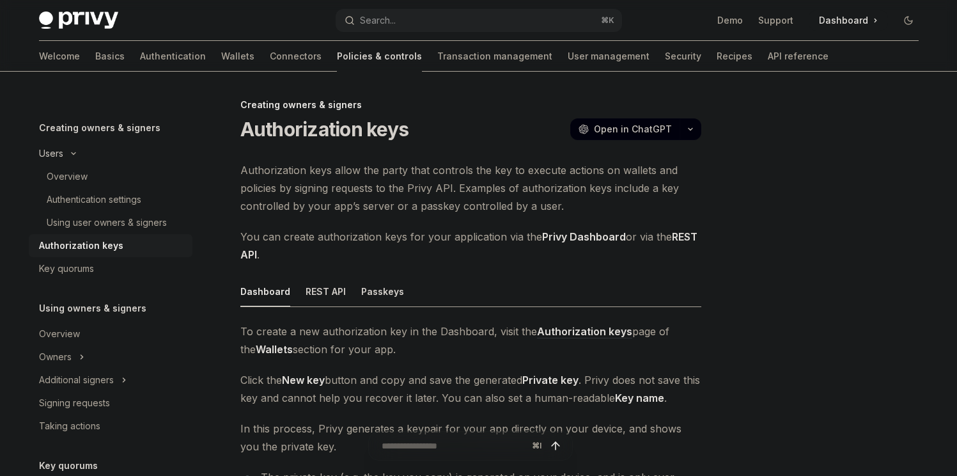
click at [77, 150] on button "Users" at bounding box center [111, 153] width 164 height 23
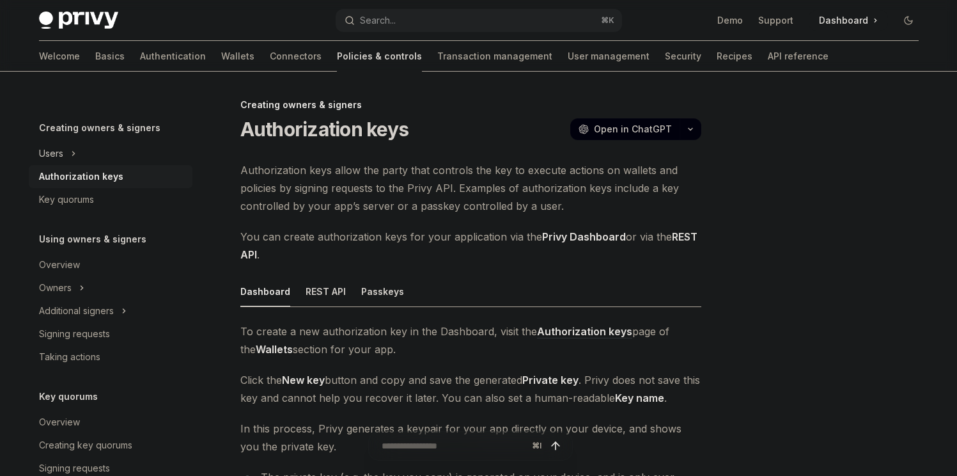
click at [74, 155] on icon "Toggle Users section" at bounding box center [73, 153] width 5 height 15
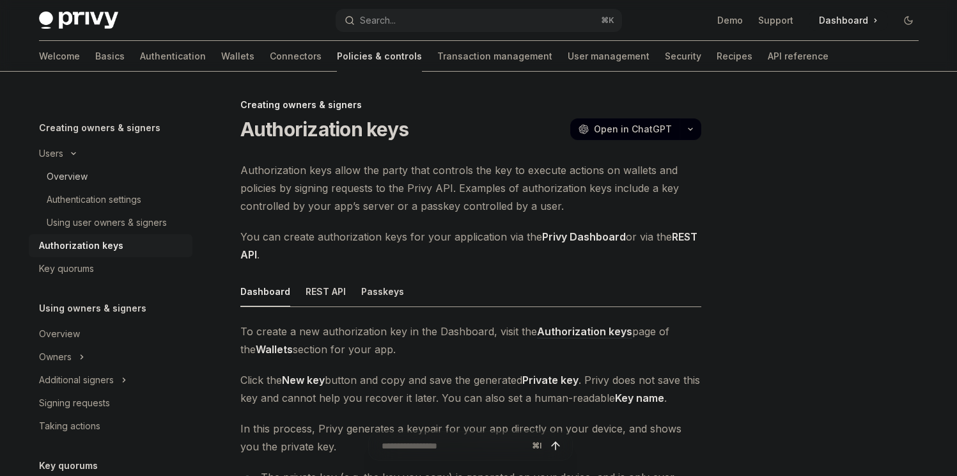
click at [74, 173] on div "Overview" at bounding box center [67, 176] width 41 height 15
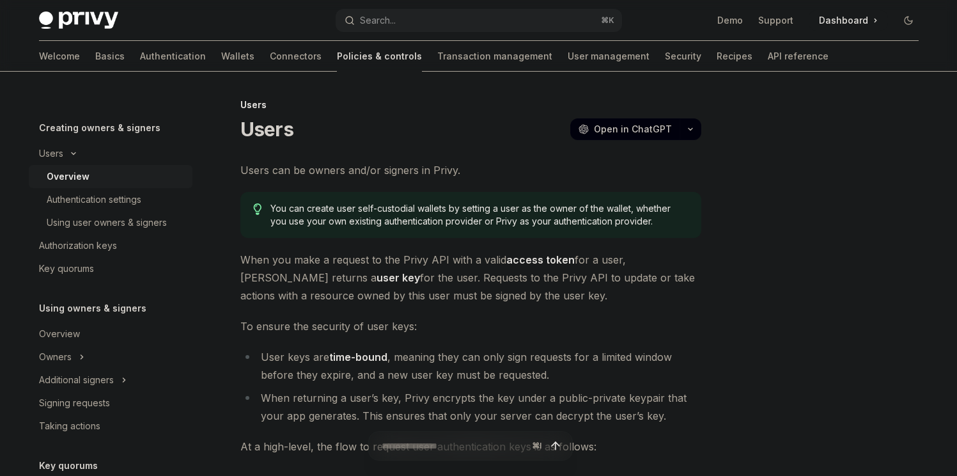
type textarea "*"
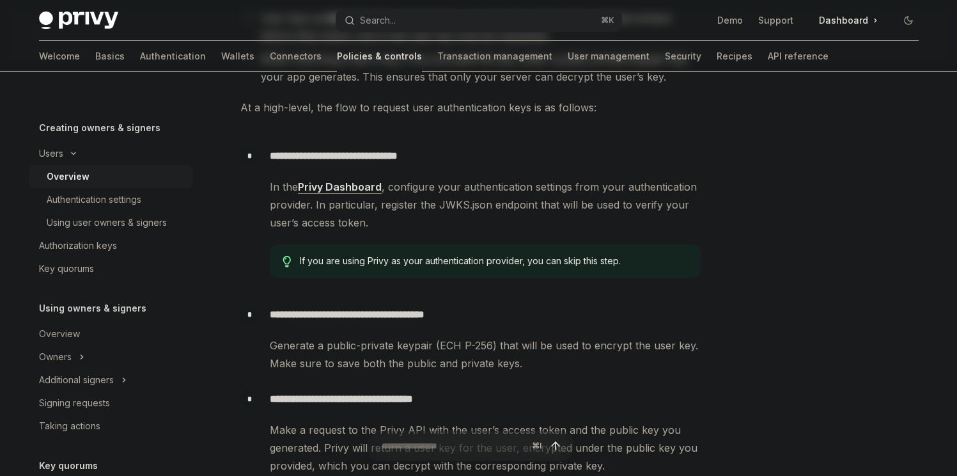
scroll to position [368, 0]
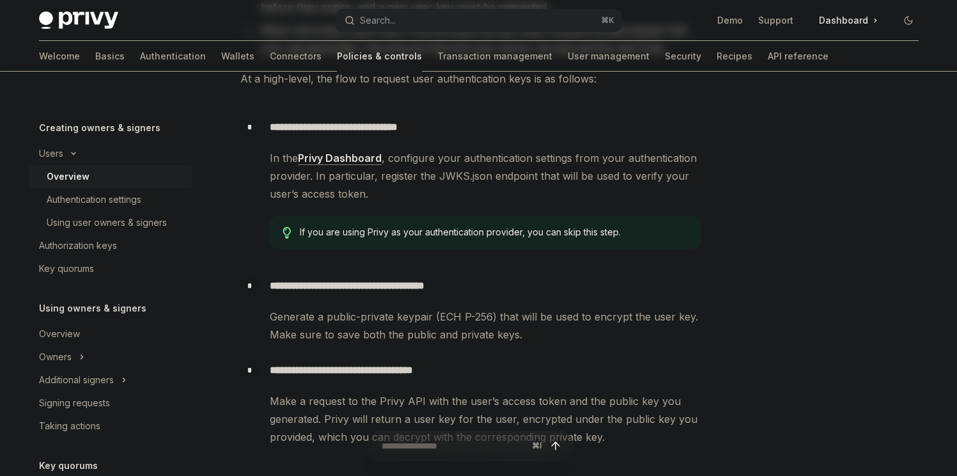
click at [442, 314] on span "Generate a public-private keypair (ECH P-256) that will be used to encrypt the …" at bounding box center [485, 325] width 431 height 36
drag, startPoint x: 442, startPoint y: 314, endPoint x: 484, endPoint y: 315, distance: 41.6
click at [484, 315] on span "Generate a public-private keypair (ECH P-256) that will be used to encrypt the …" at bounding box center [485, 325] width 431 height 36
copy span "ECH P-256"
click at [428, 18] on button "Search... ⌘ K" at bounding box center [479, 20] width 286 height 23
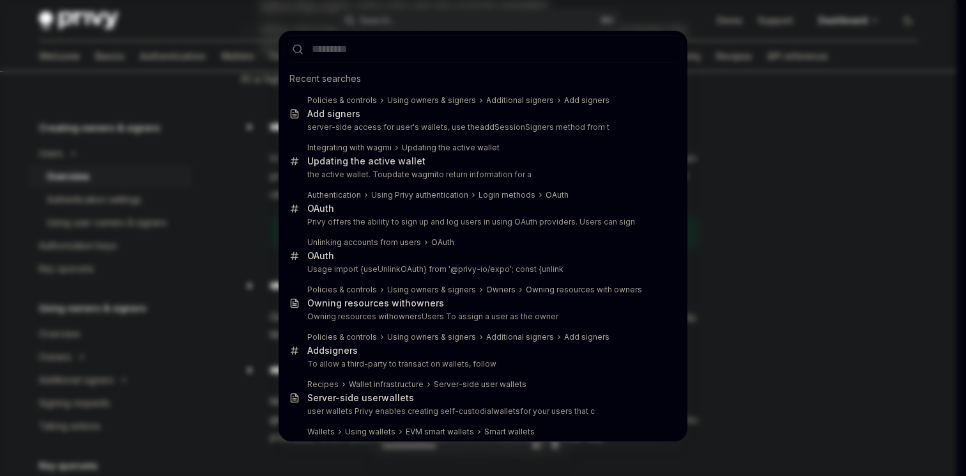
click at [322, 10] on div "Recent searches Policies & controls Using owners & signers Additional signers A…" at bounding box center [483, 238] width 966 height 476
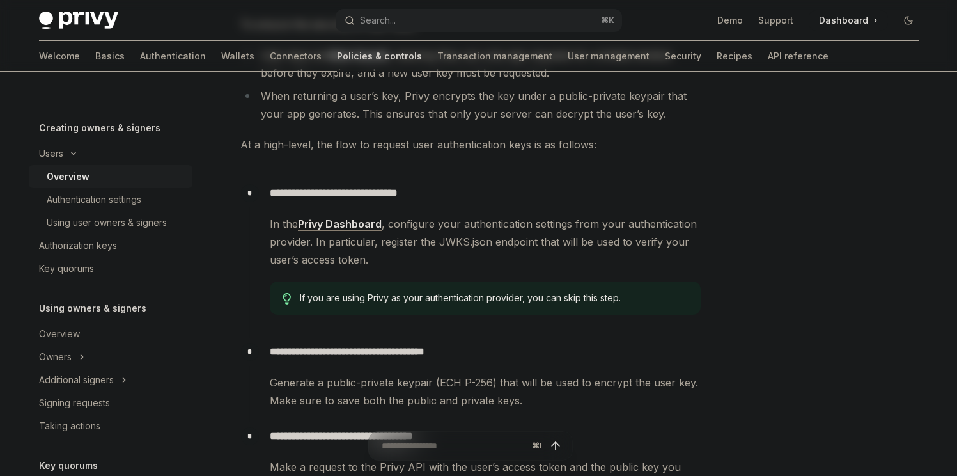
scroll to position [254, 0]
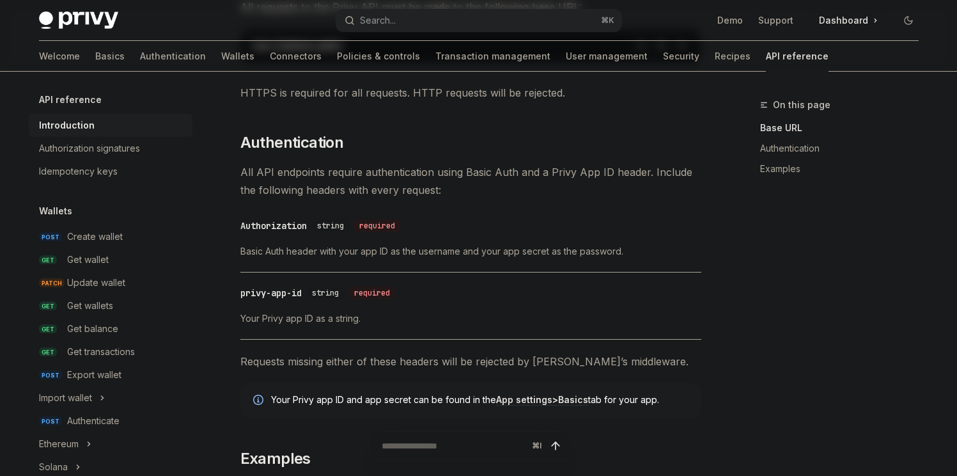
scroll to position [228, 0]
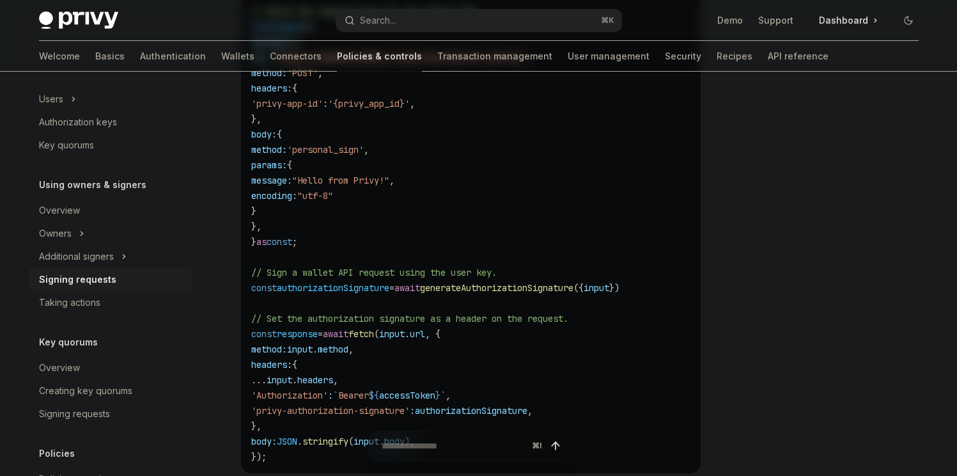
scroll to position [616, 0]
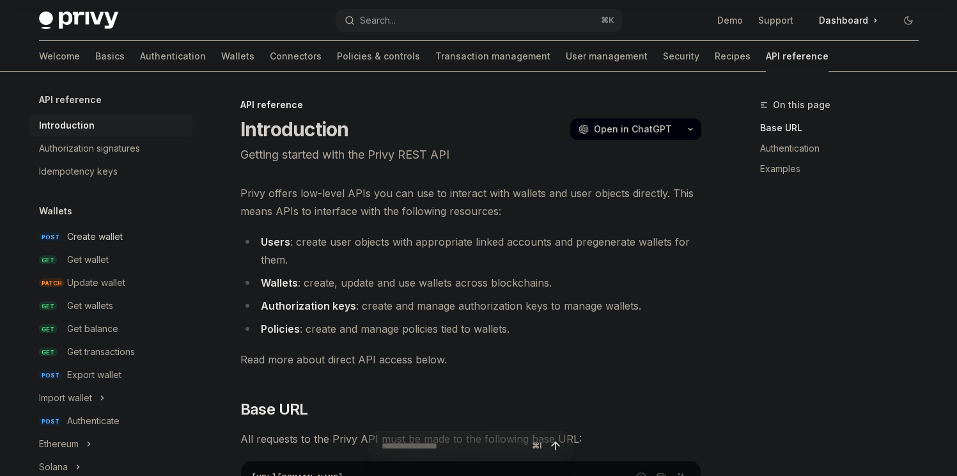
scroll to position [228, 0]
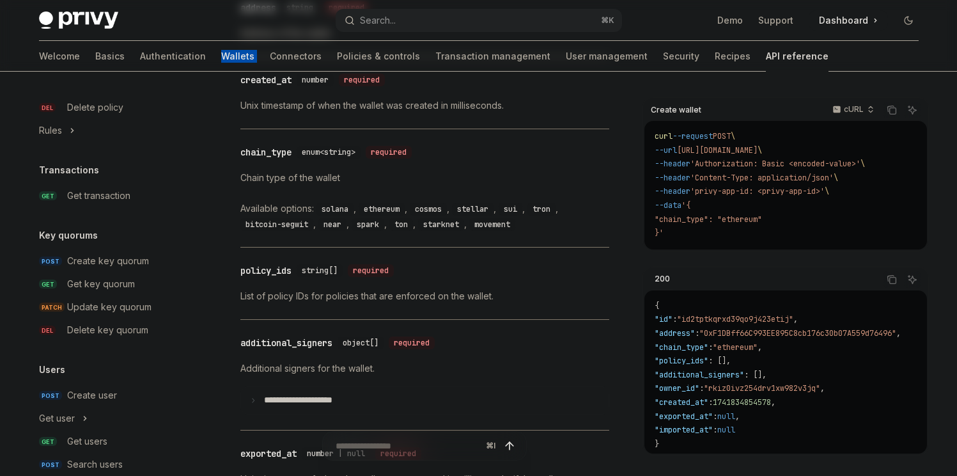
scroll to position [835, 0]
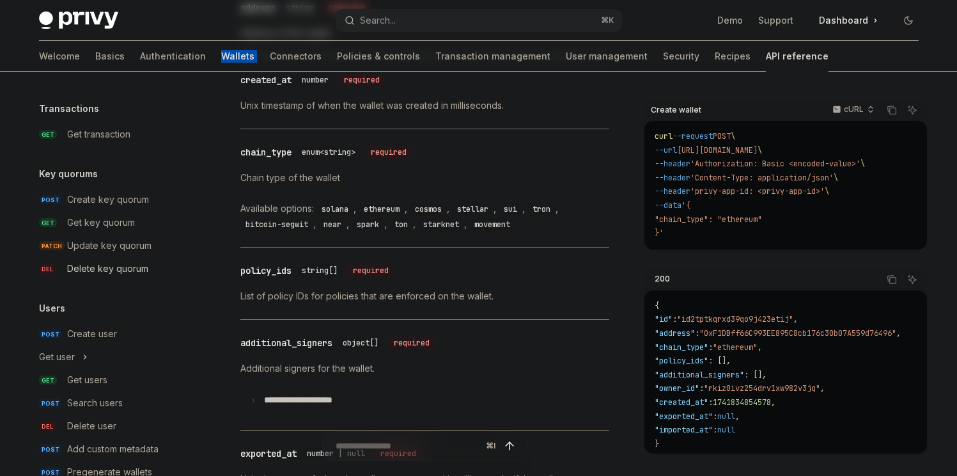
click at [104, 263] on div "Delete key quorum" at bounding box center [107, 268] width 81 height 15
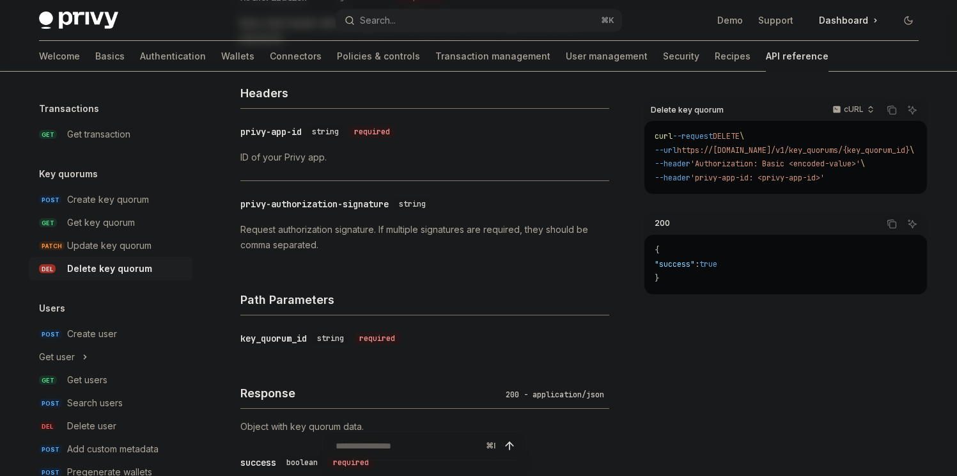
scroll to position [407, 0]
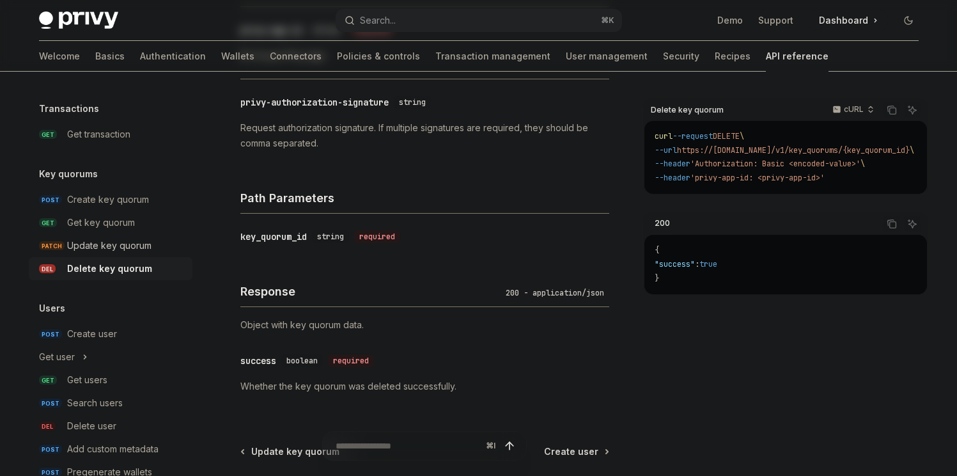
click at [112, 238] on div "Update key quorum" at bounding box center [109, 245] width 84 height 15
type textarea "*"
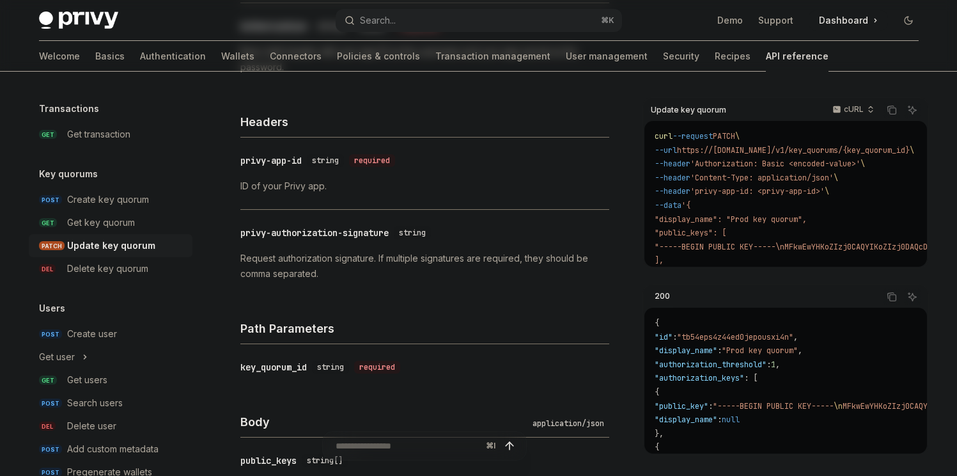
scroll to position [231, 0]
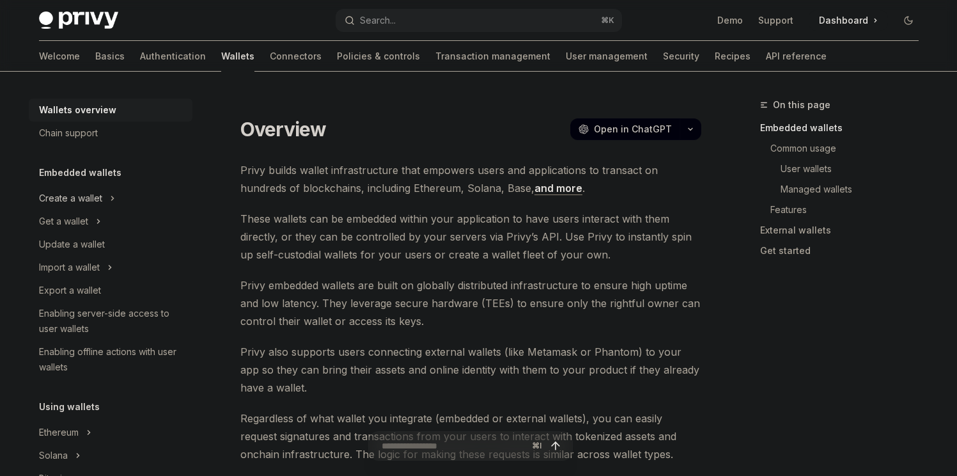
click at [93, 201] on div "Create a wallet" at bounding box center [70, 197] width 63 height 15
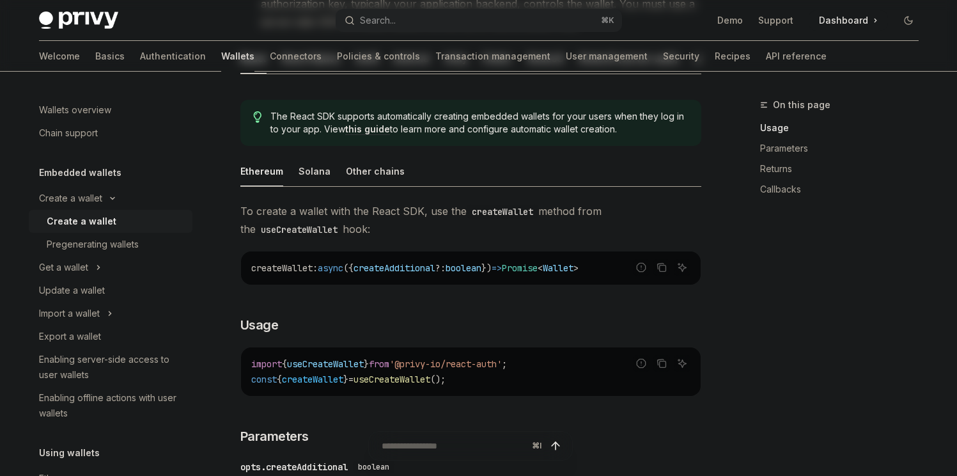
scroll to position [116, 0]
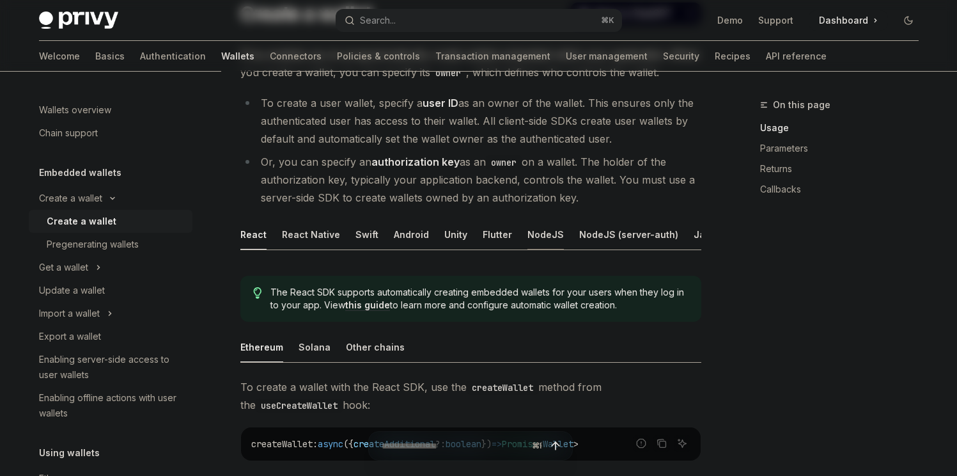
click at [538, 235] on div "NodeJS" at bounding box center [545, 234] width 36 height 30
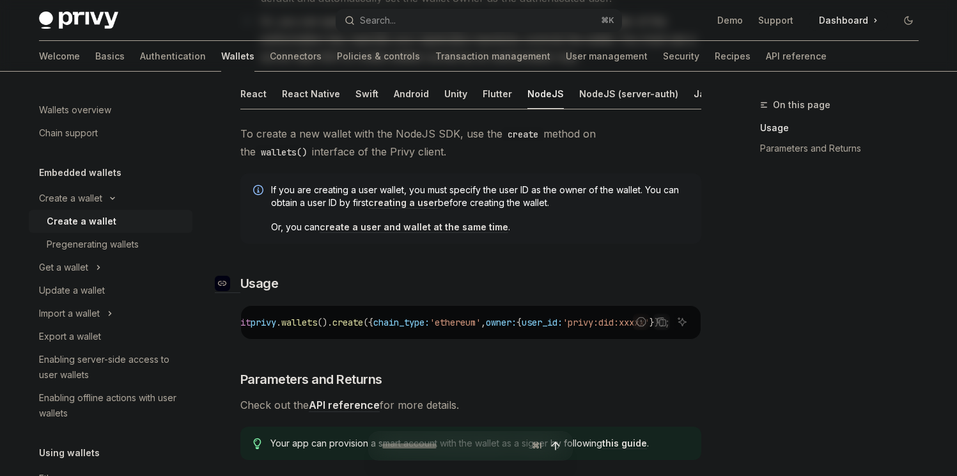
scroll to position [155, 0]
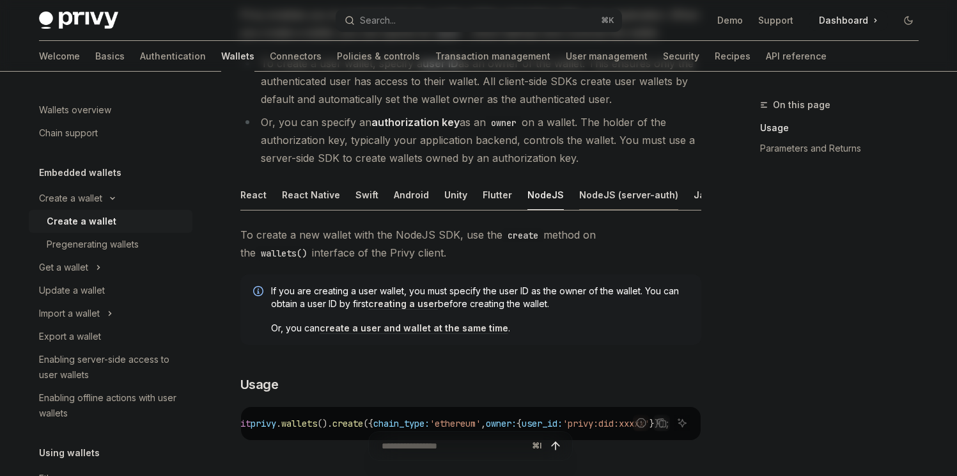
click at [579, 194] on div "NodeJS (server-auth)" at bounding box center [628, 195] width 99 height 30
type textarea "*"
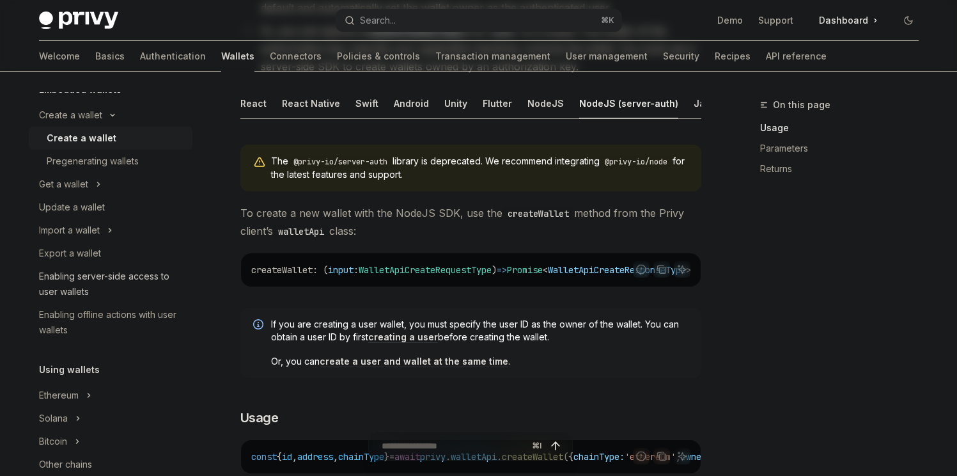
scroll to position [86, 0]
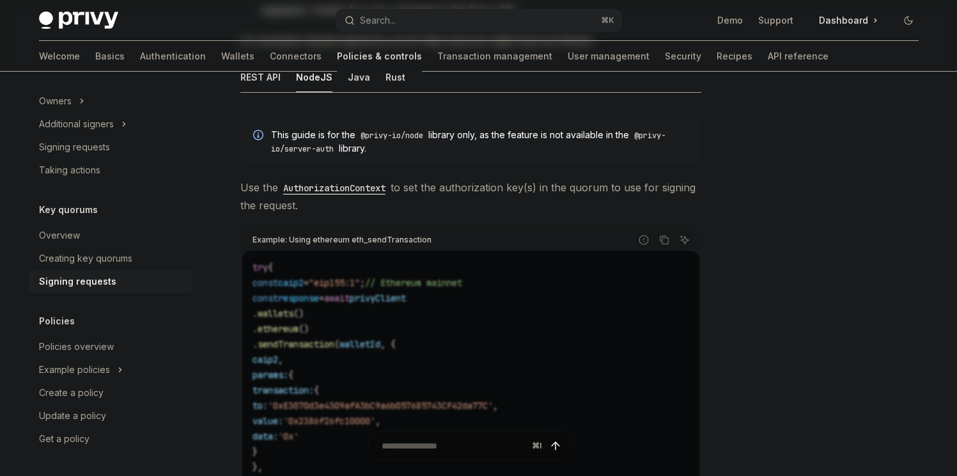
scroll to position [291, 0]
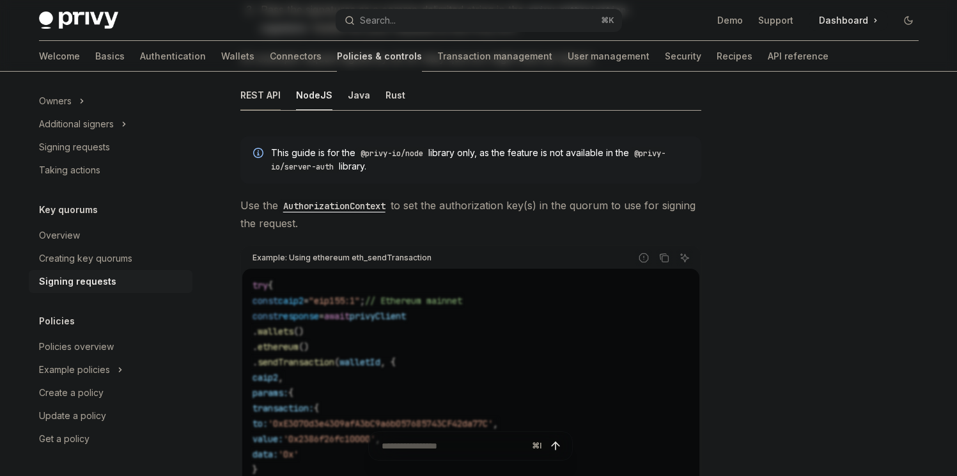
click at [267, 101] on div "REST API" at bounding box center [260, 95] width 40 height 30
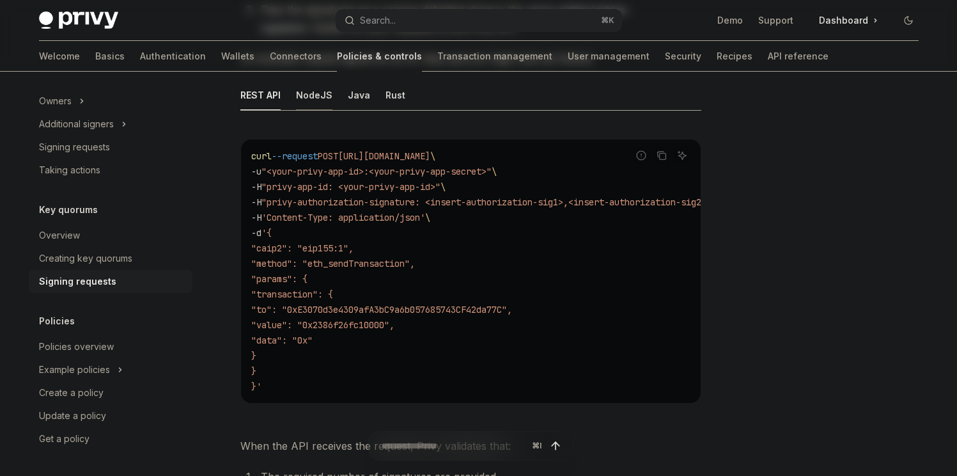
click at [322, 101] on div "NodeJS" at bounding box center [314, 95] width 36 height 30
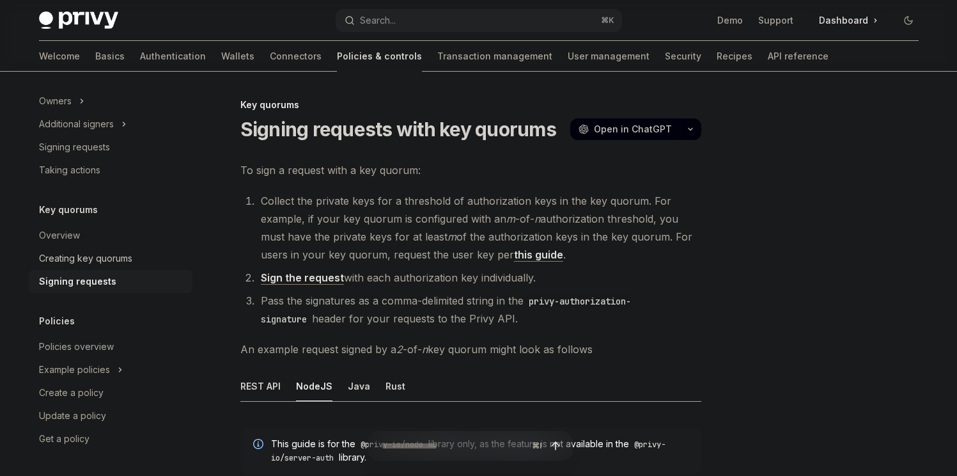
click at [144, 263] on div "Creating key quorums" at bounding box center [112, 258] width 146 height 15
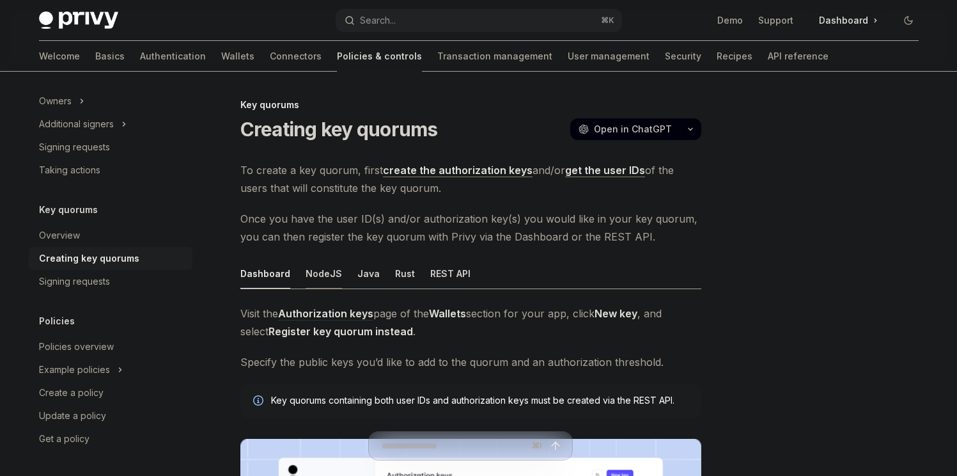
click at [317, 274] on div "NodeJS" at bounding box center [324, 273] width 36 height 30
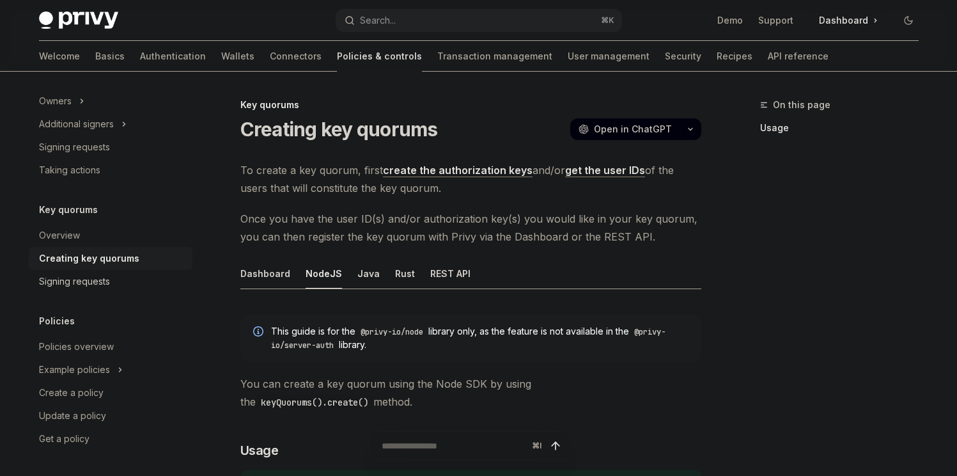
click at [129, 279] on div "Signing requests" at bounding box center [112, 281] width 146 height 15
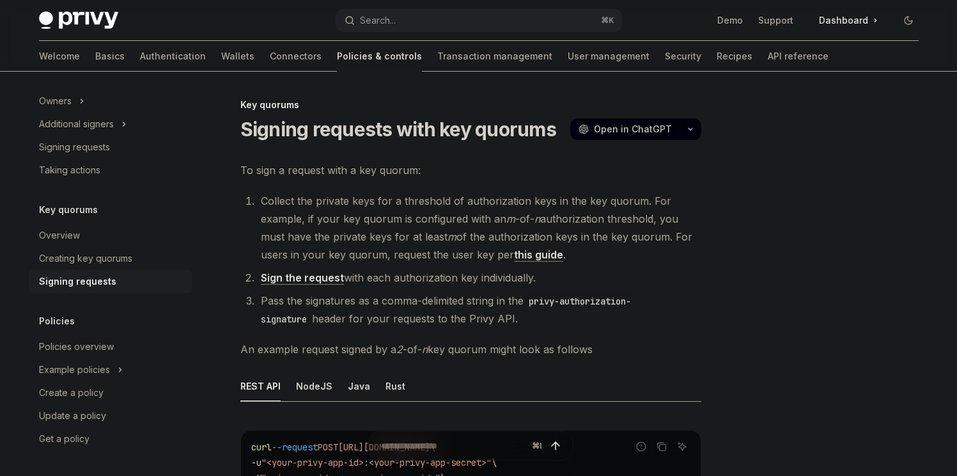
scroll to position [233, 0]
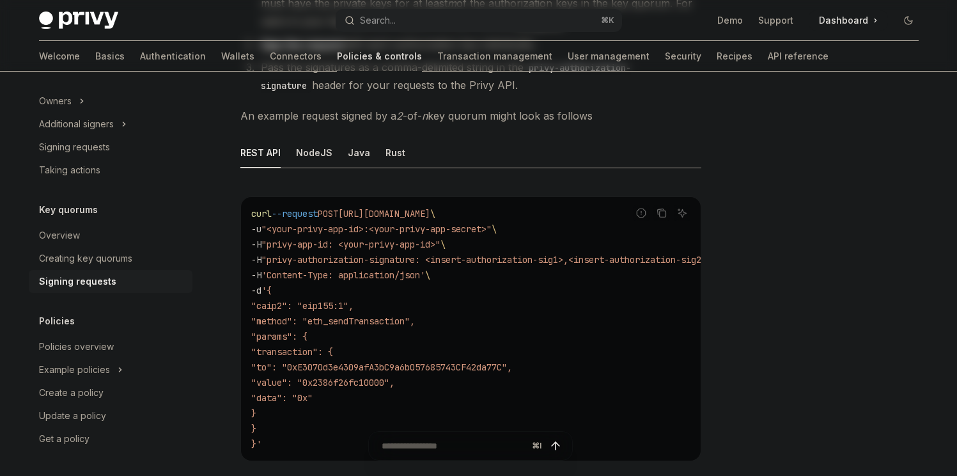
click at [290, 153] on ul "REST API NodeJS Java Rust" at bounding box center [470, 152] width 461 height 31
click at [313, 153] on div "NodeJS" at bounding box center [314, 152] width 36 height 30
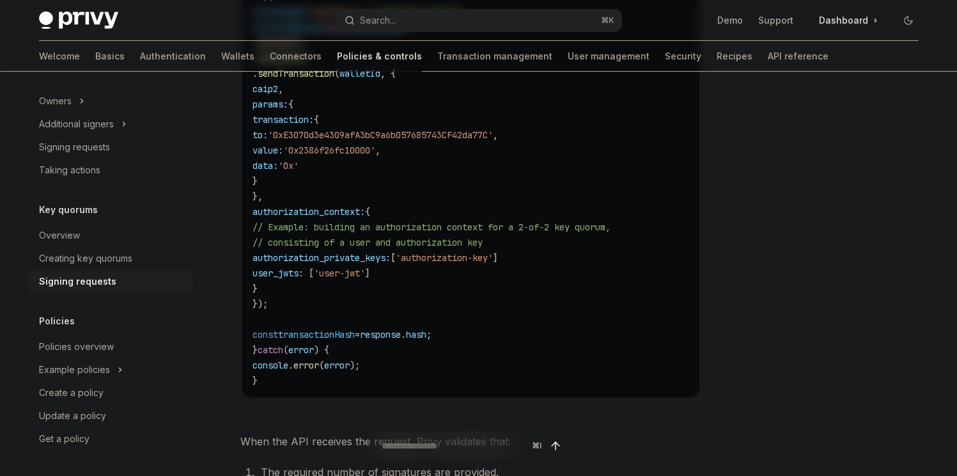
scroll to position [589, 0]
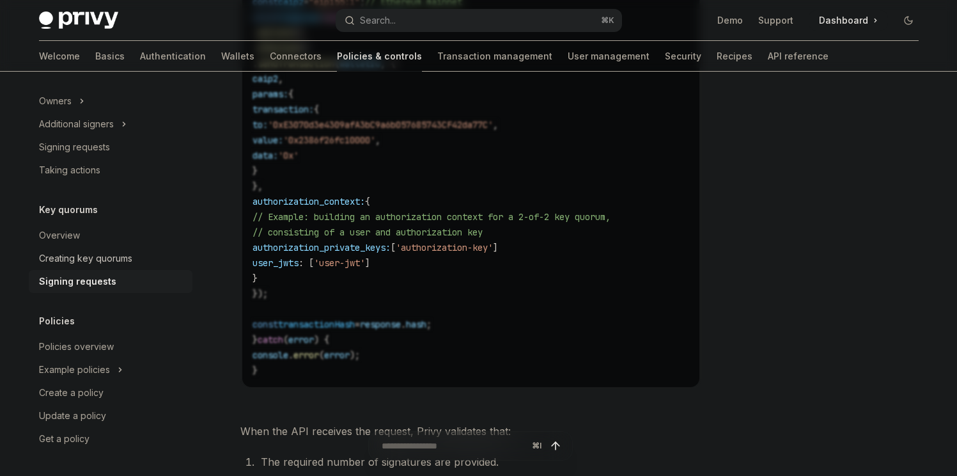
click at [102, 256] on div "Creating key quorums" at bounding box center [85, 258] width 93 height 15
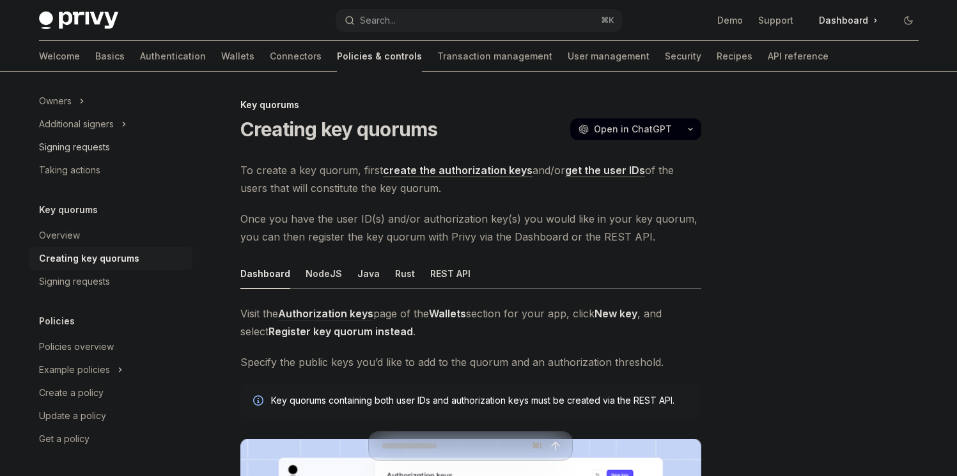
click at [151, 151] on div "Signing requests" at bounding box center [112, 146] width 146 height 15
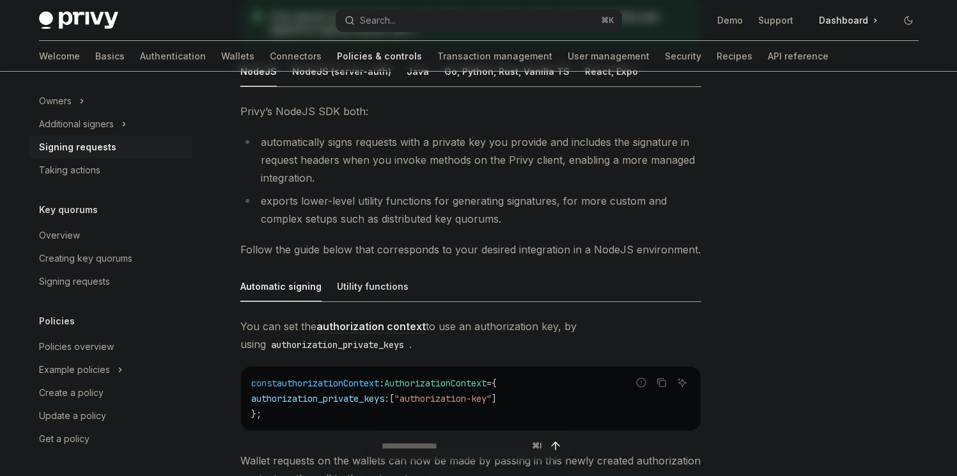
scroll to position [132, 0]
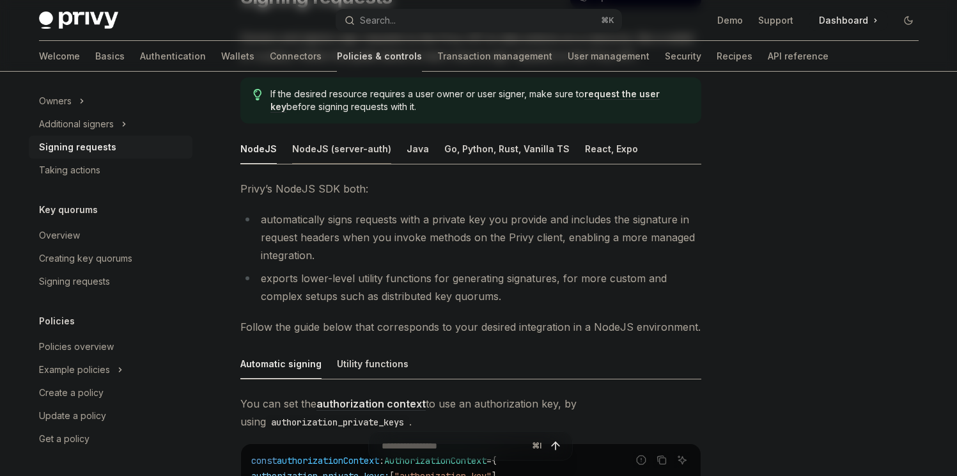
click at [328, 157] on div "NodeJS (server-auth)" at bounding box center [341, 149] width 99 height 30
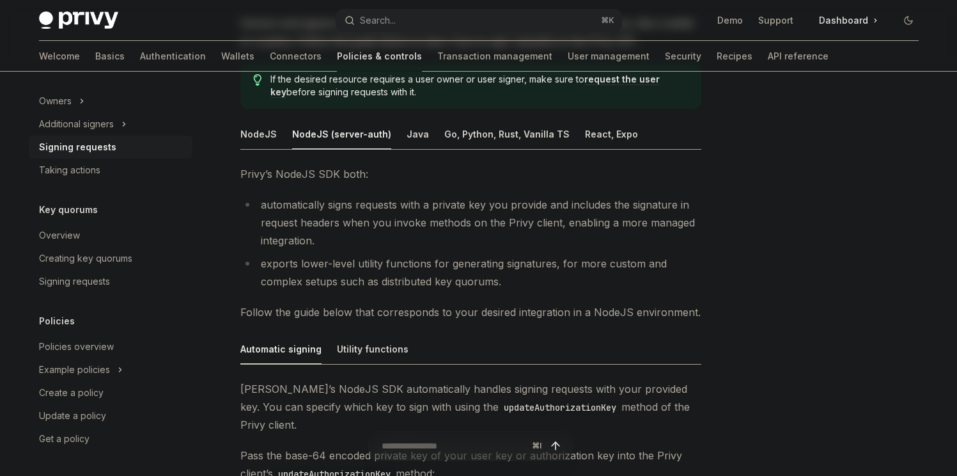
scroll to position [142, 0]
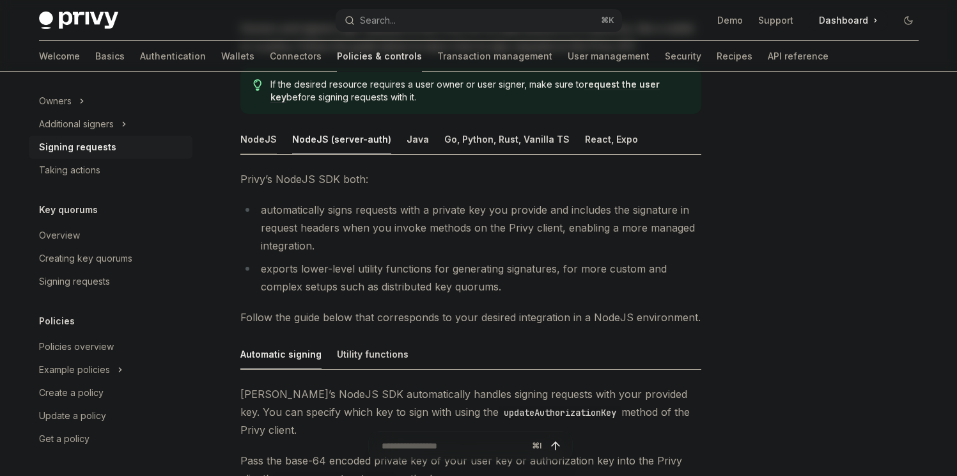
click at [267, 142] on div "NodeJS" at bounding box center [258, 139] width 36 height 30
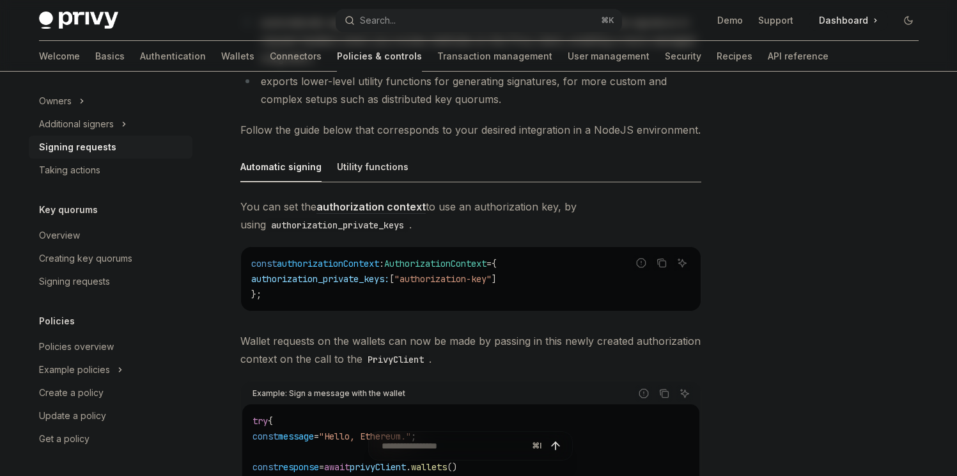
scroll to position [338, 0]
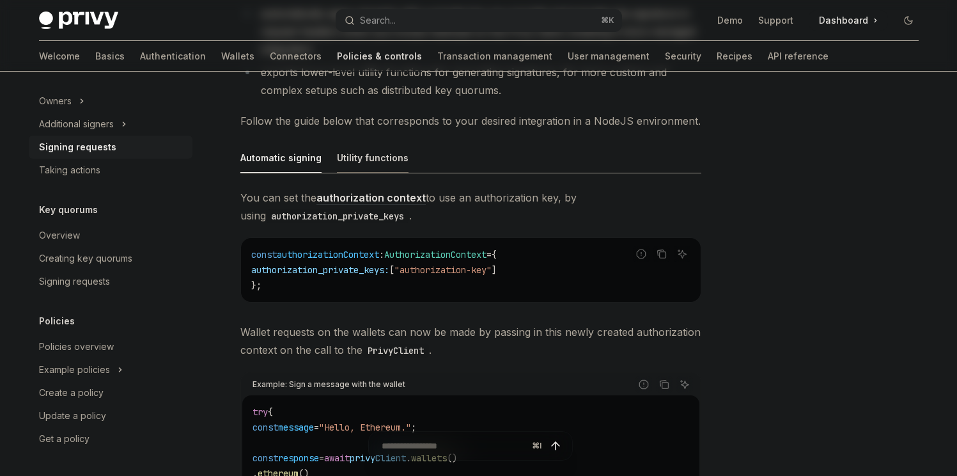
click at [364, 158] on div "Utility functions" at bounding box center [373, 158] width 72 height 30
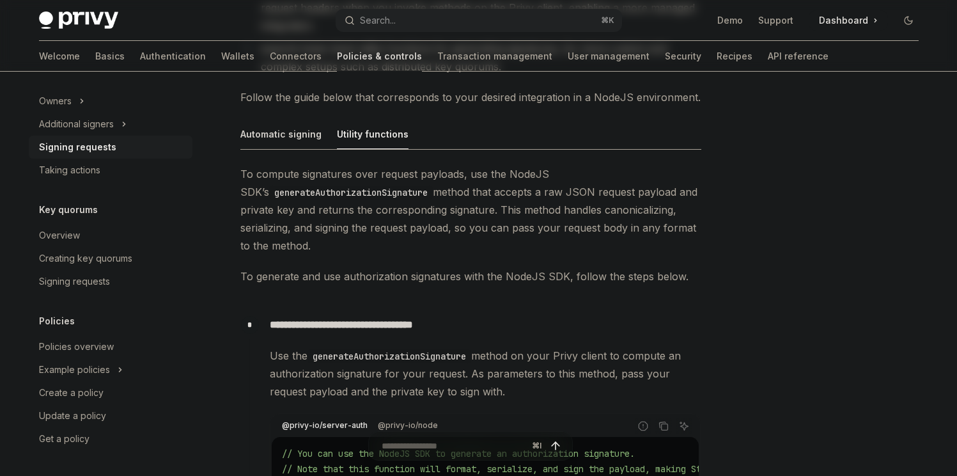
scroll to position [203, 0]
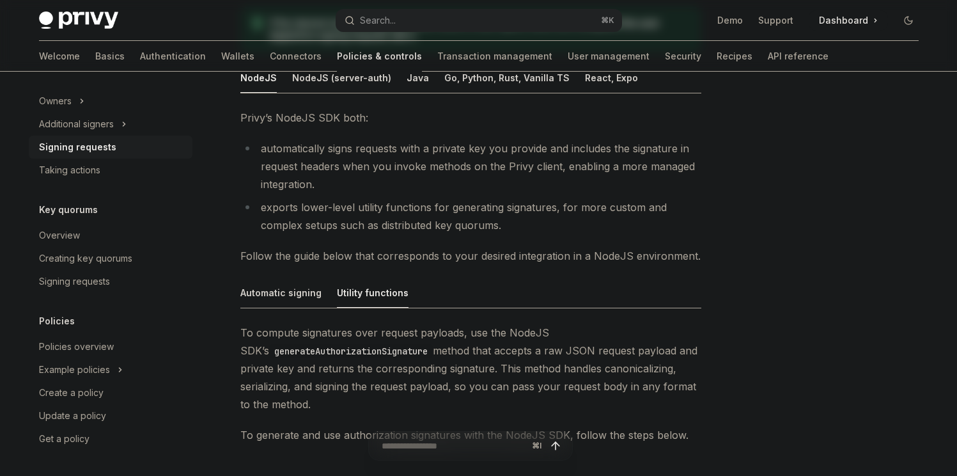
click at [290, 279] on div "Automatic signing" at bounding box center [280, 292] width 81 height 30
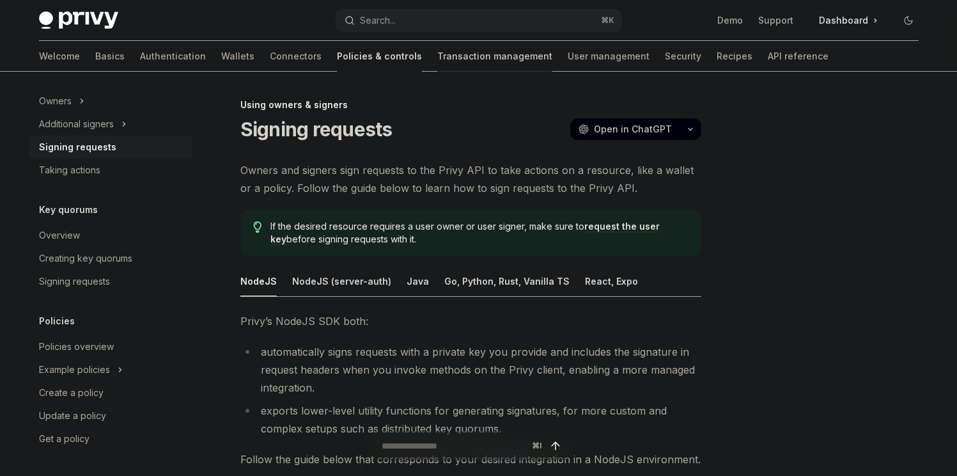
click at [437, 58] on link "Transaction management" at bounding box center [494, 56] width 115 height 31
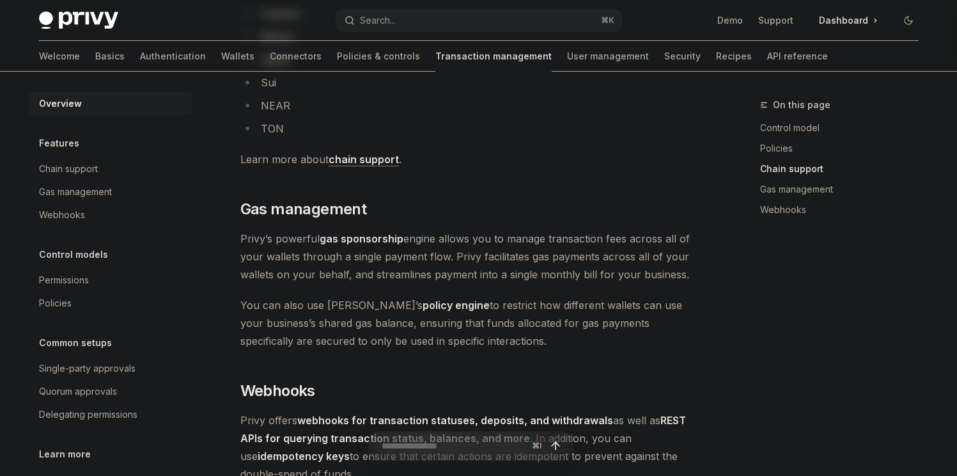
scroll to position [985, 0]
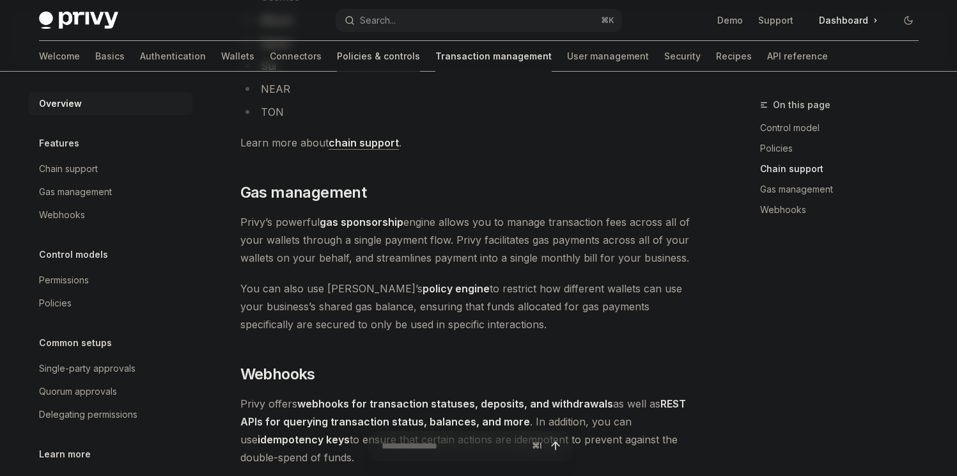
click at [337, 54] on link "Policies & controls" at bounding box center [378, 56] width 83 height 31
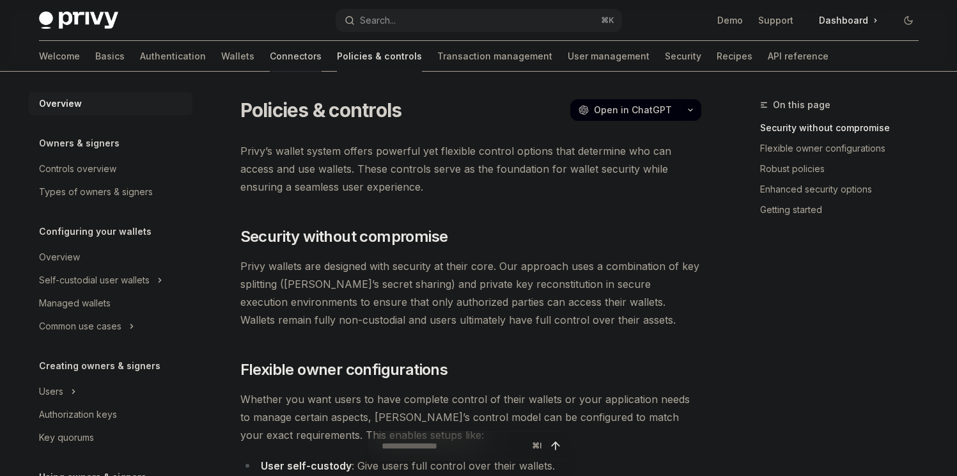
click at [270, 59] on link "Connectors" at bounding box center [296, 56] width 52 height 31
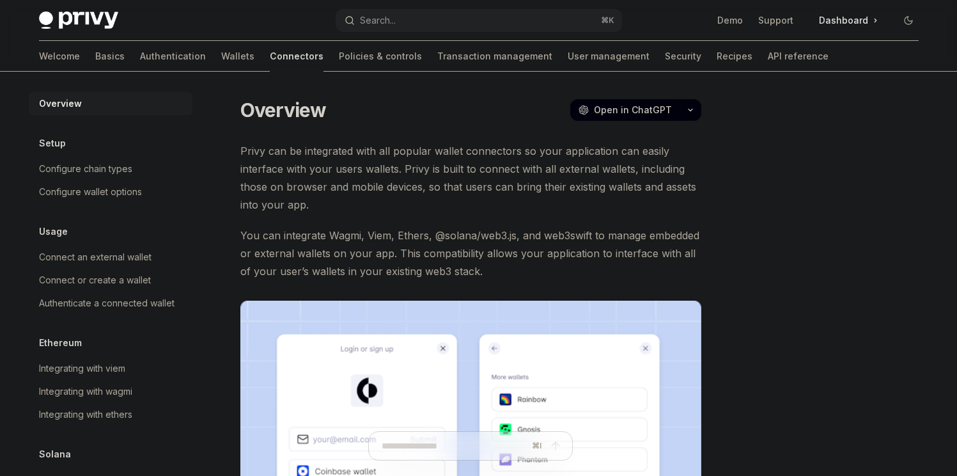
click at [150, 54] on div "Welcome Basics Authentication Wallets Connectors Policies & controls Transactio…" at bounding box center [433, 56] width 789 height 31
click at [339, 58] on link "Policies & controls" at bounding box center [380, 56] width 83 height 31
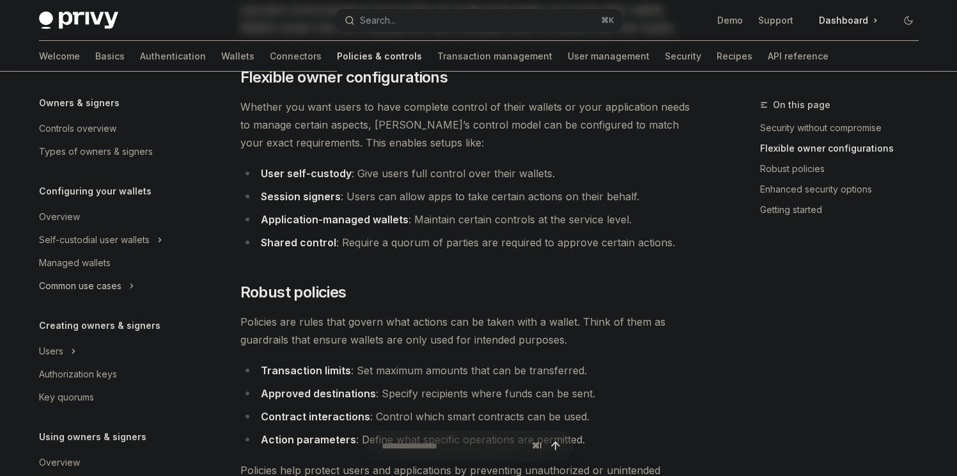
scroll to position [66, 0]
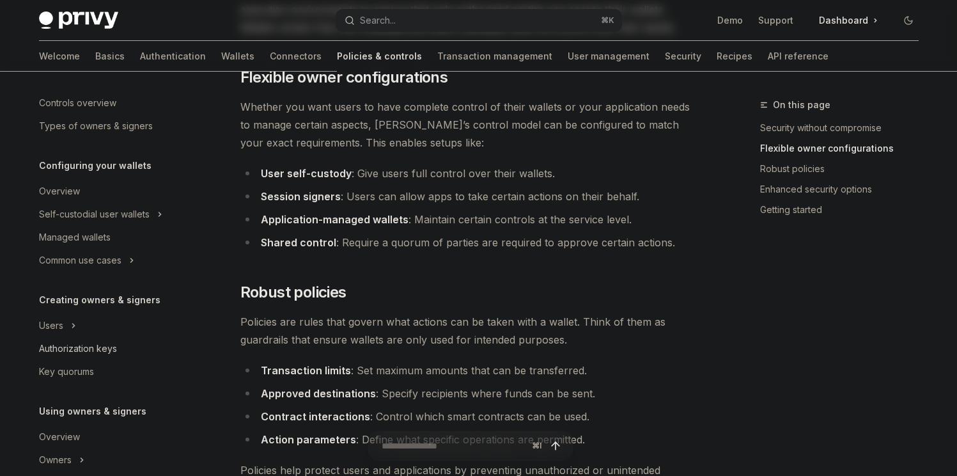
click at [83, 347] on div "Authorization keys" at bounding box center [78, 348] width 78 height 15
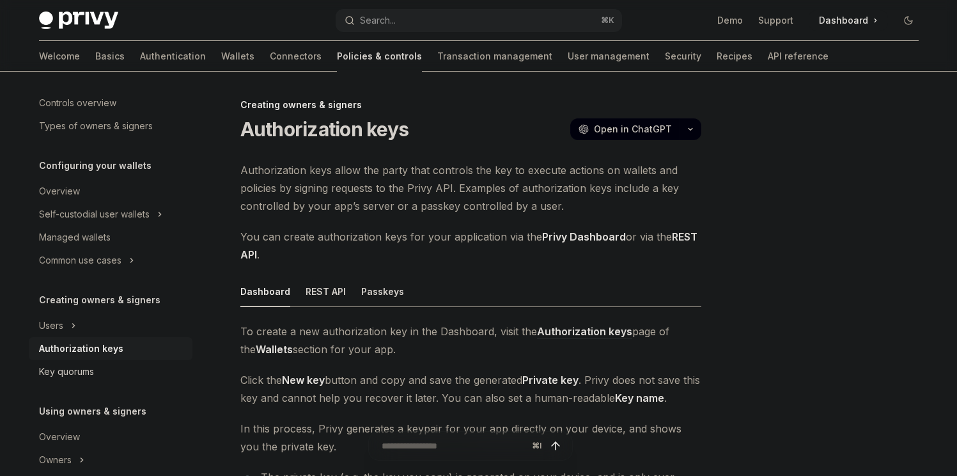
click at [84, 368] on div "Key quorums" at bounding box center [66, 371] width 55 height 15
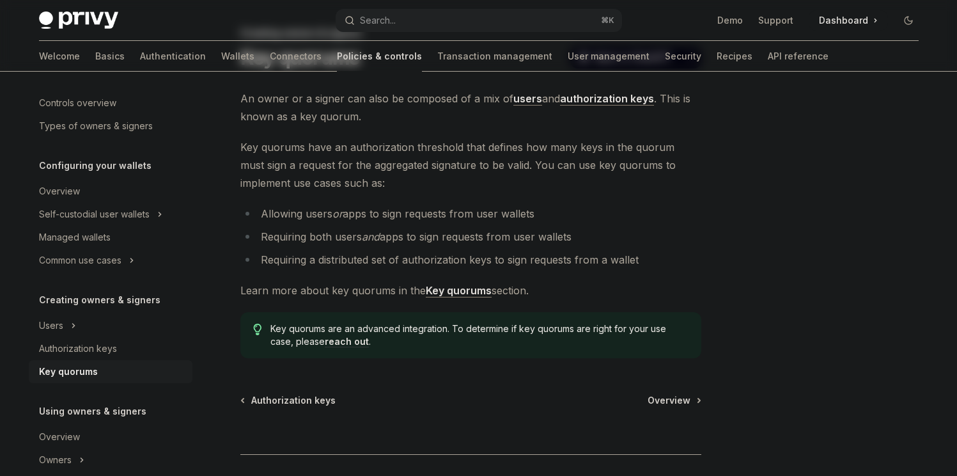
scroll to position [68, 0]
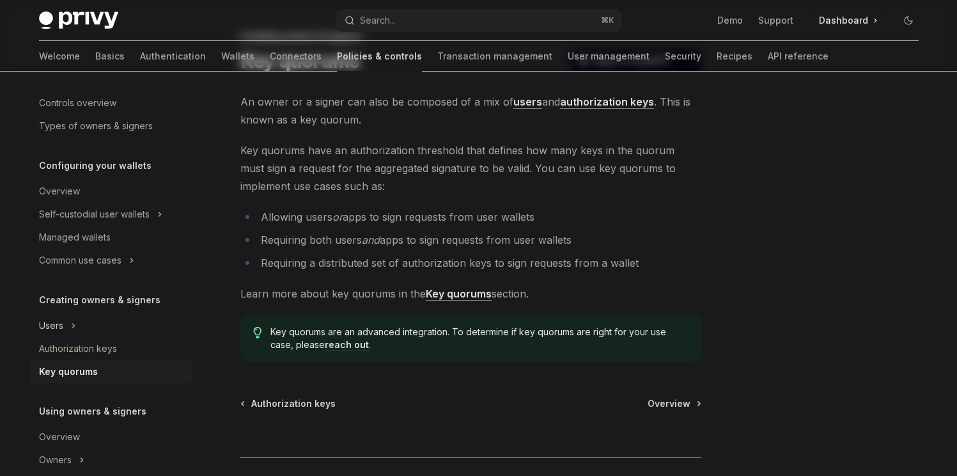
click at [99, 329] on button "Users" at bounding box center [111, 325] width 164 height 23
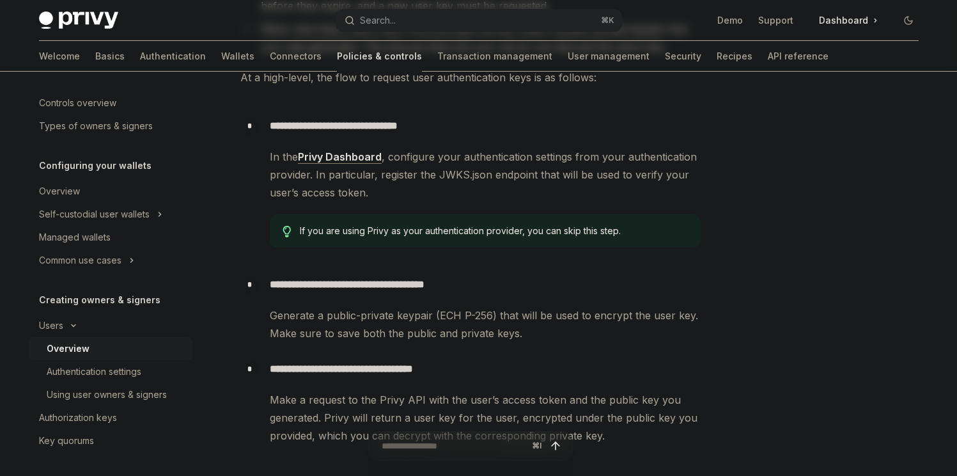
scroll to position [464, 0]
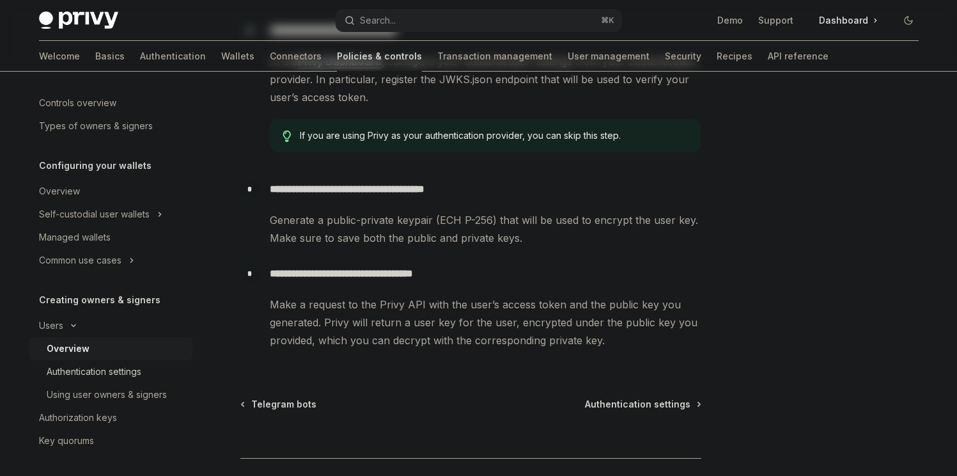
click at [135, 377] on div "Authentication settings" at bounding box center [94, 371] width 95 height 15
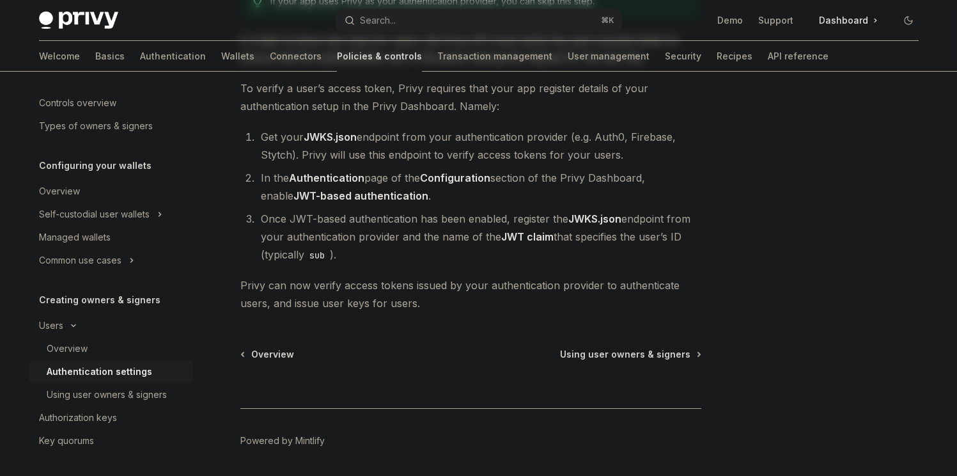
scroll to position [178, 0]
click at [188, 398] on div "Overview Owners & signers Controls overview Types of owners & signers Configuri…" at bounding box center [121, 274] width 184 height 404
click at [170, 396] on div "Using user owners & signers" at bounding box center [116, 394] width 138 height 15
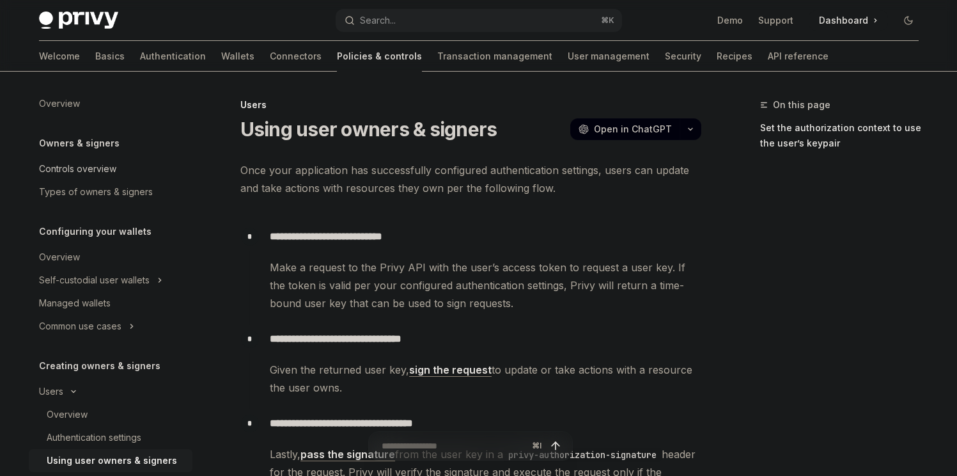
click at [128, 174] on div "Controls overview" at bounding box center [112, 168] width 146 height 15
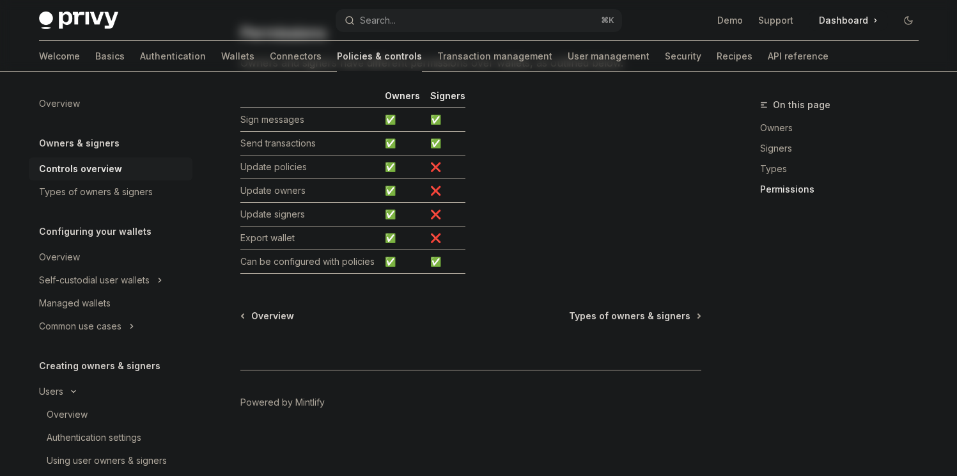
scroll to position [1158, 0]
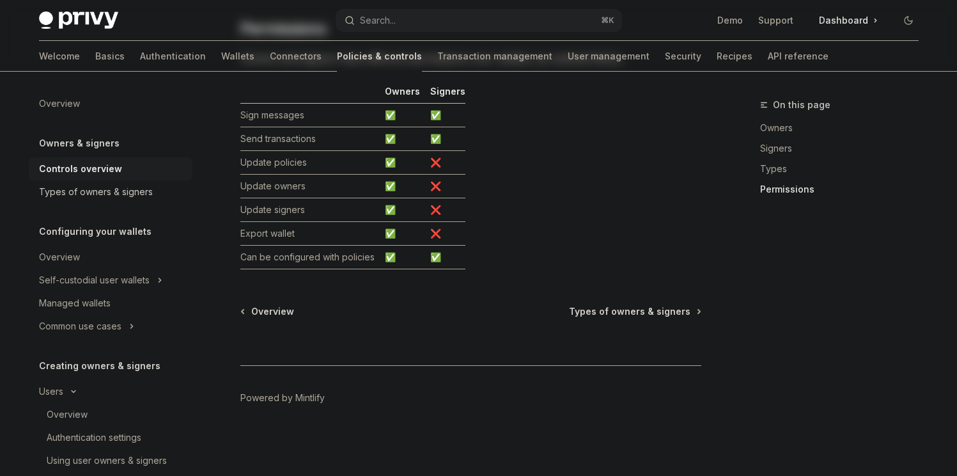
click at [121, 185] on div "Types of owners & signers" at bounding box center [96, 191] width 114 height 15
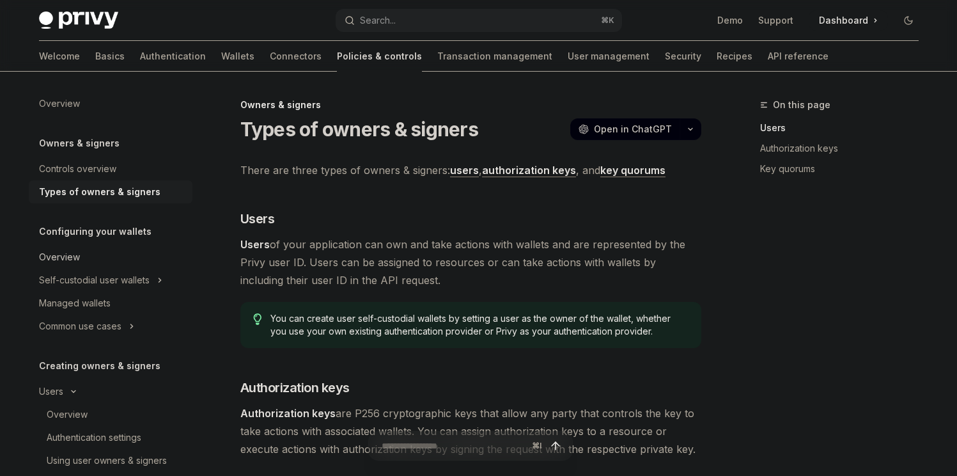
click at [96, 258] on div "Overview" at bounding box center [112, 256] width 146 height 15
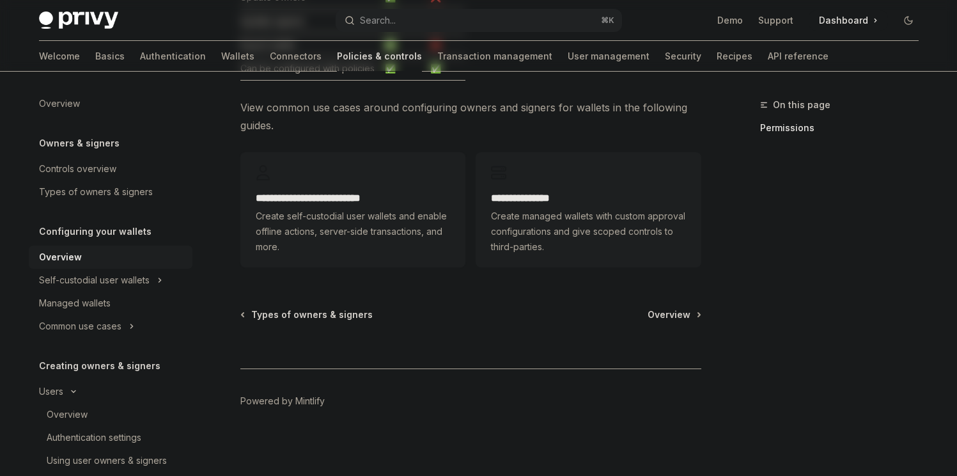
scroll to position [419, 0]
click at [167, 274] on button "Self-custodial user wallets" at bounding box center [111, 279] width 164 height 23
type textarea "*"
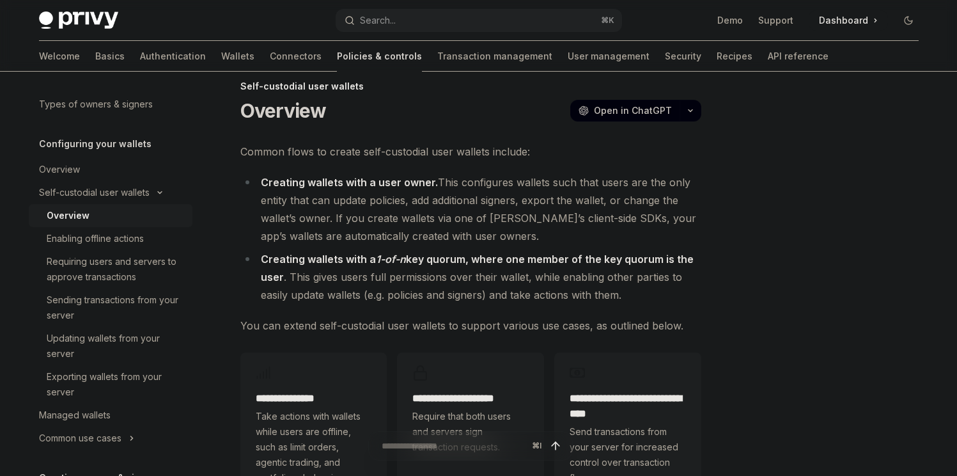
scroll to position [21, 0]
